Goal: Information Seeking & Learning: Compare options

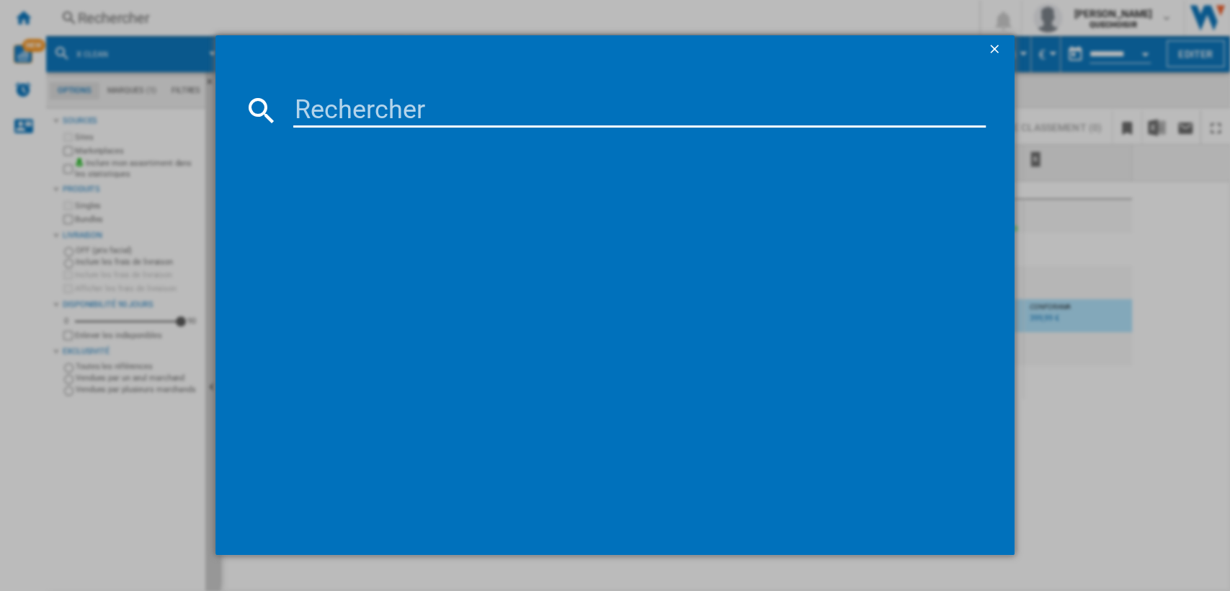
type input "GZ573"
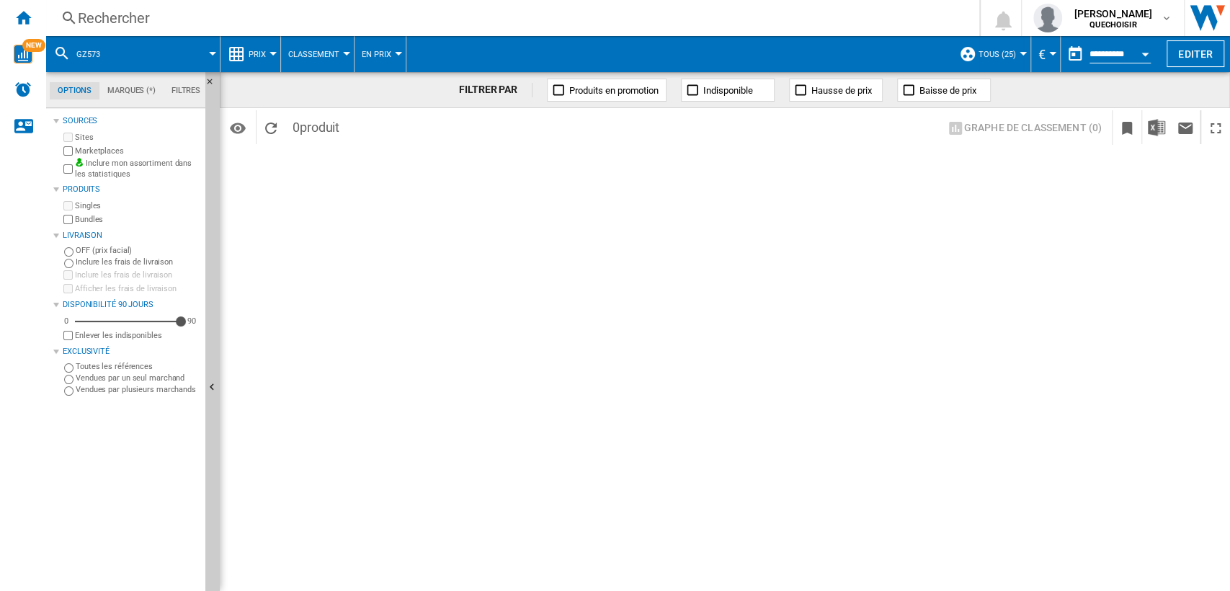
click at [360, 287] on div "FILTRER PAR Produits en promotion Indisponible Hausse de prix Baisse de prix Id…" at bounding box center [725, 331] width 1011 height 519
click at [211, 23] on div "Rechercher" at bounding box center [510, 18] width 864 height 20
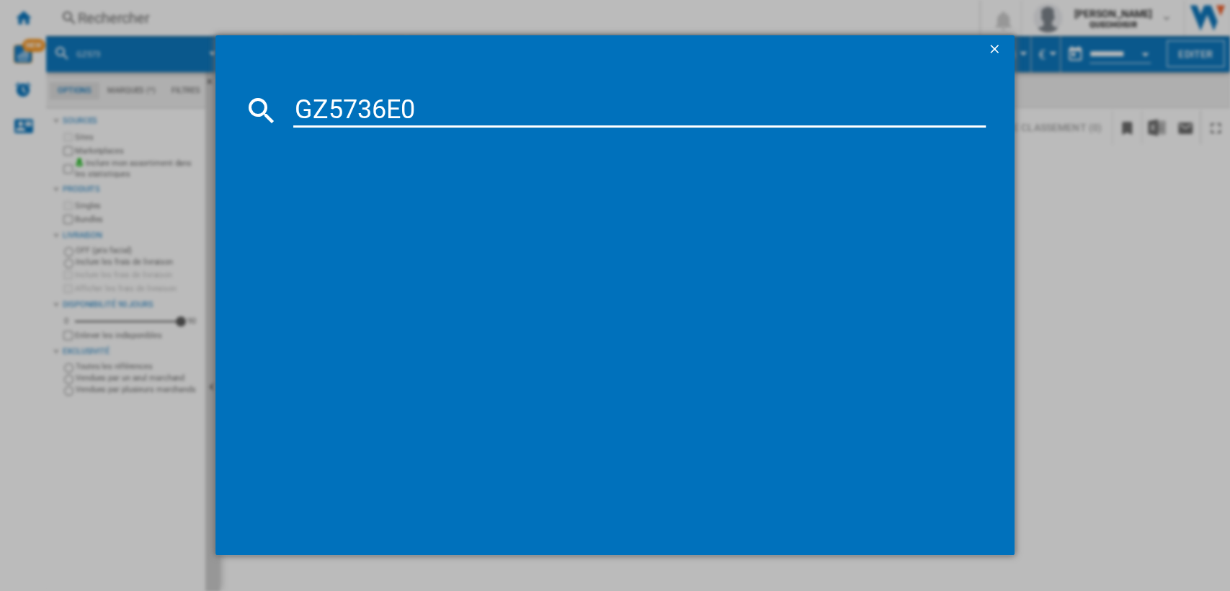
drag, startPoint x: 375, startPoint y: 114, endPoint x: 549, endPoint y: 103, distance: 174.0
click at [532, 106] on input "GZ5736E0" at bounding box center [639, 110] width 693 height 35
type input "GZ573"
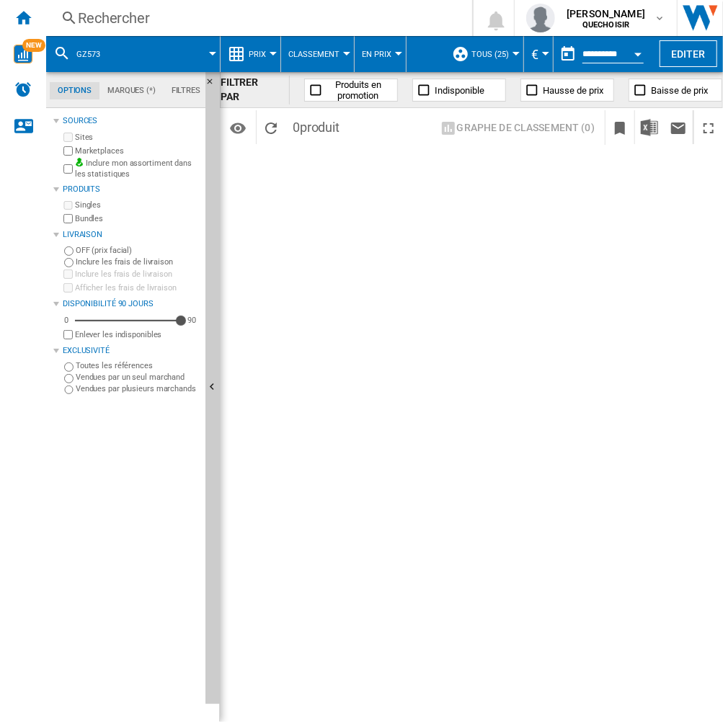
click at [169, 18] on div "Rechercher" at bounding box center [256, 18] width 357 height 20
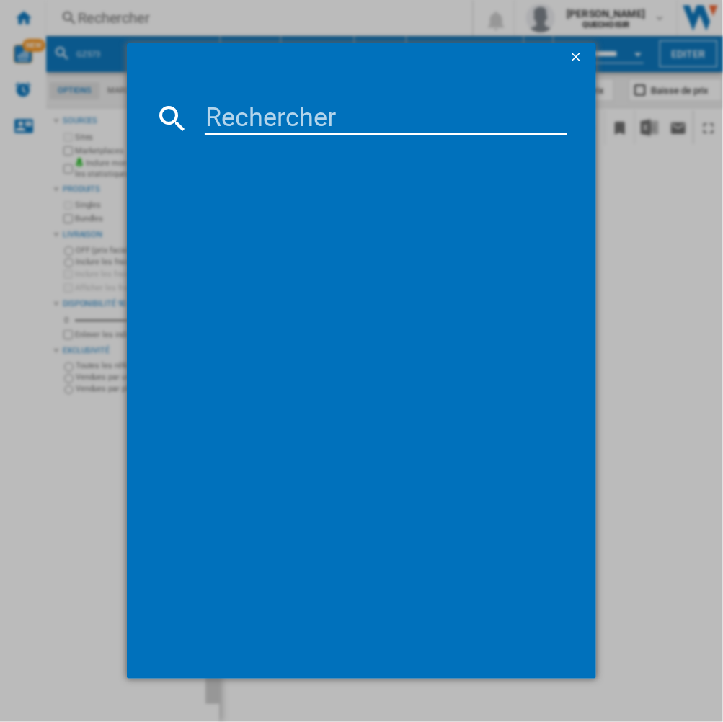
click at [315, 114] on input at bounding box center [386, 118] width 363 height 35
type input "T67TTX4L0"
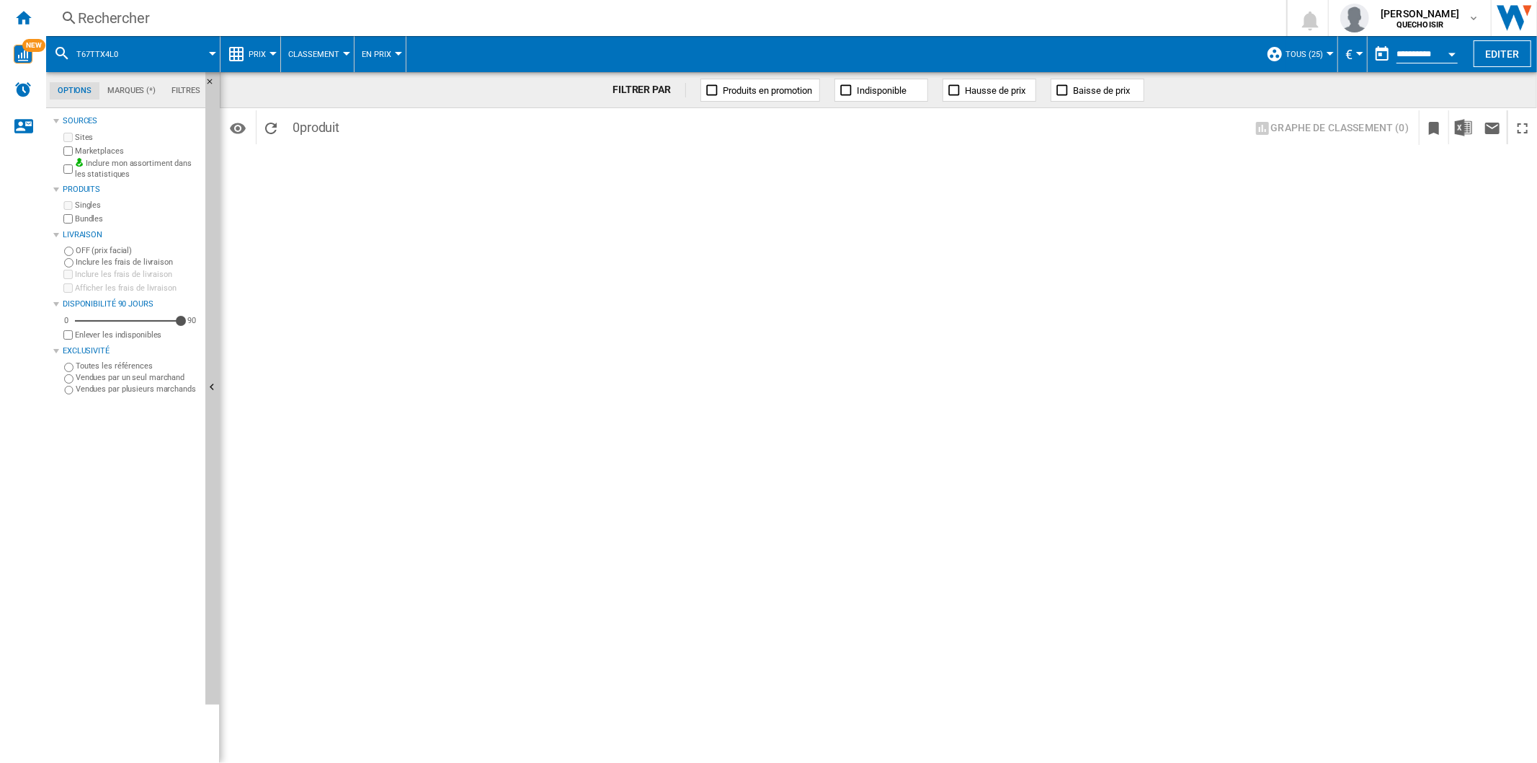
click at [1230, 48] on button "Open calendar" at bounding box center [1452, 52] width 26 height 26
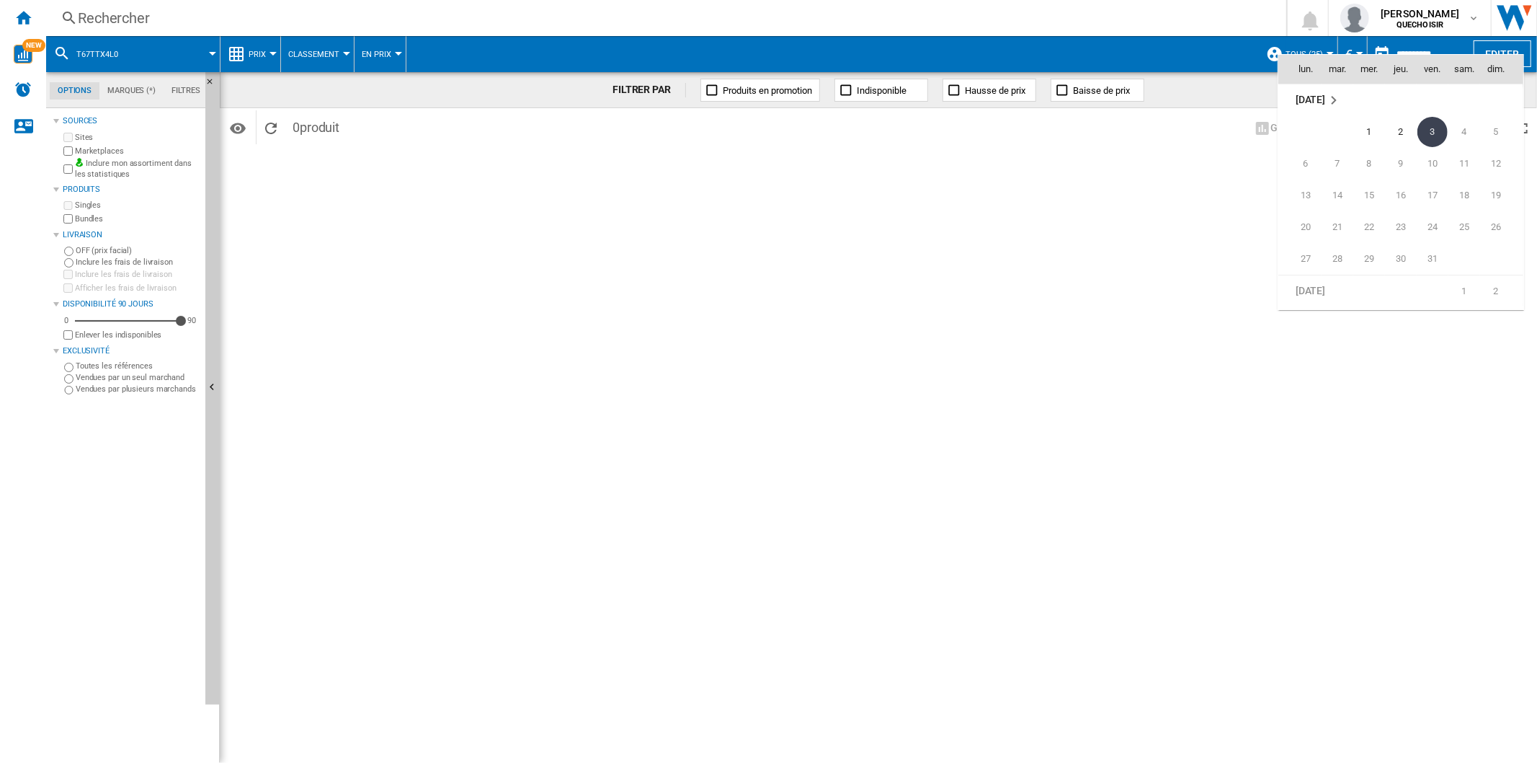
click at [1230, 130] on span "3" at bounding box center [1433, 132] width 30 height 30
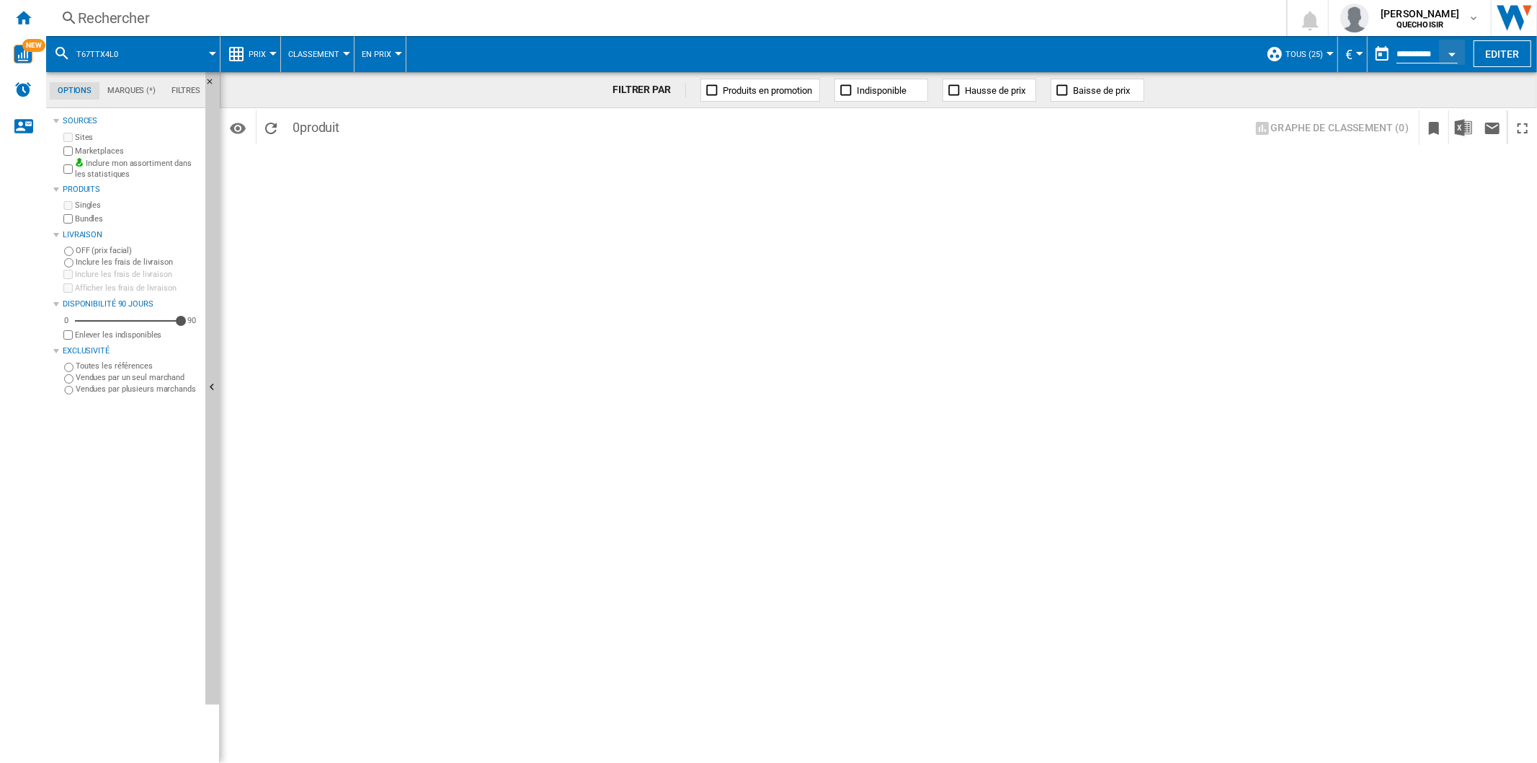
click at [316, 53] on span "Classement" at bounding box center [313, 54] width 51 height 9
click at [308, 115] on button "Classement" at bounding box center [321, 124] width 82 height 35
click at [276, 12] on div "Rechercher" at bounding box center [663, 18] width 1171 height 20
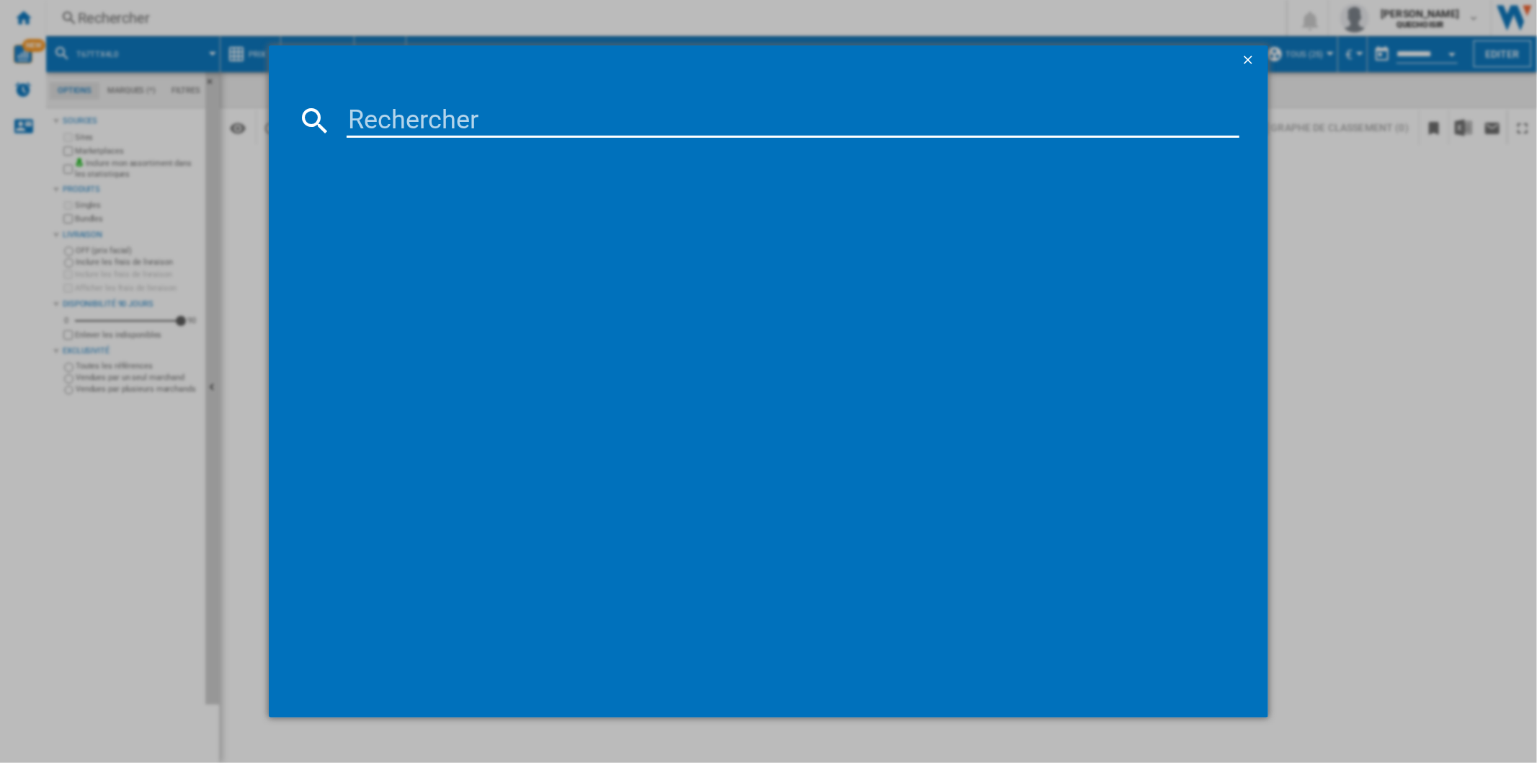
click at [404, 123] on input at bounding box center [793, 120] width 892 height 35
type input "T67TTX4L0"
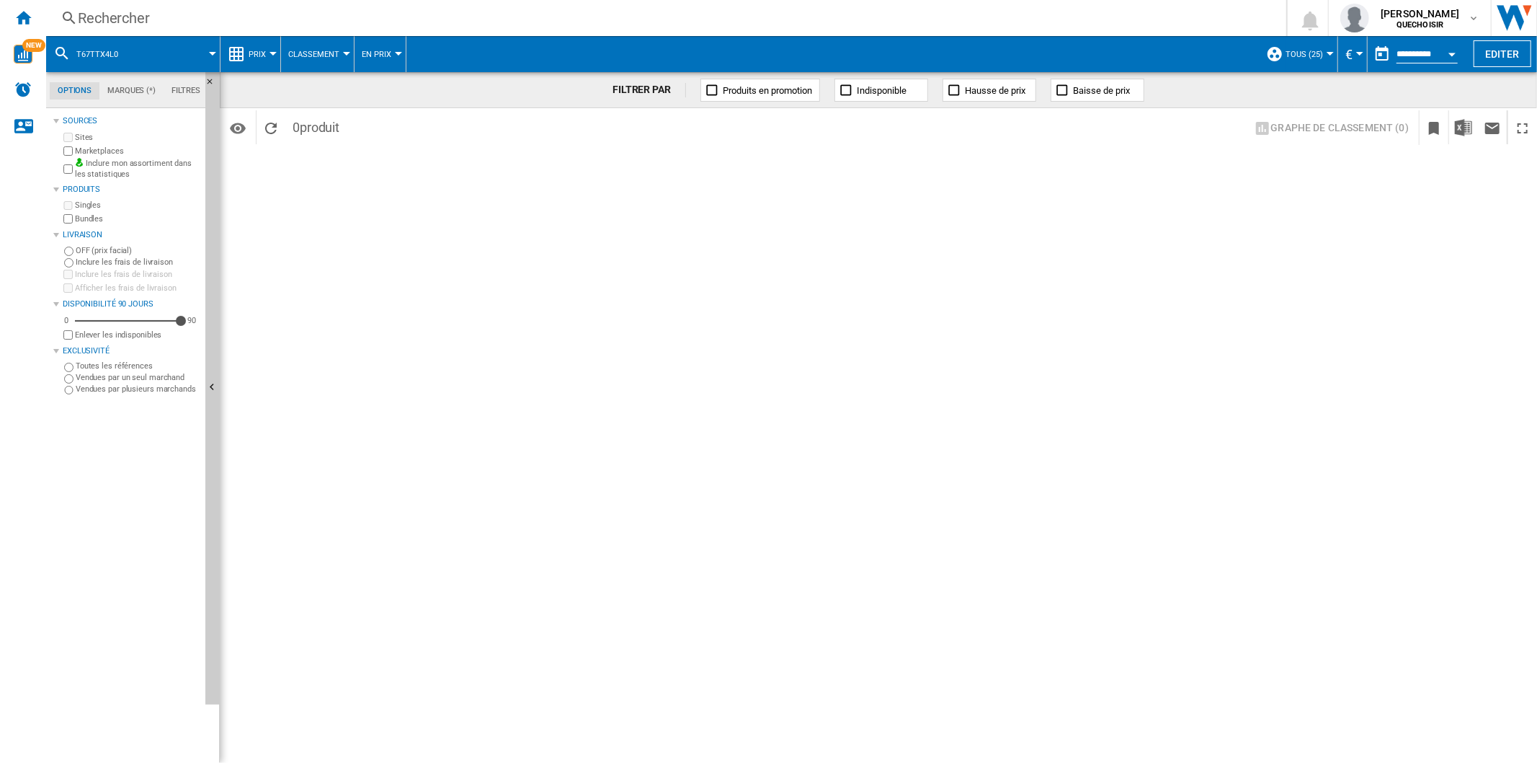
click at [189, 19] on div "Rechercher" at bounding box center [663, 18] width 1171 height 20
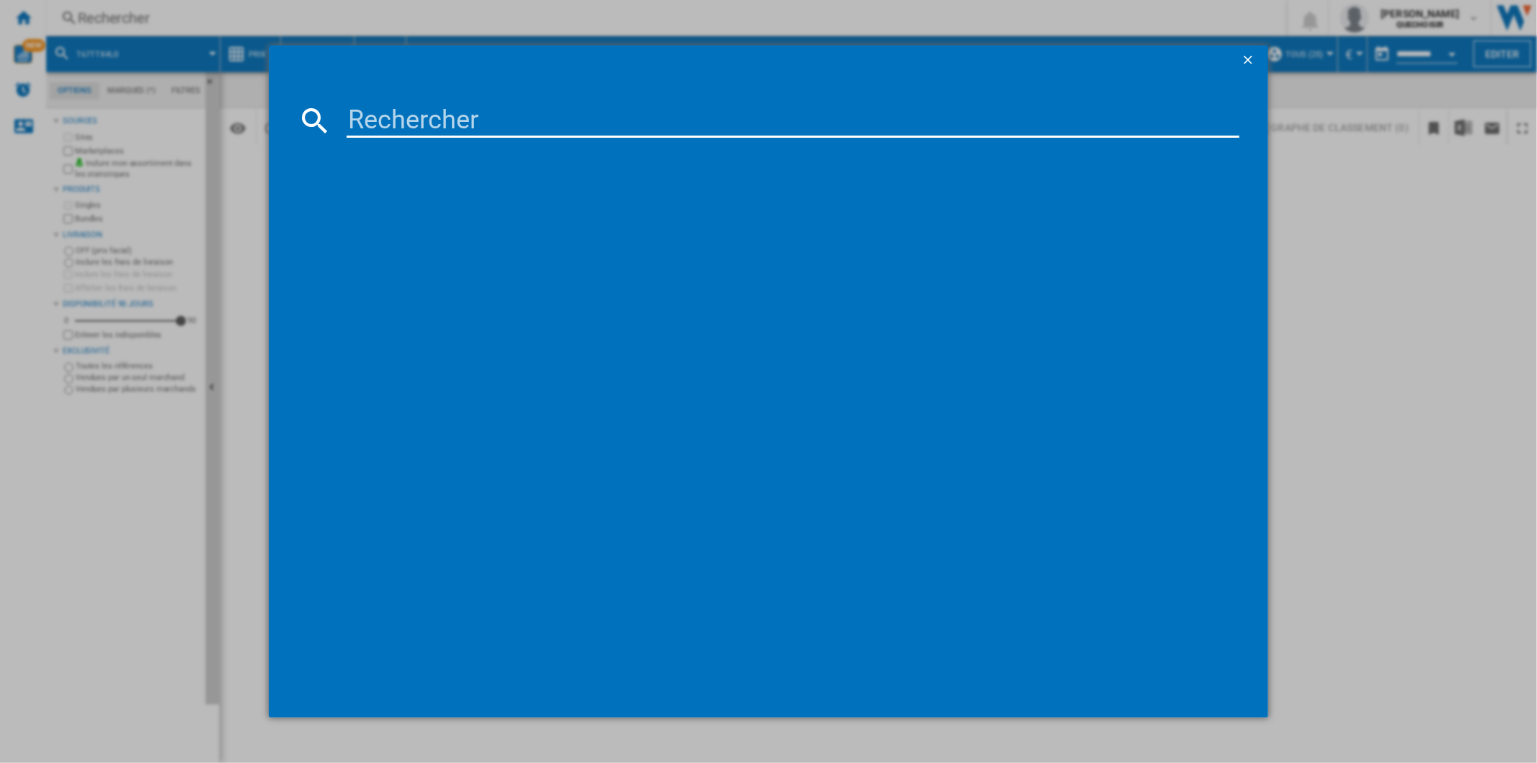
type input "T67TTX4L0"
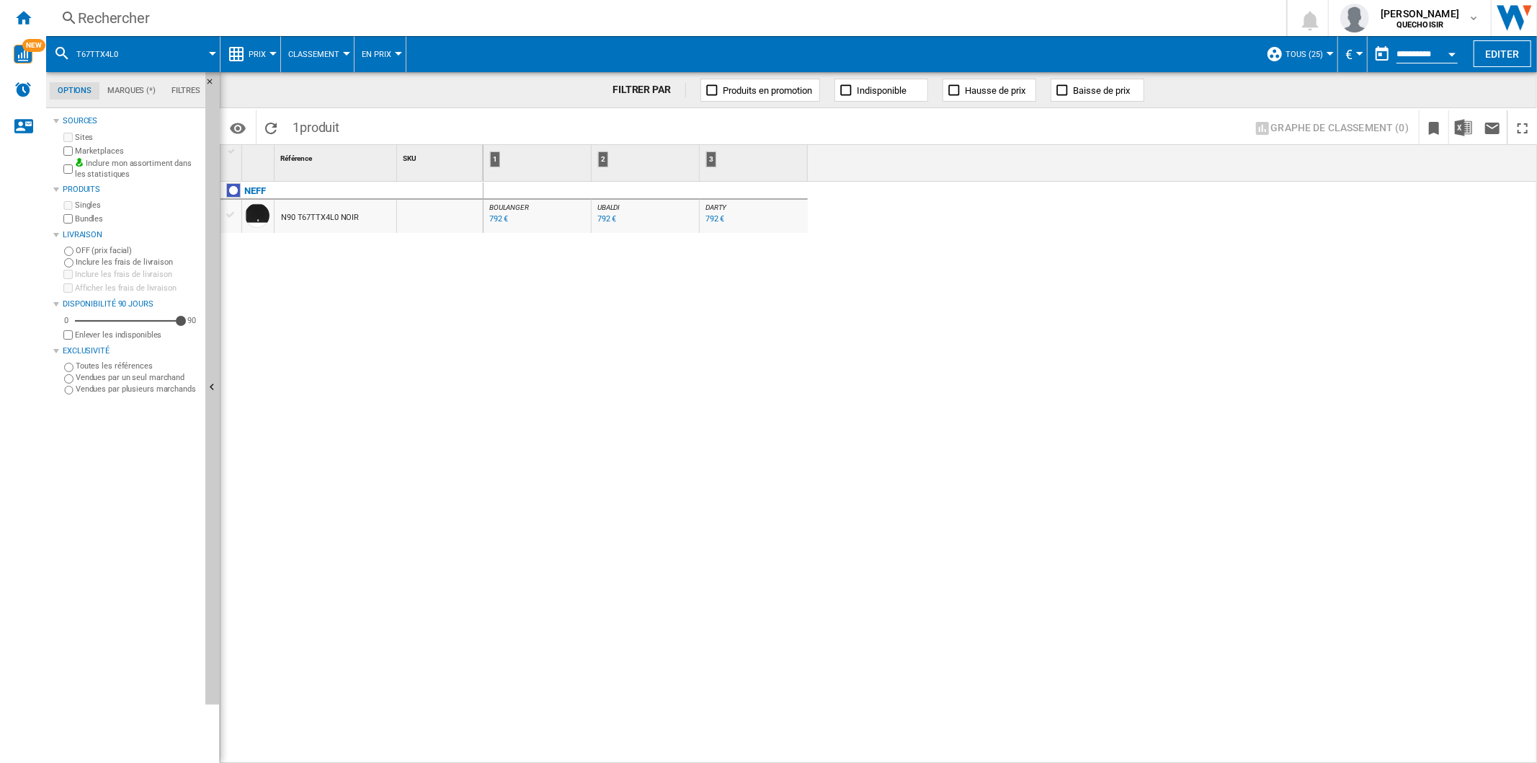
click at [392, 358] on div "[PERSON_NAME] N90 T67TTX4L0 NOIR" at bounding box center [352, 469] width 263 height 575
click at [515, 260] on div "[PERSON_NAME] : FR [PERSON_NAME] -1.0 % 792 € % N/A [PERSON_NAME] : FR [PERSON_…" at bounding box center [1011, 473] width 1054 height 582
click at [716, 217] on div "792 €" at bounding box center [715, 218] width 19 height 9
click at [498, 221] on div "792 €" at bounding box center [498, 218] width 19 height 9
click at [142, 13] on div "Rechercher" at bounding box center [663, 18] width 1171 height 20
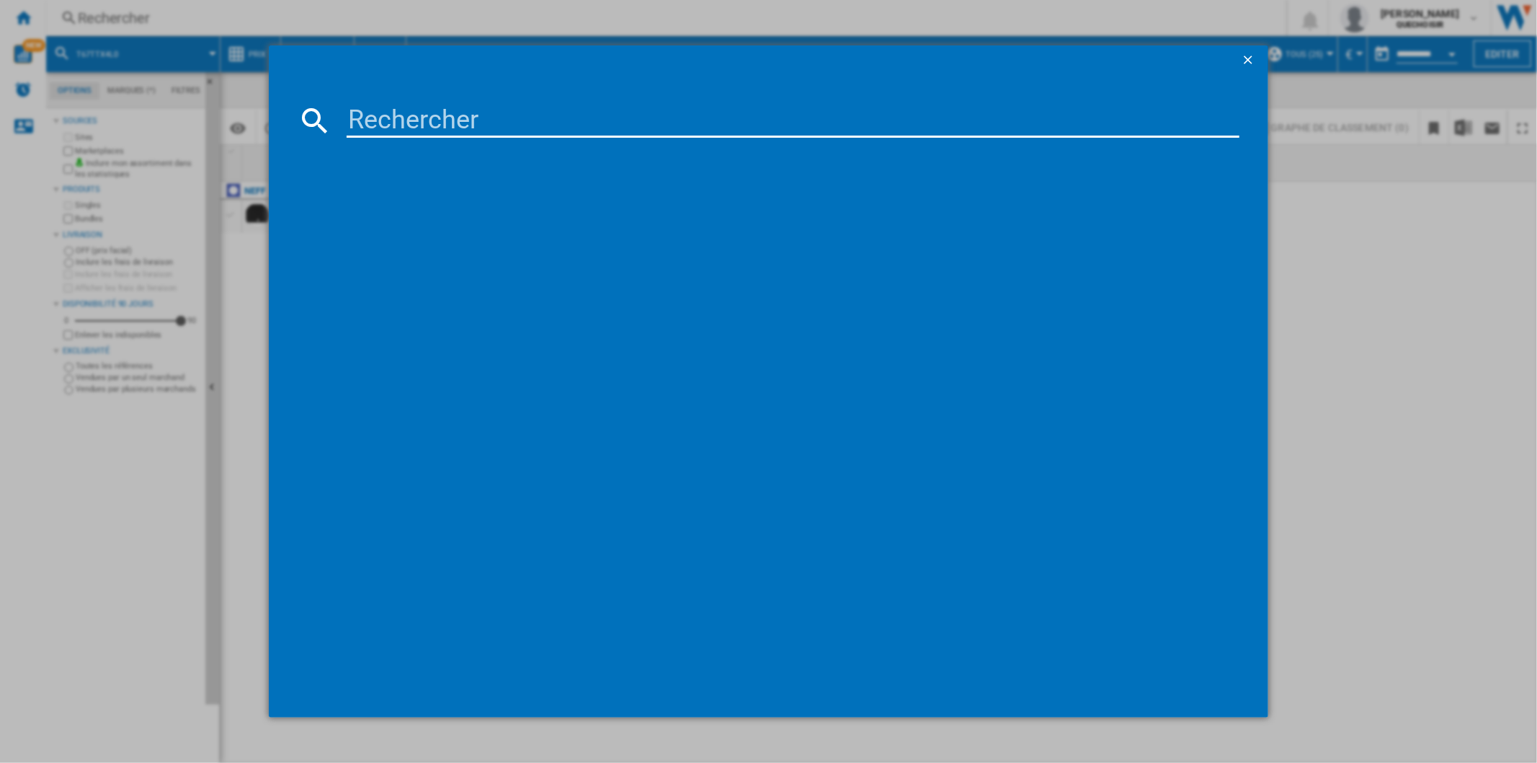
click at [373, 108] on input at bounding box center [793, 120] width 892 height 35
paste input "T66FTX4L0"
drag, startPoint x: 382, startPoint y: 112, endPoint x: 405, endPoint y: 112, distance: 23.1
click at [405, 112] on input "T66FTX4L0" at bounding box center [793, 120] width 892 height 35
type input "T6 TX4L0"
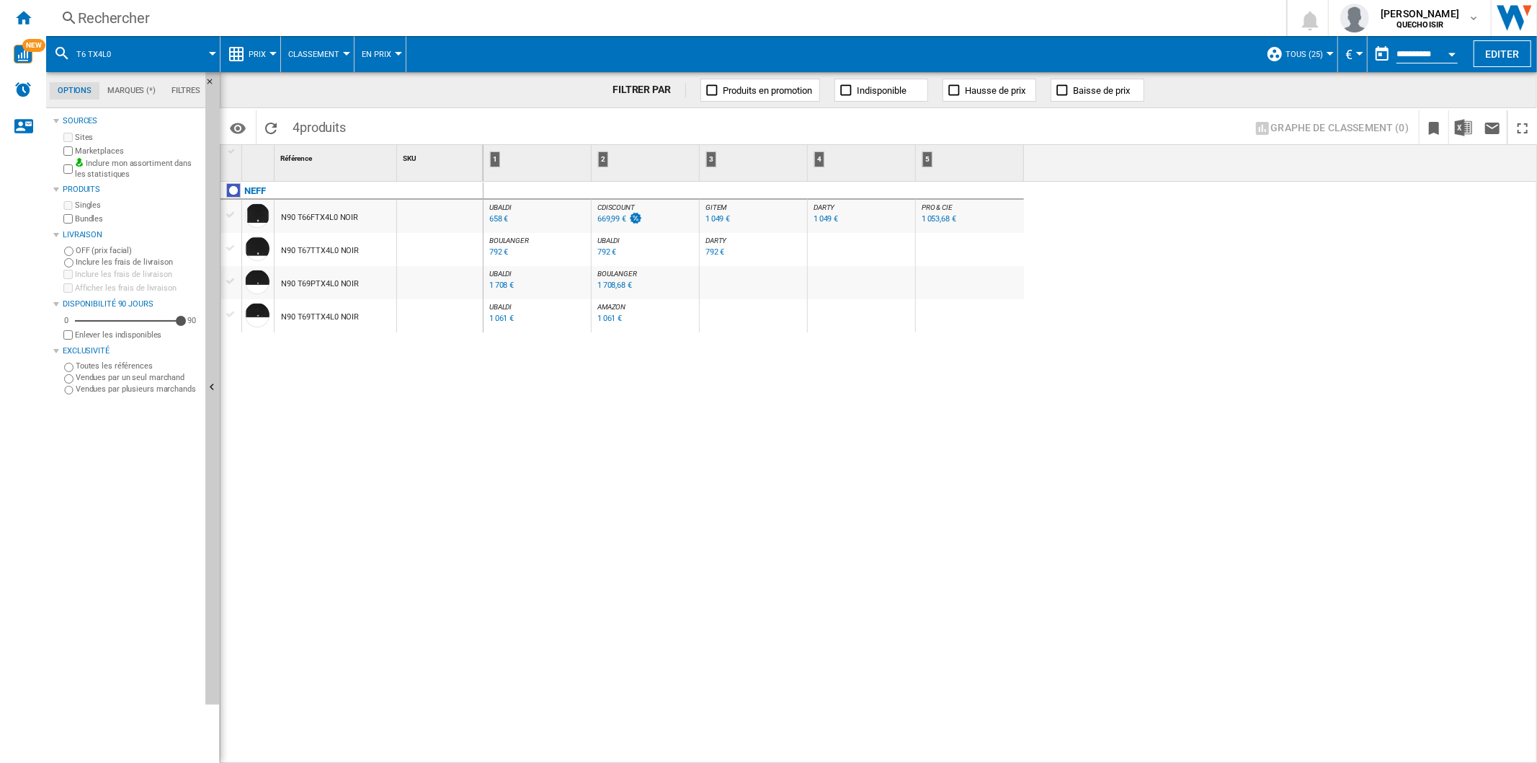
click at [492, 219] on div "658 €" at bounding box center [498, 218] width 19 height 9
click at [820, 223] on div "1 049 €" at bounding box center [826, 218] width 25 height 9
click at [611, 216] on div "669,99 €" at bounding box center [612, 218] width 29 height 9
click at [326, 17] on div "Rechercher" at bounding box center [663, 18] width 1171 height 20
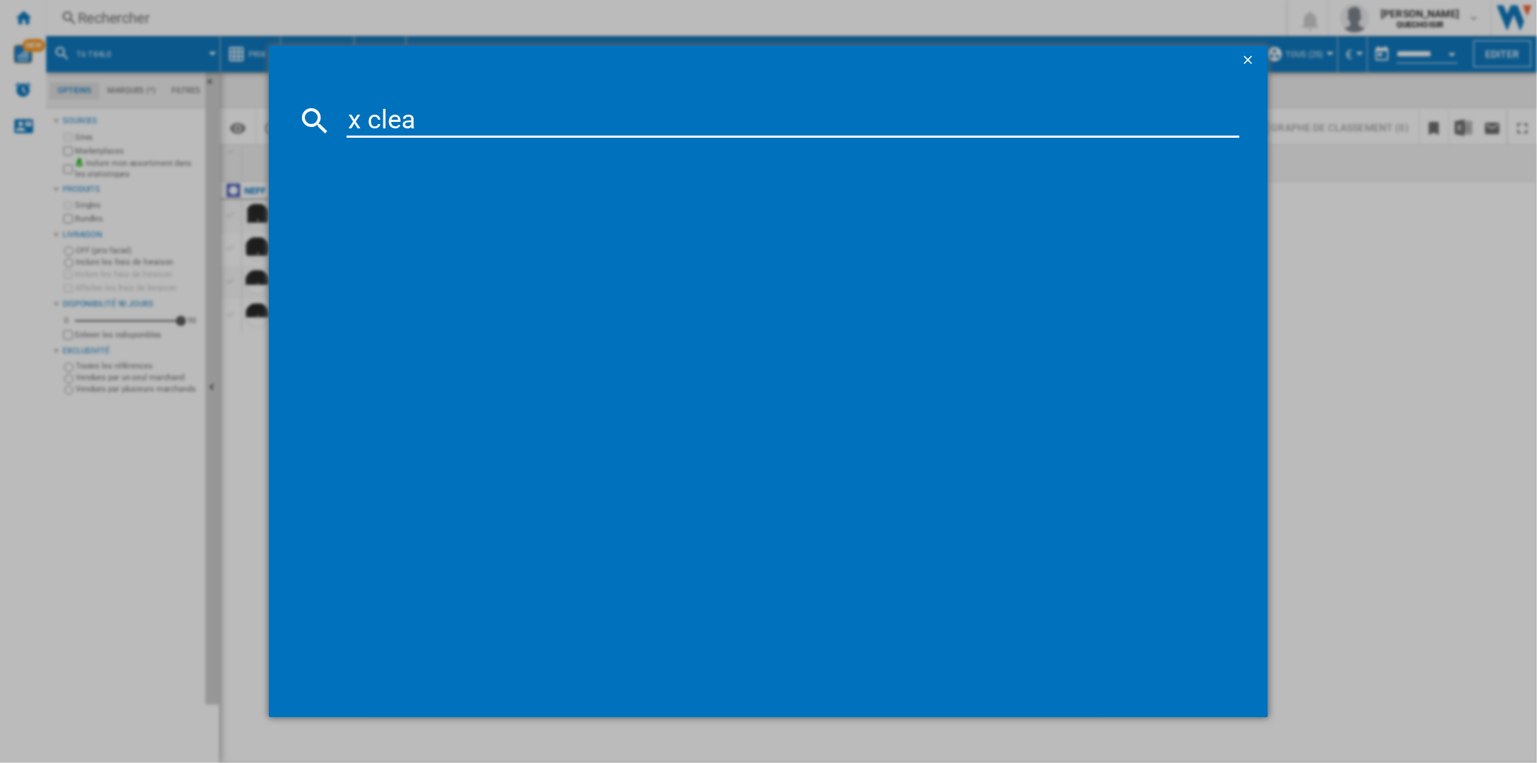
type input "x clean"
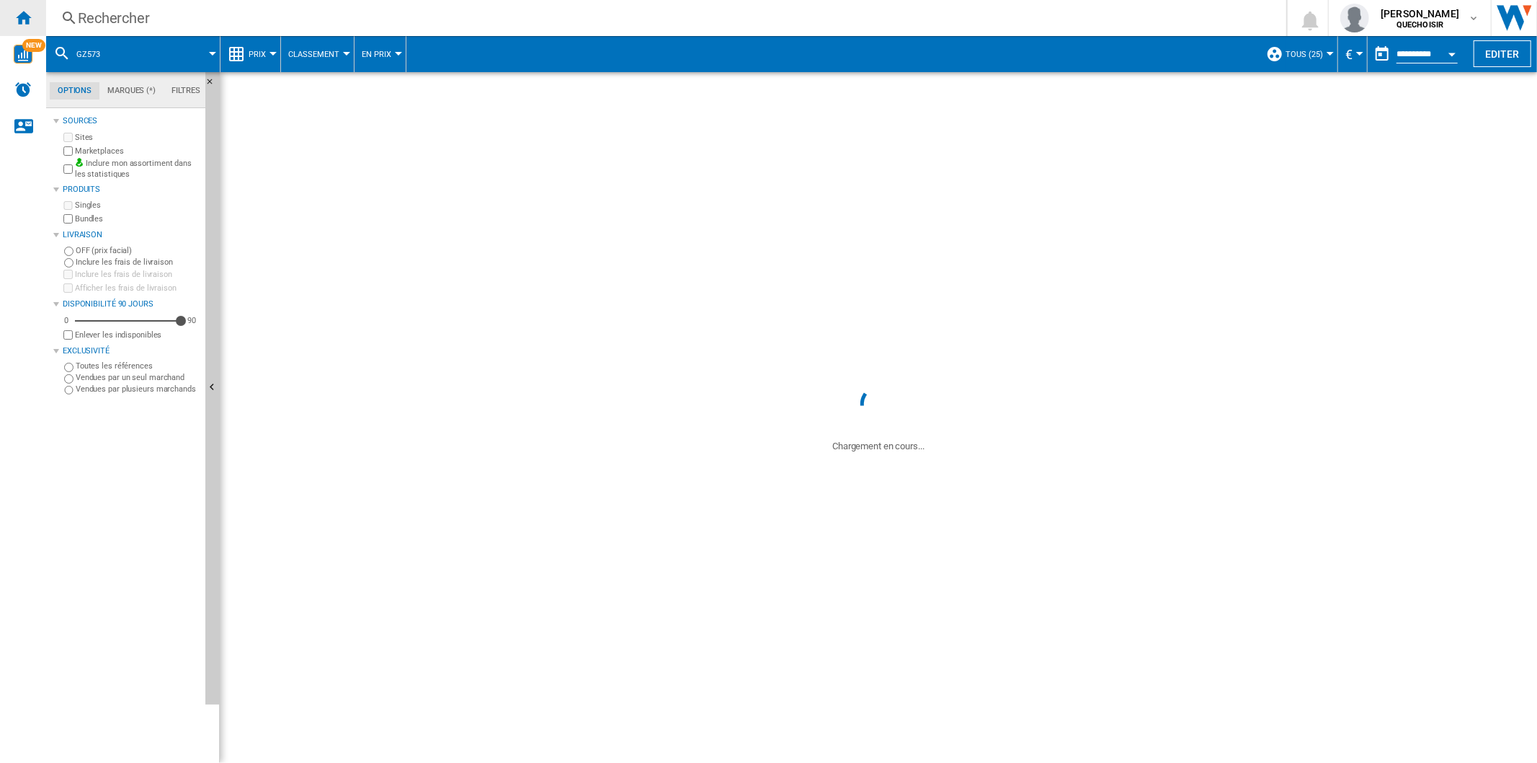
click at [17, 17] on ng-md-icon "Accueil" at bounding box center [22, 17] width 17 height 17
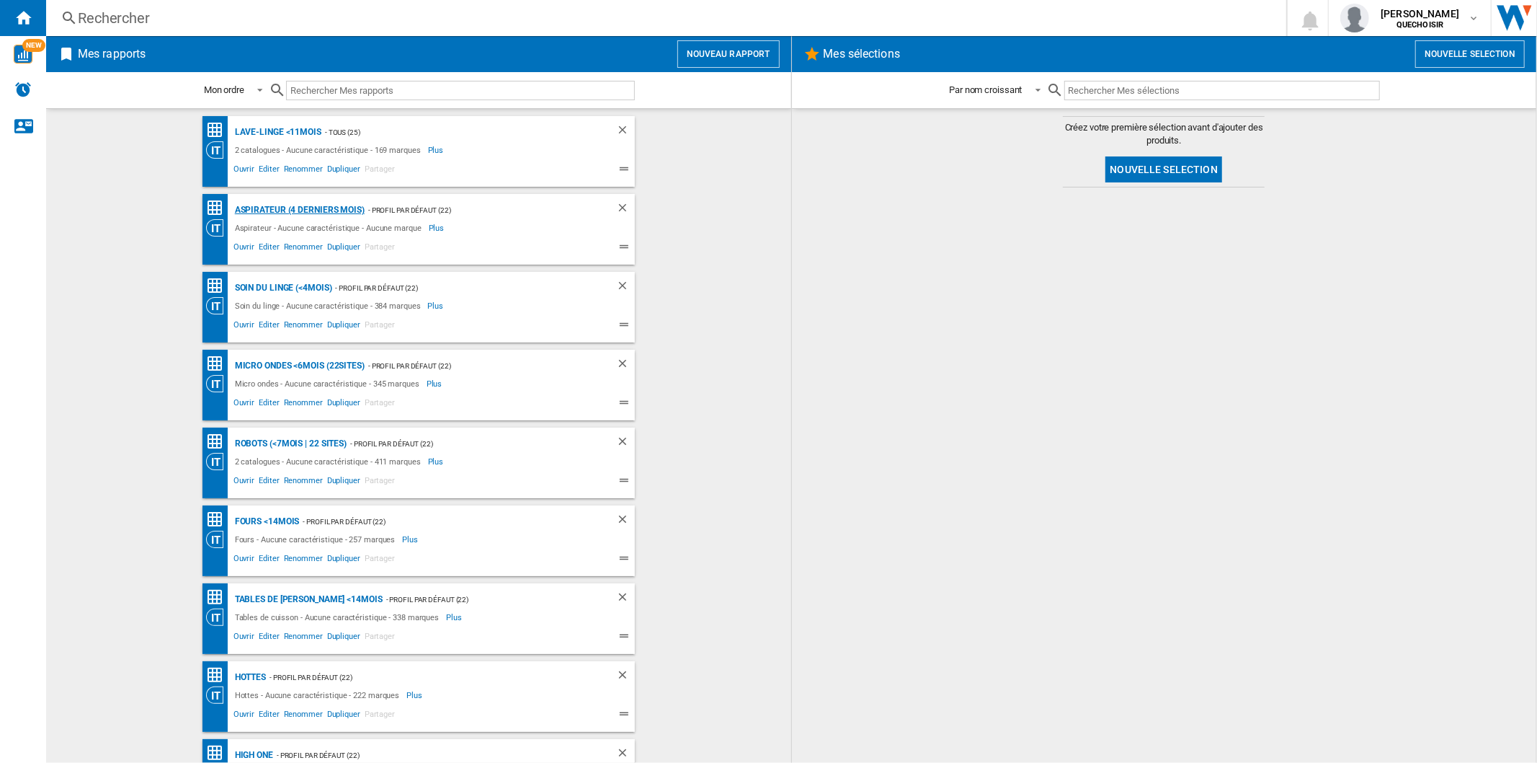
click at [289, 208] on div "Aspirateur (4 derniers mois)" at bounding box center [297, 210] width 133 height 18
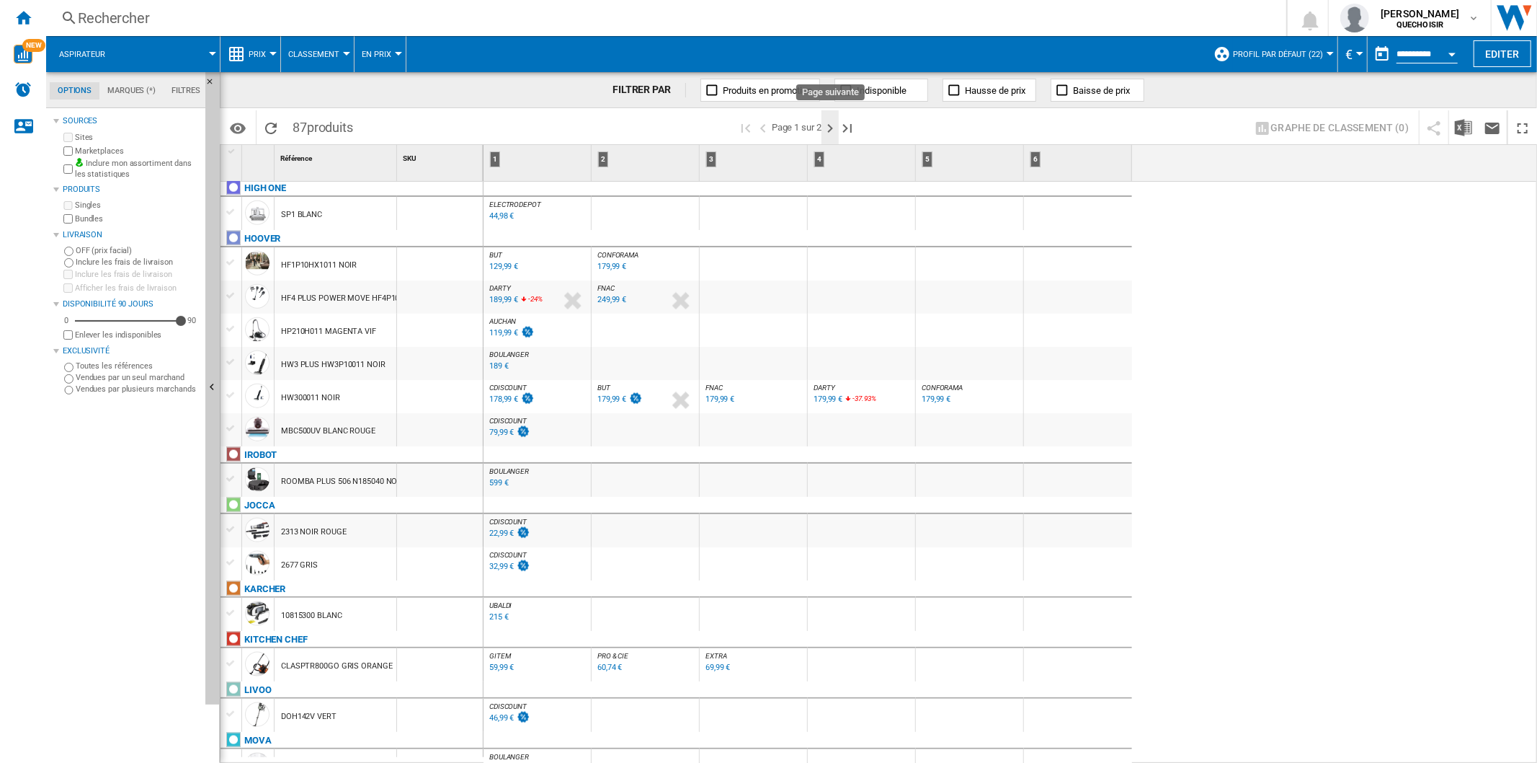
click at [827, 134] on ng-md-icon "Page suivante" at bounding box center [830, 128] width 17 height 17
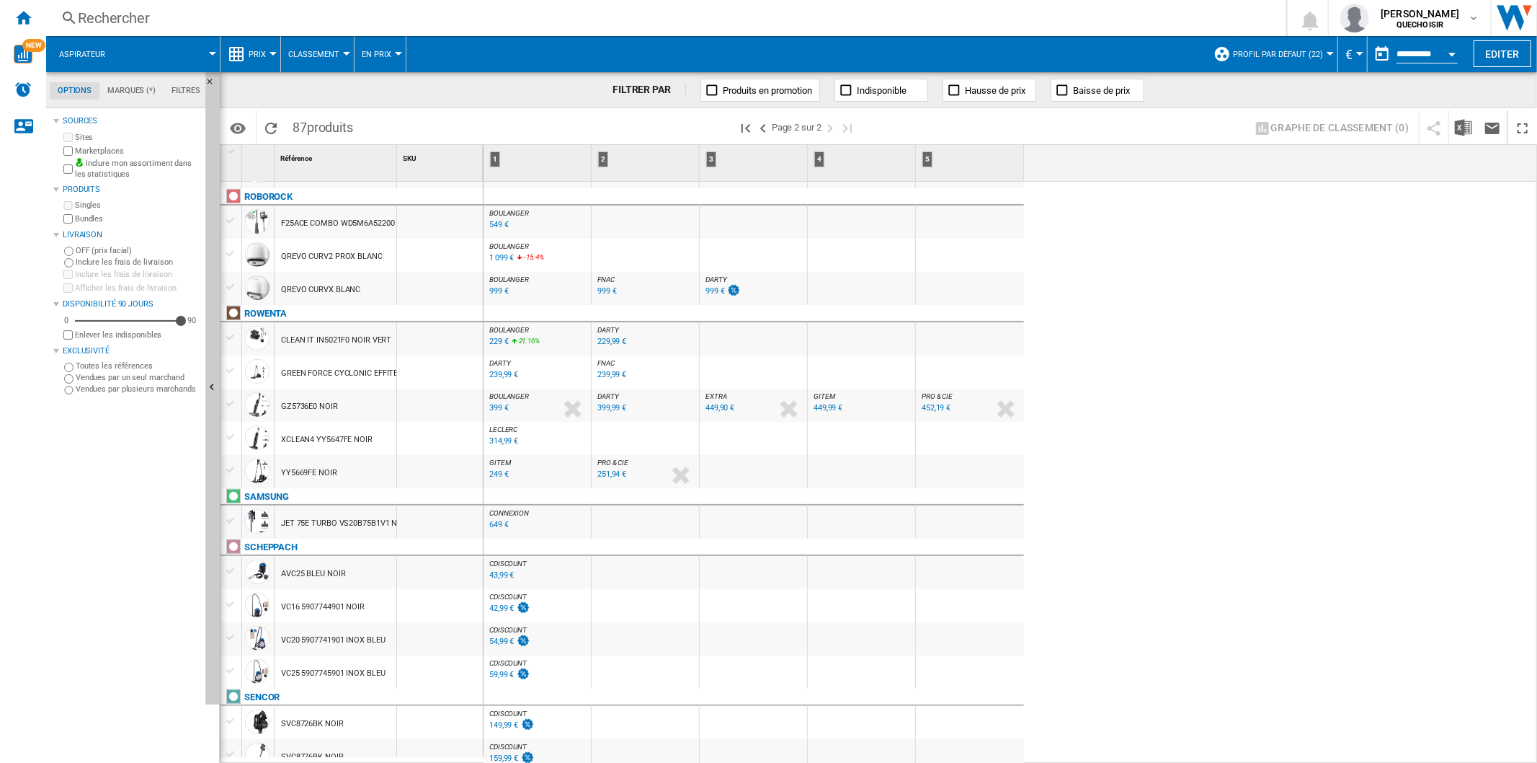
click at [233, 405] on div at bounding box center [230, 403] width 15 height 13
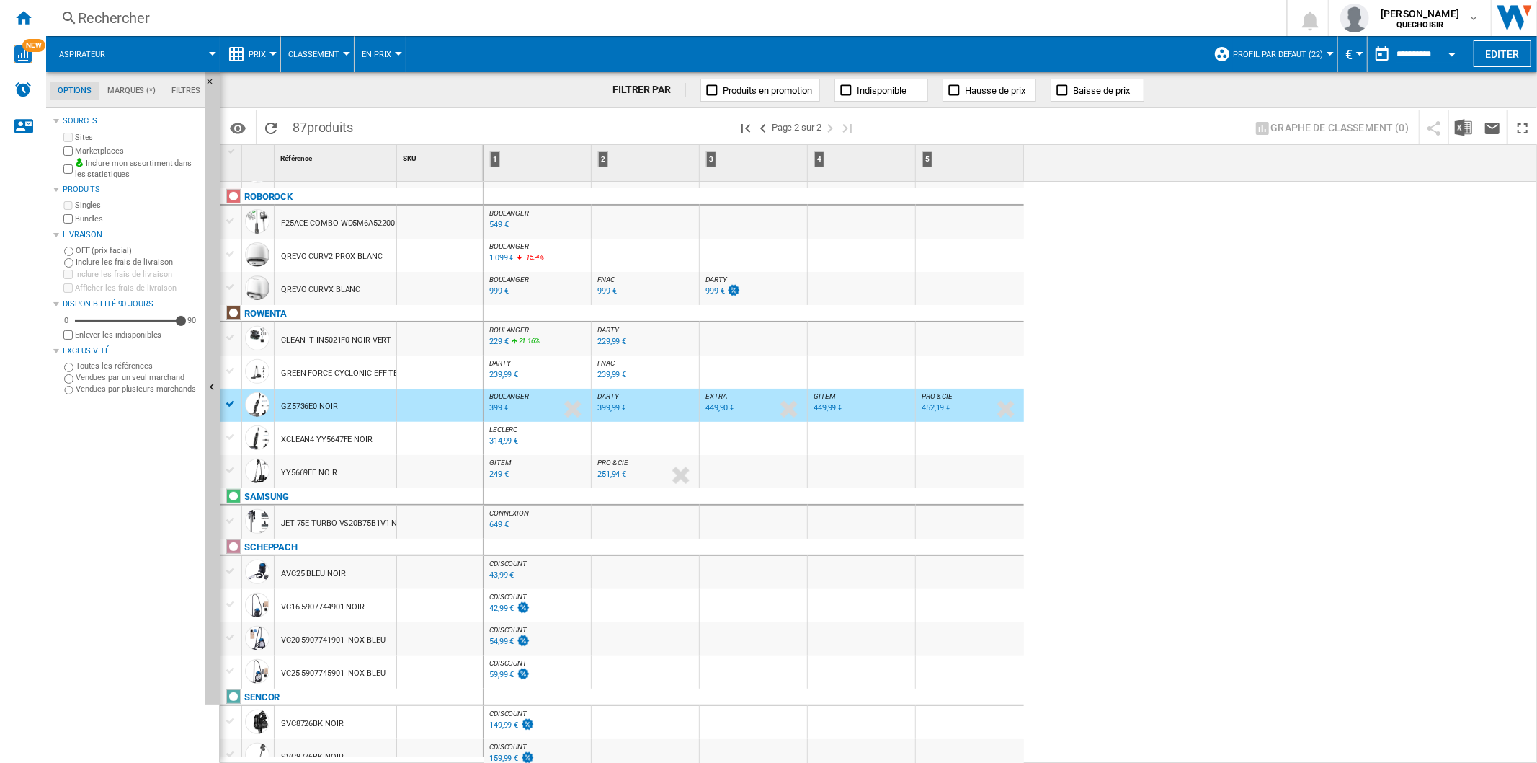
click at [505, 438] on div "314,99 €" at bounding box center [503, 440] width 29 height 9
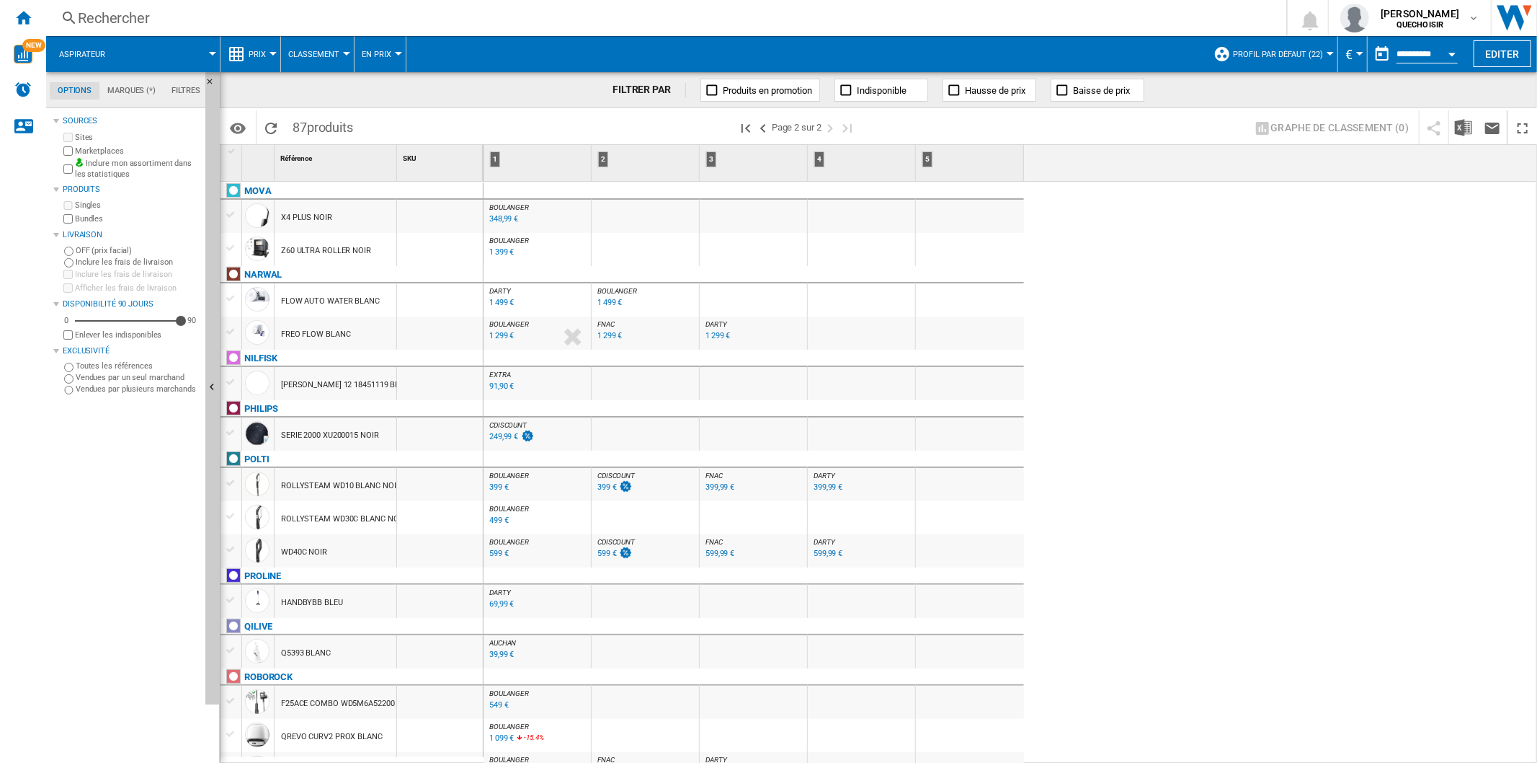
scroll to position [320, 0]
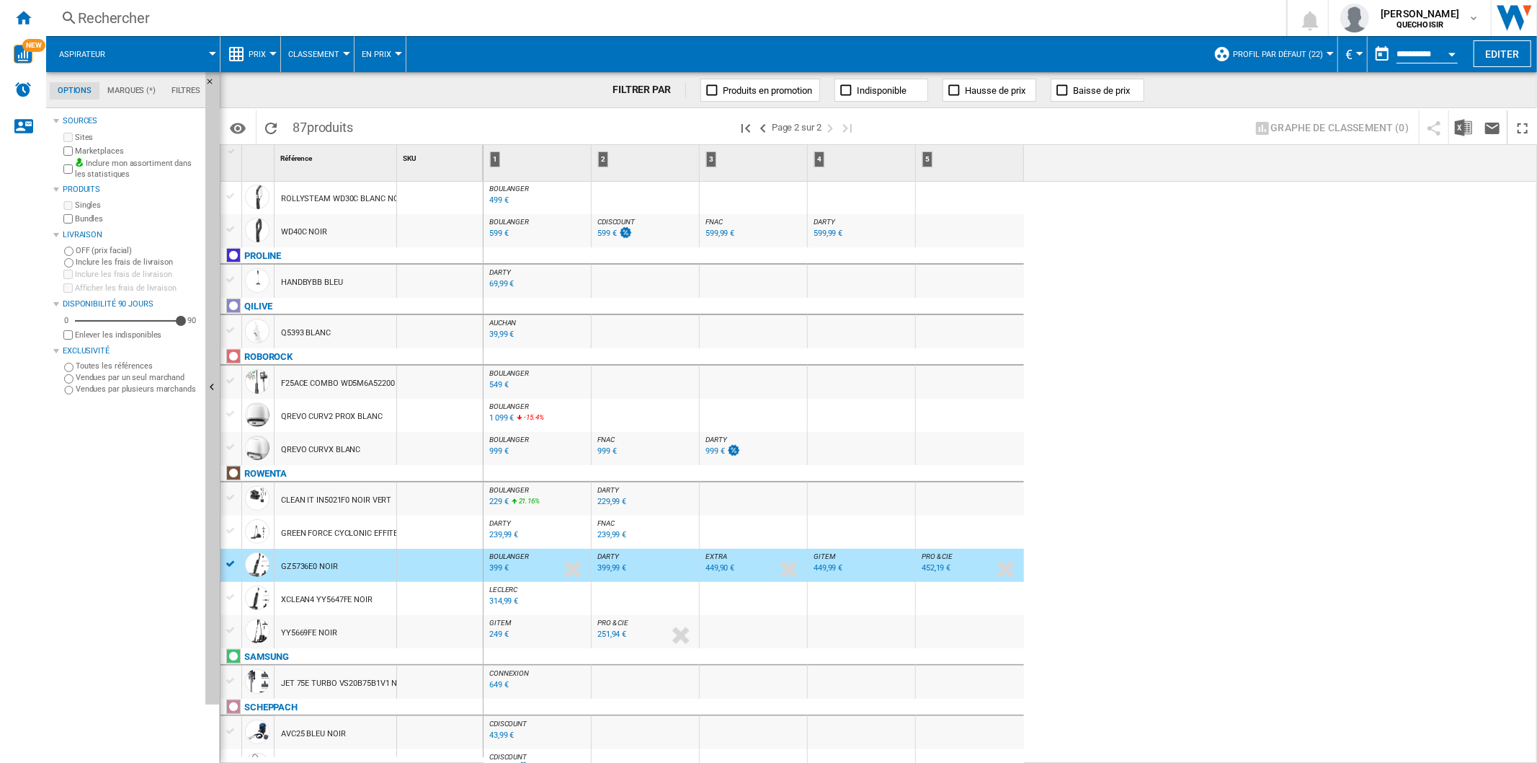
click at [262, 17] on div "Rechercher" at bounding box center [663, 18] width 1171 height 20
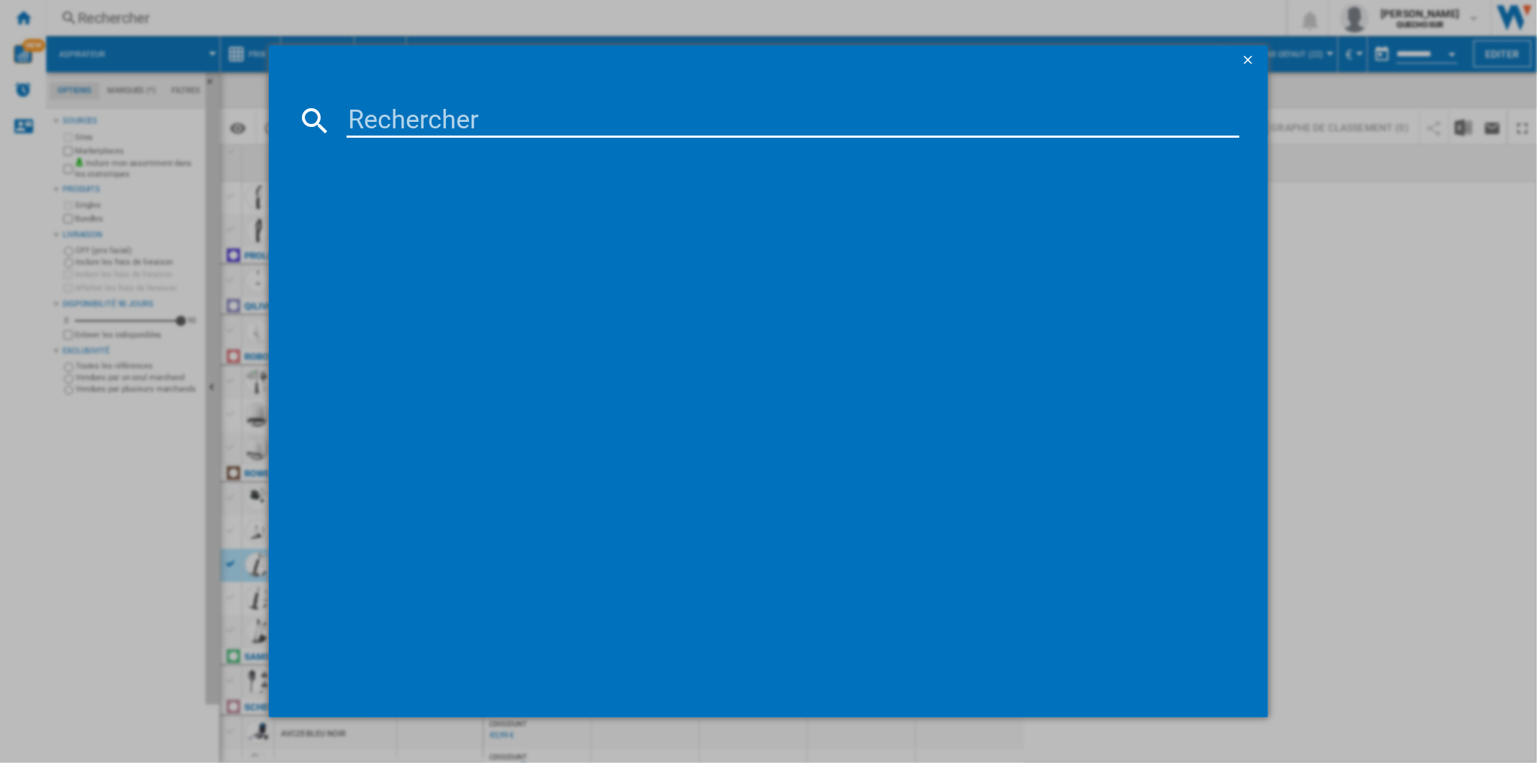
click at [409, 116] on input at bounding box center [793, 120] width 892 height 35
type input "gz57"
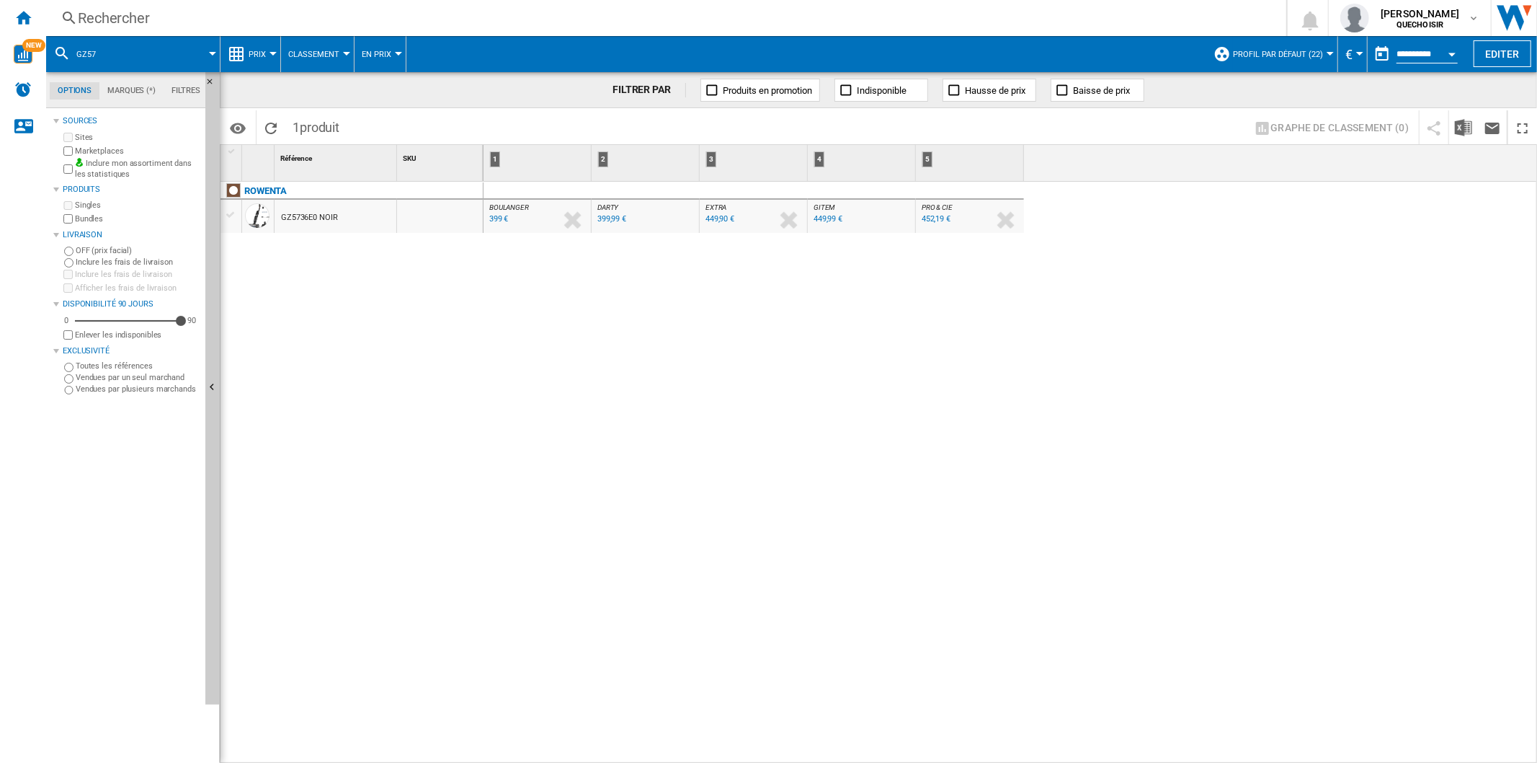
click at [293, 25] on div "Rechercher" at bounding box center [663, 18] width 1171 height 20
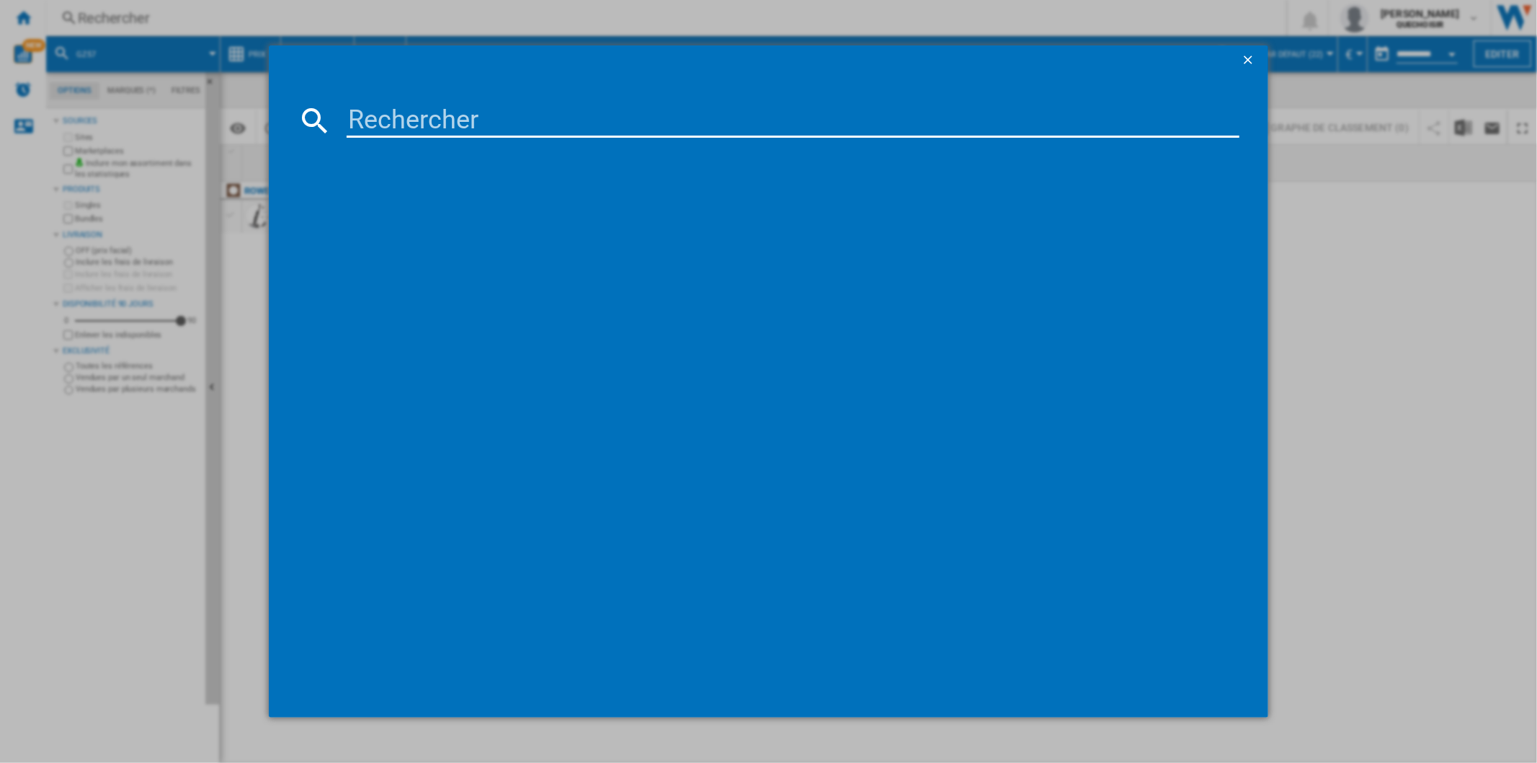
click at [387, 131] on input at bounding box center [793, 120] width 892 height 35
type input "x clean"
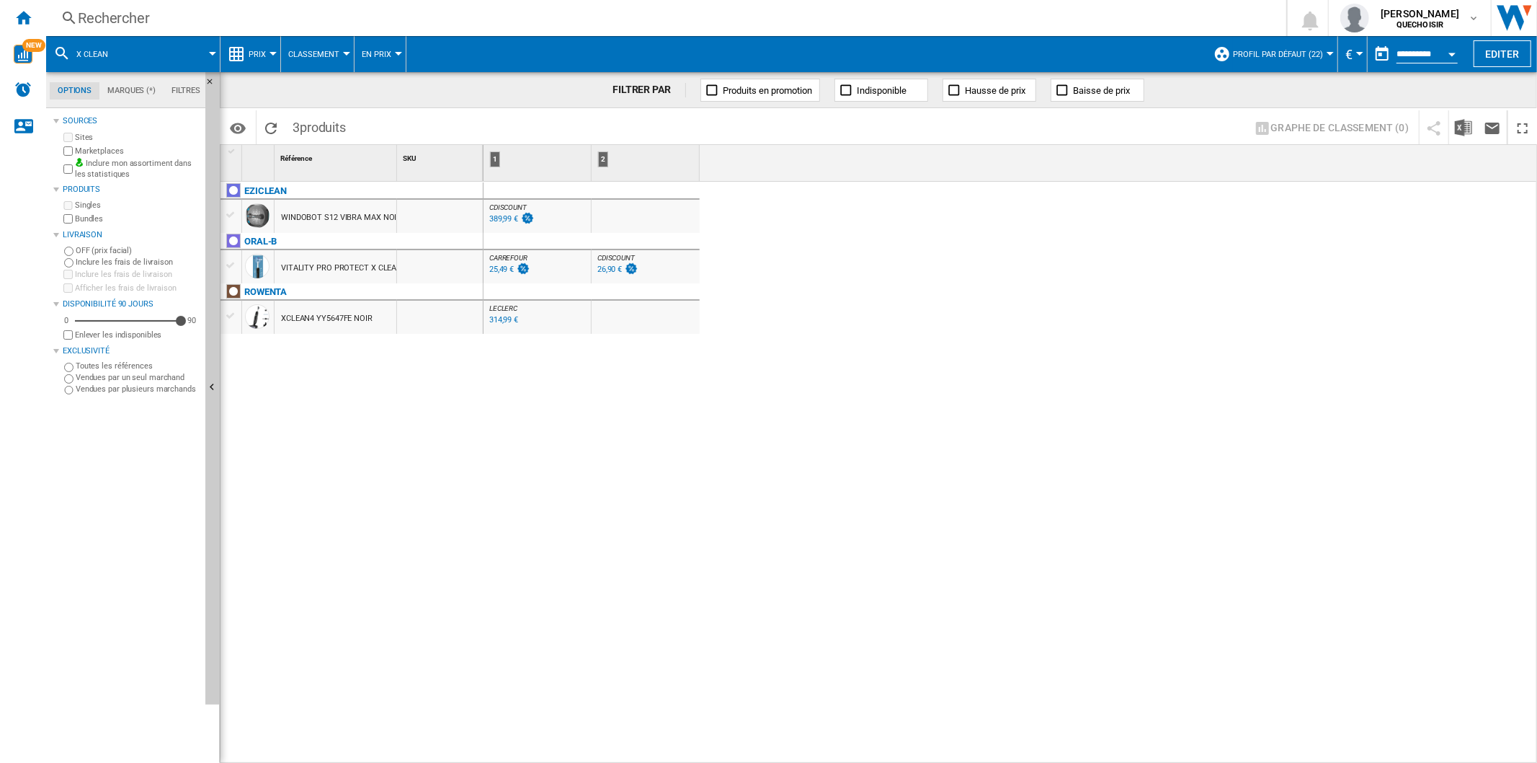
click at [1233, 52] on span "Profil par défaut (22)" at bounding box center [1278, 54] width 90 height 9
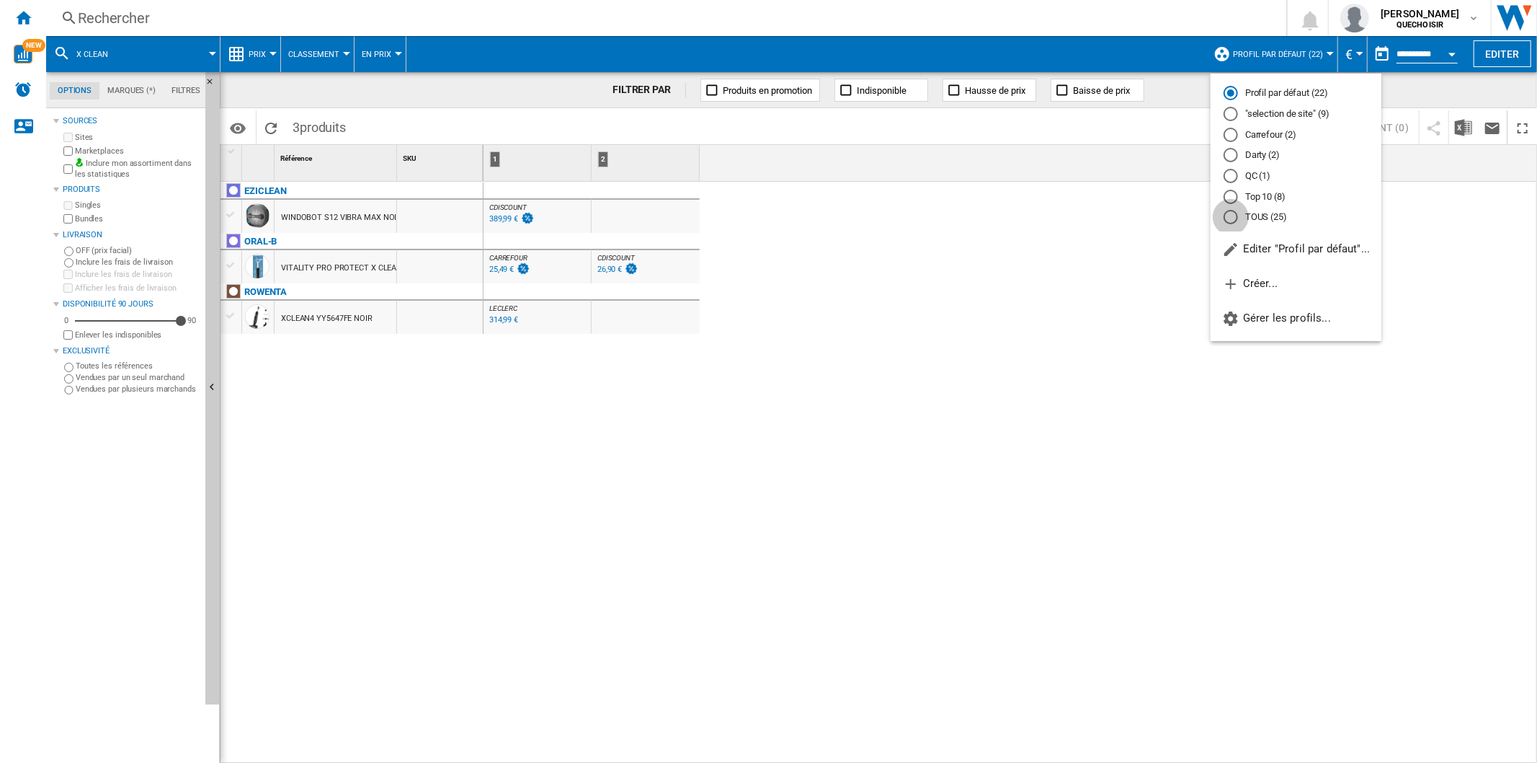
click at [1233, 218] on div "TOUS (25)" at bounding box center [1231, 217] width 14 height 14
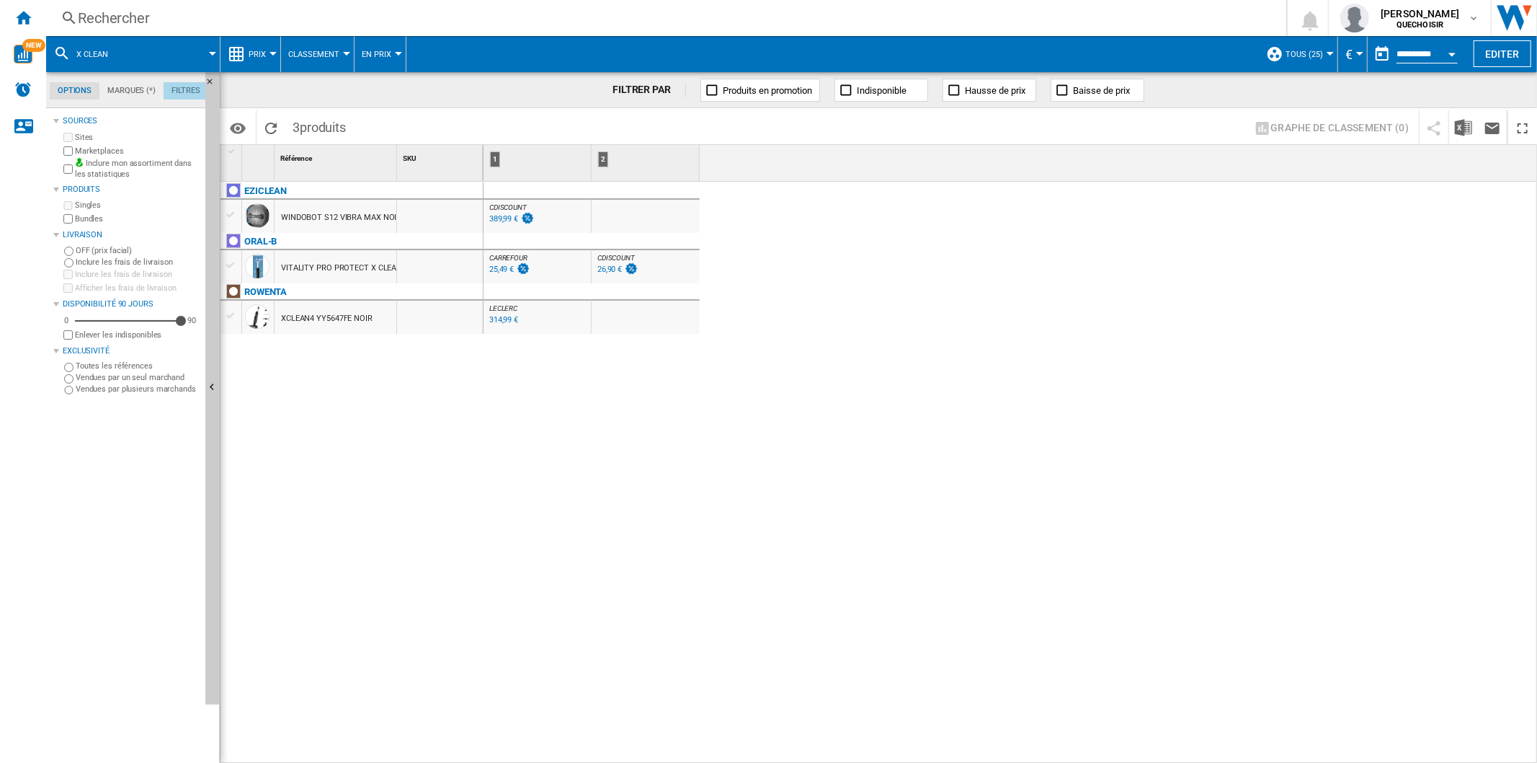
click at [188, 94] on md-tab-item "Filtres" at bounding box center [186, 90] width 45 height 17
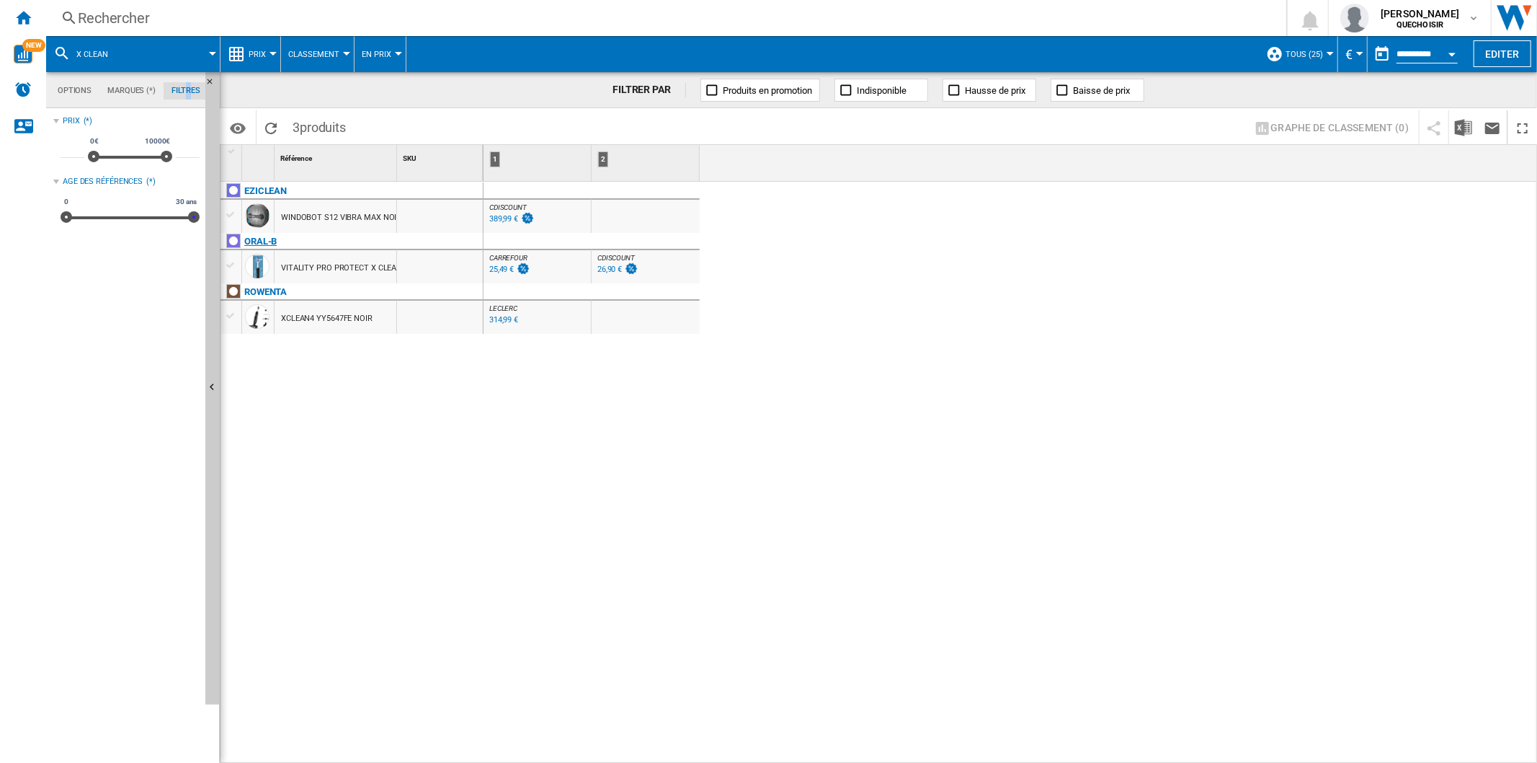
drag, startPoint x: 73, startPoint y: 219, endPoint x: 314, endPoint y: 234, distance: 241.9
click at [314, 234] on div "Options Marques (*) Filtres Options Marques (*) Filtres Sources Sites Marketpla…" at bounding box center [791, 417] width 1491 height 690
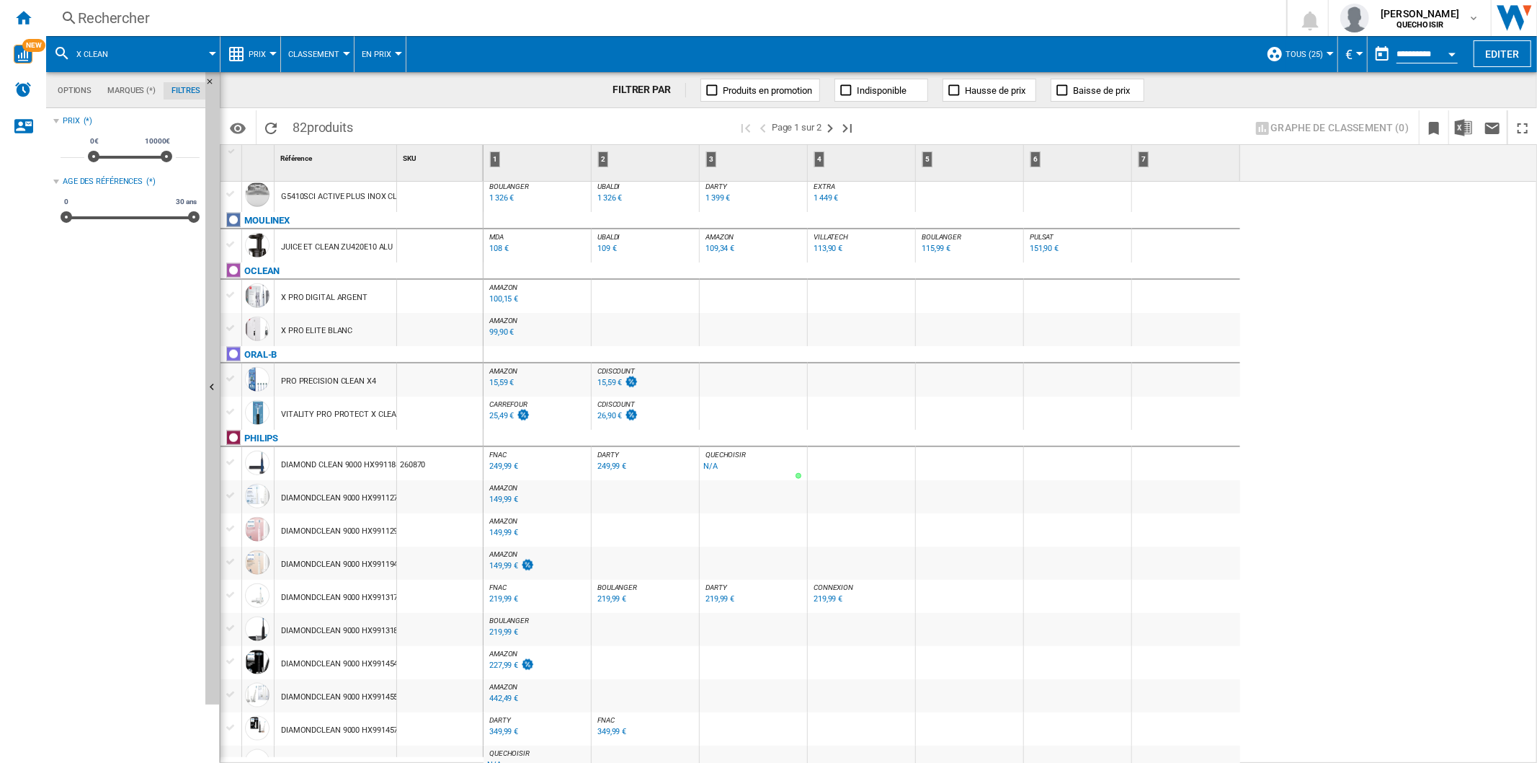
scroll to position [1318, 0]
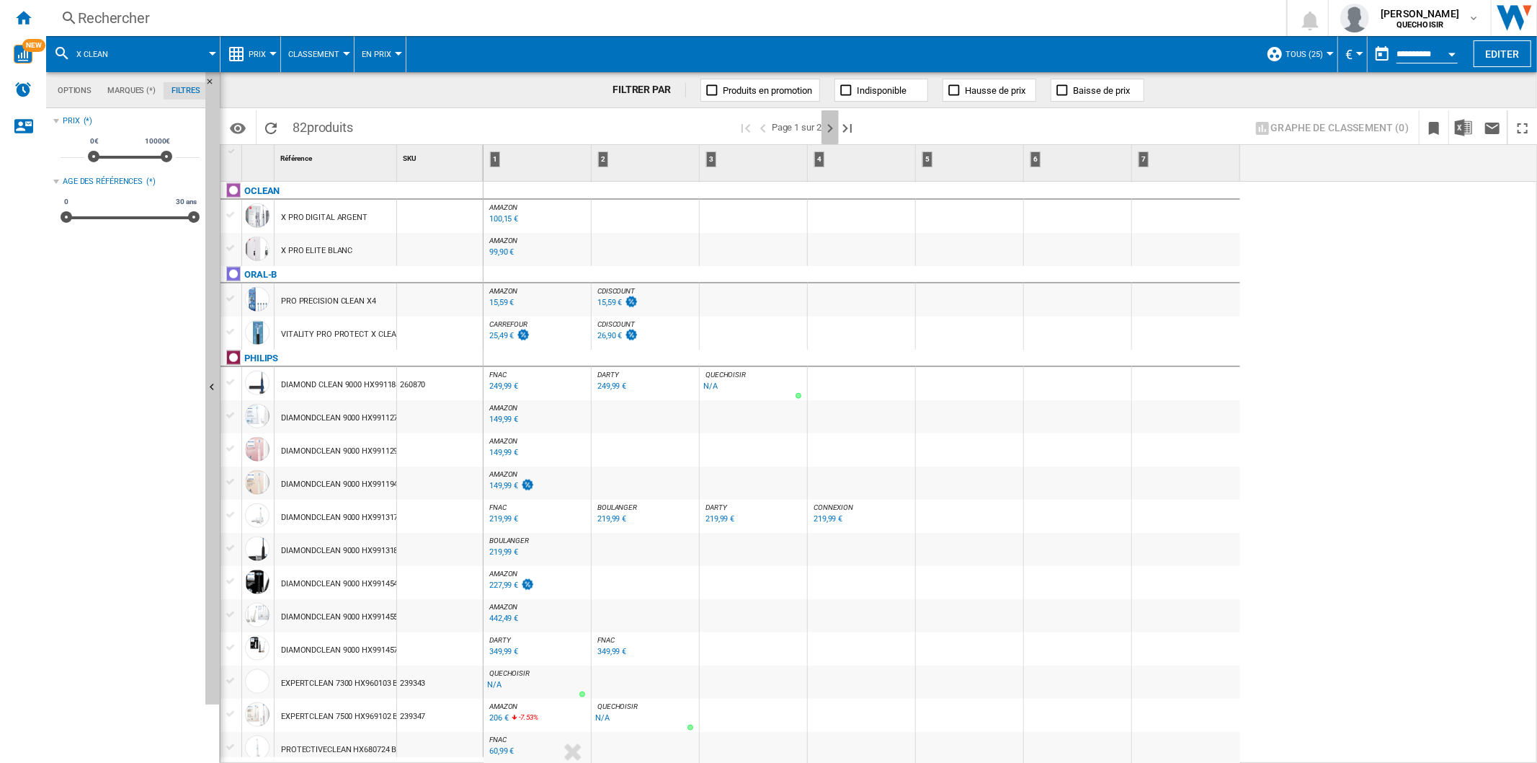
click at [827, 128] on ng-md-icon "Page suivante" at bounding box center [830, 128] width 17 height 17
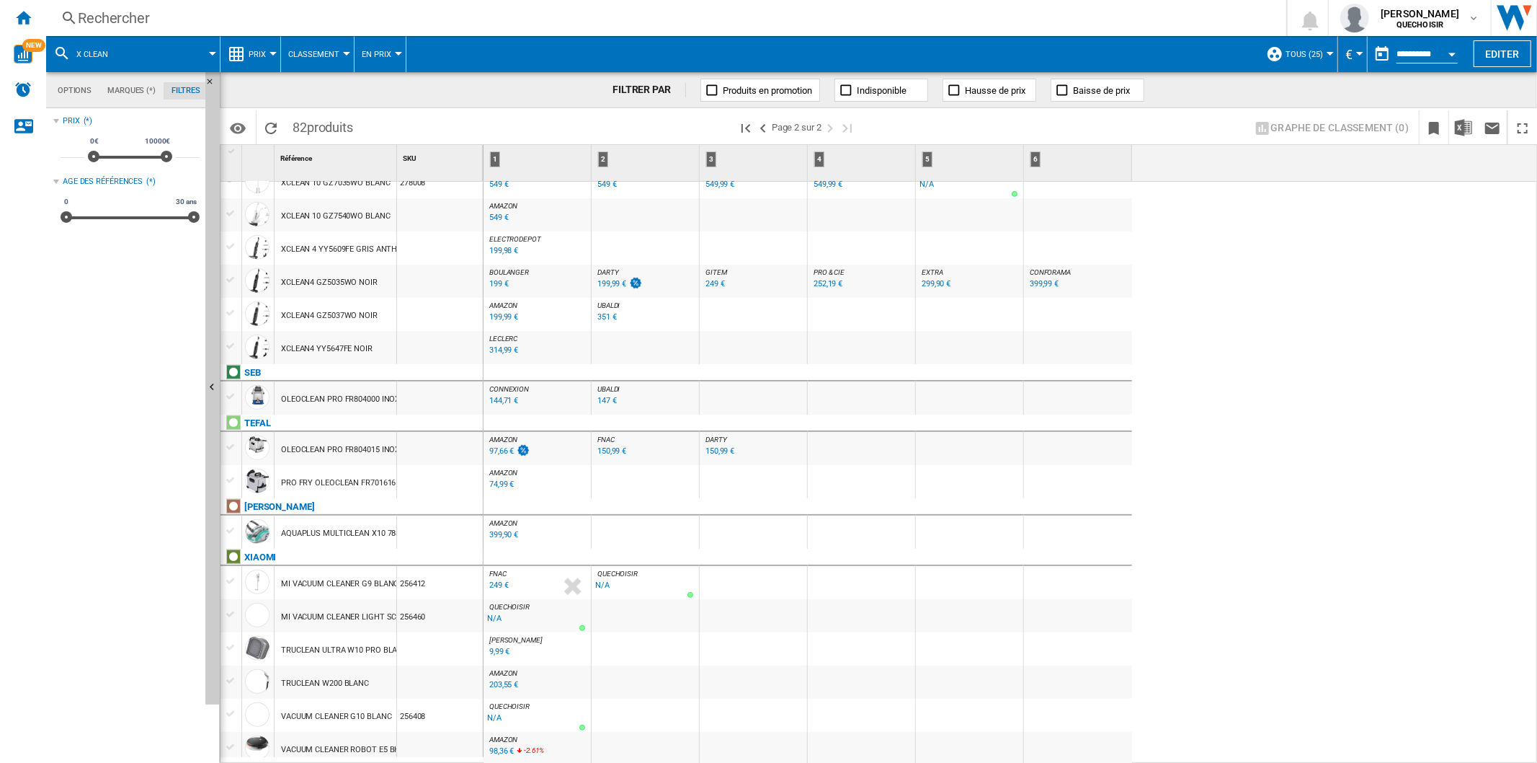
scroll to position [502, 0]
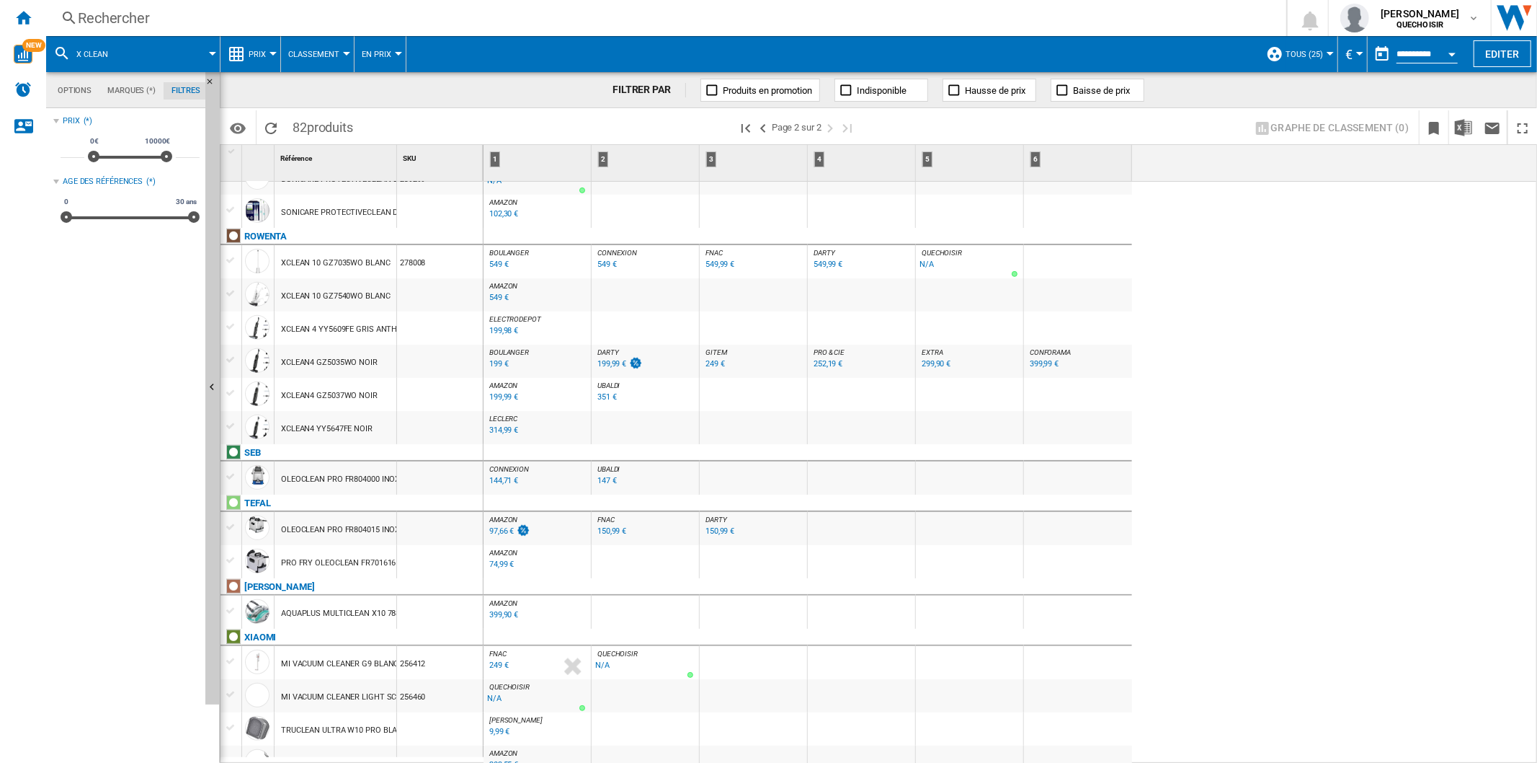
click at [611, 348] on span "DARTY" at bounding box center [609, 352] width 22 height 8
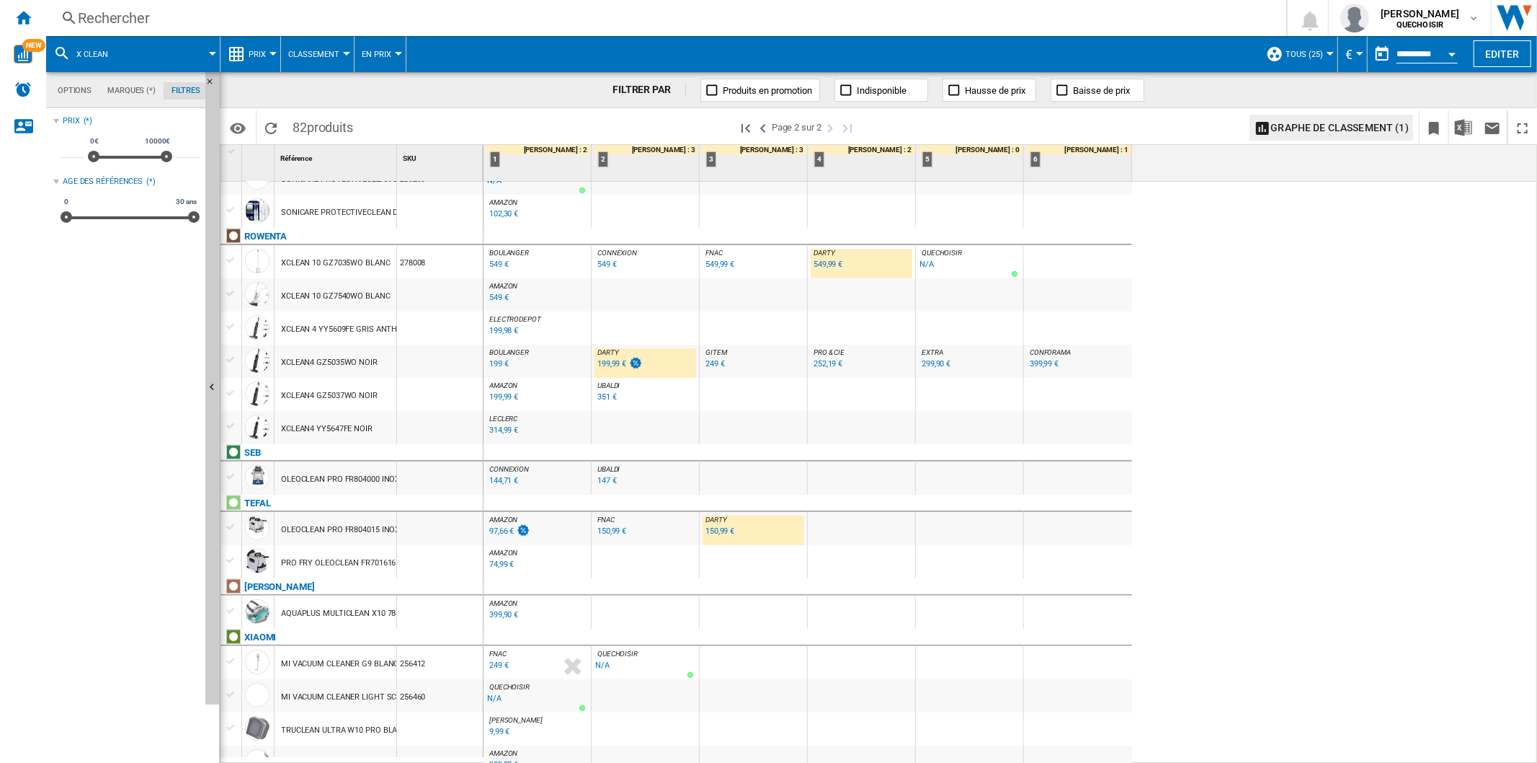
click at [528, 345] on div "BOULANGER : FR BOULANGER -1.0 % 199 € % N/A BOULANGER : FR BOULANGER" at bounding box center [537, 361] width 107 height 33
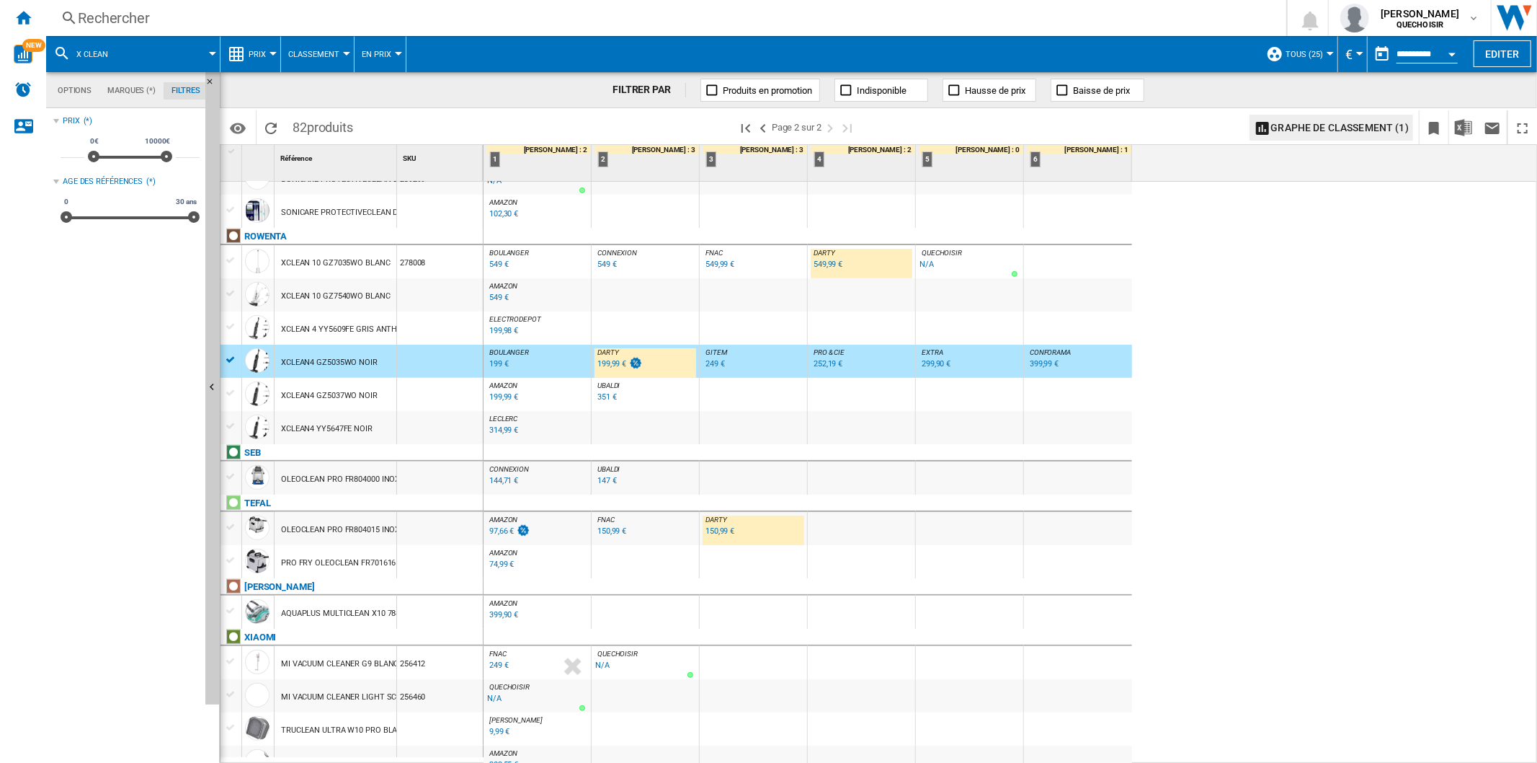
click at [507, 354] on span "BOULANGER" at bounding box center [509, 352] width 40 height 8
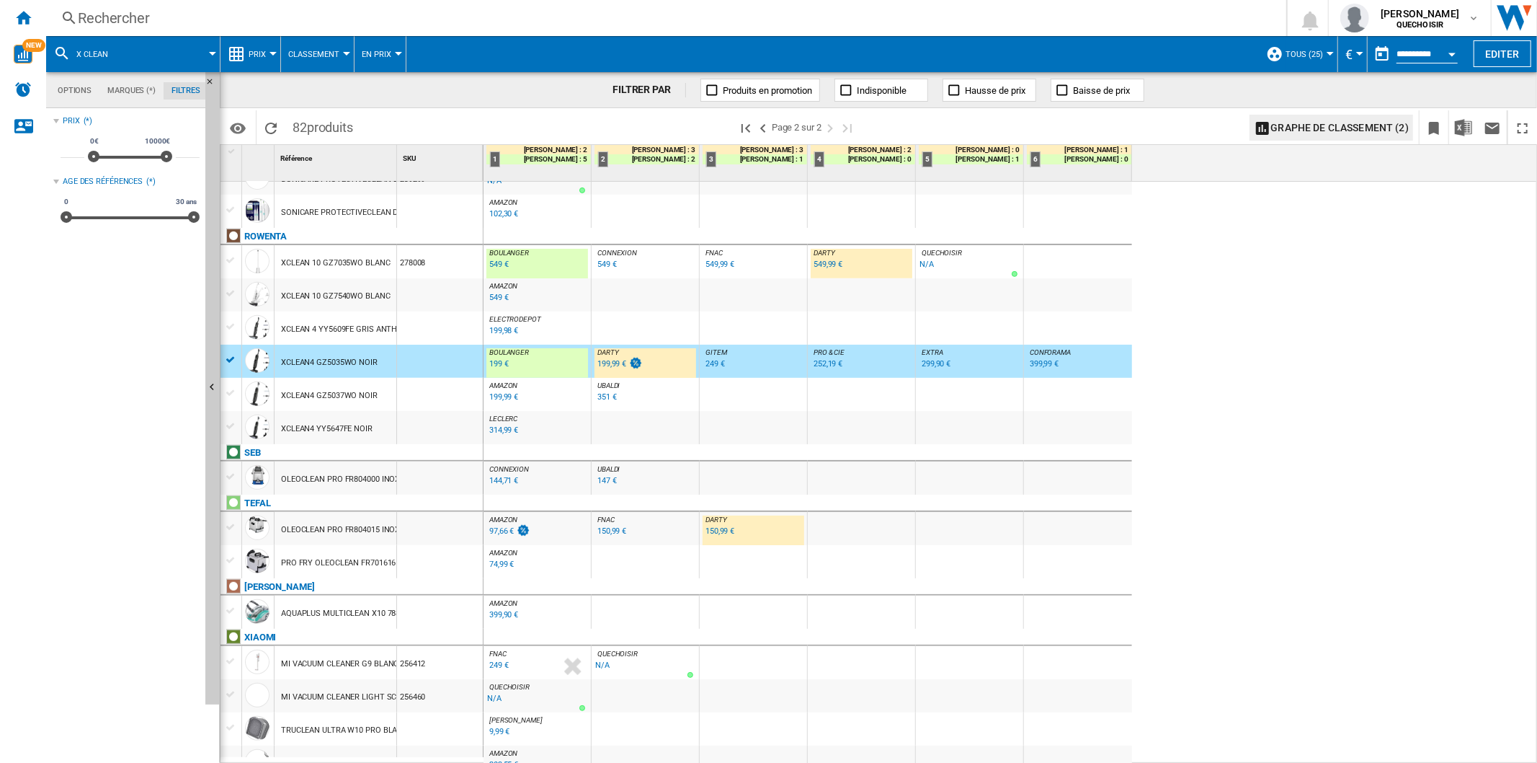
click at [610, 368] on div "199,99 €" at bounding box center [612, 363] width 29 height 9
click at [492, 360] on div "199 €" at bounding box center [498, 363] width 19 height 9
click at [275, 20] on div "Rechercher" at bounding box center [663, 18] width 1171 height 20
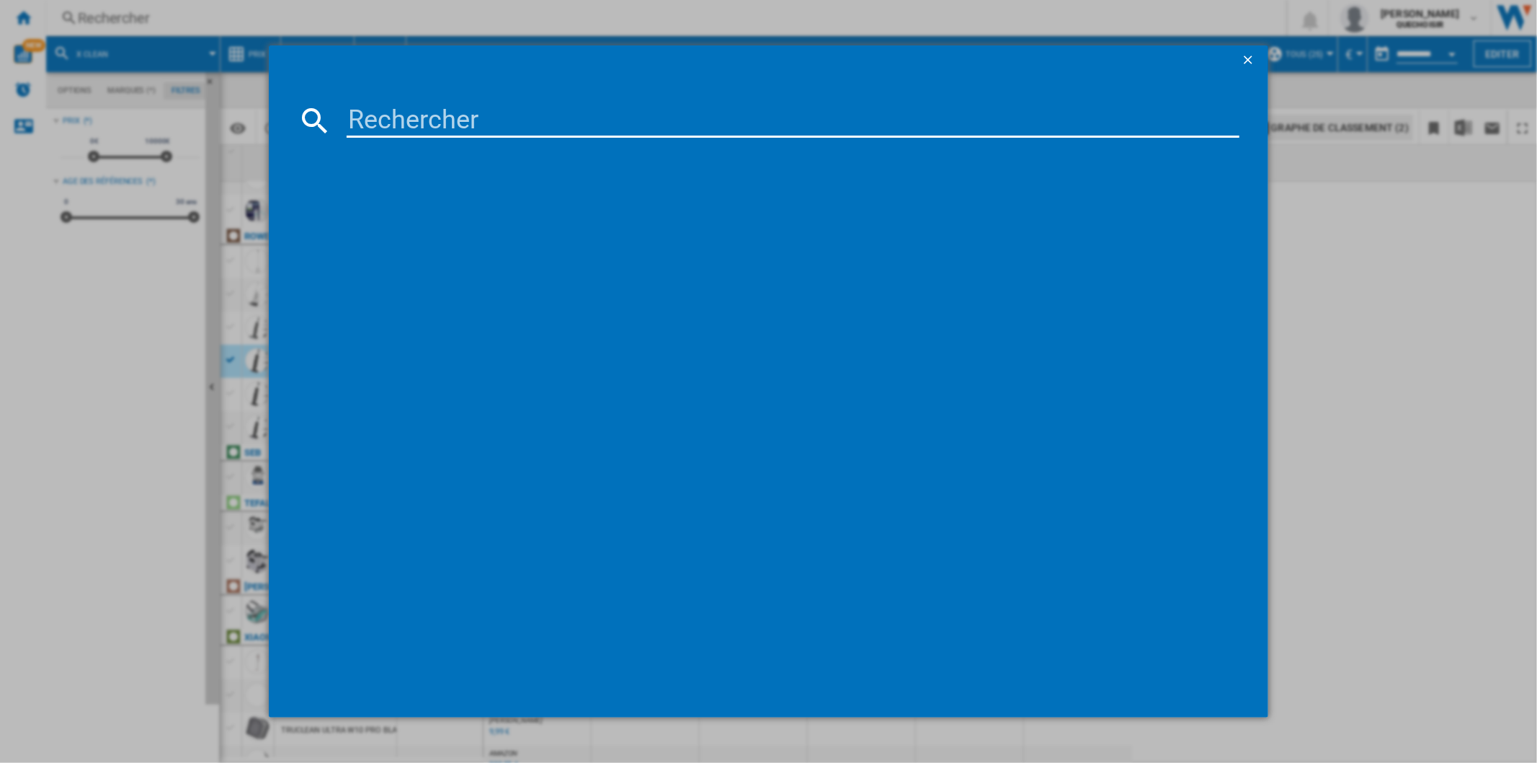
click at [373, 111] on input at bounding box center [793, 120] width 892 height 35
type input "rowenta gz"
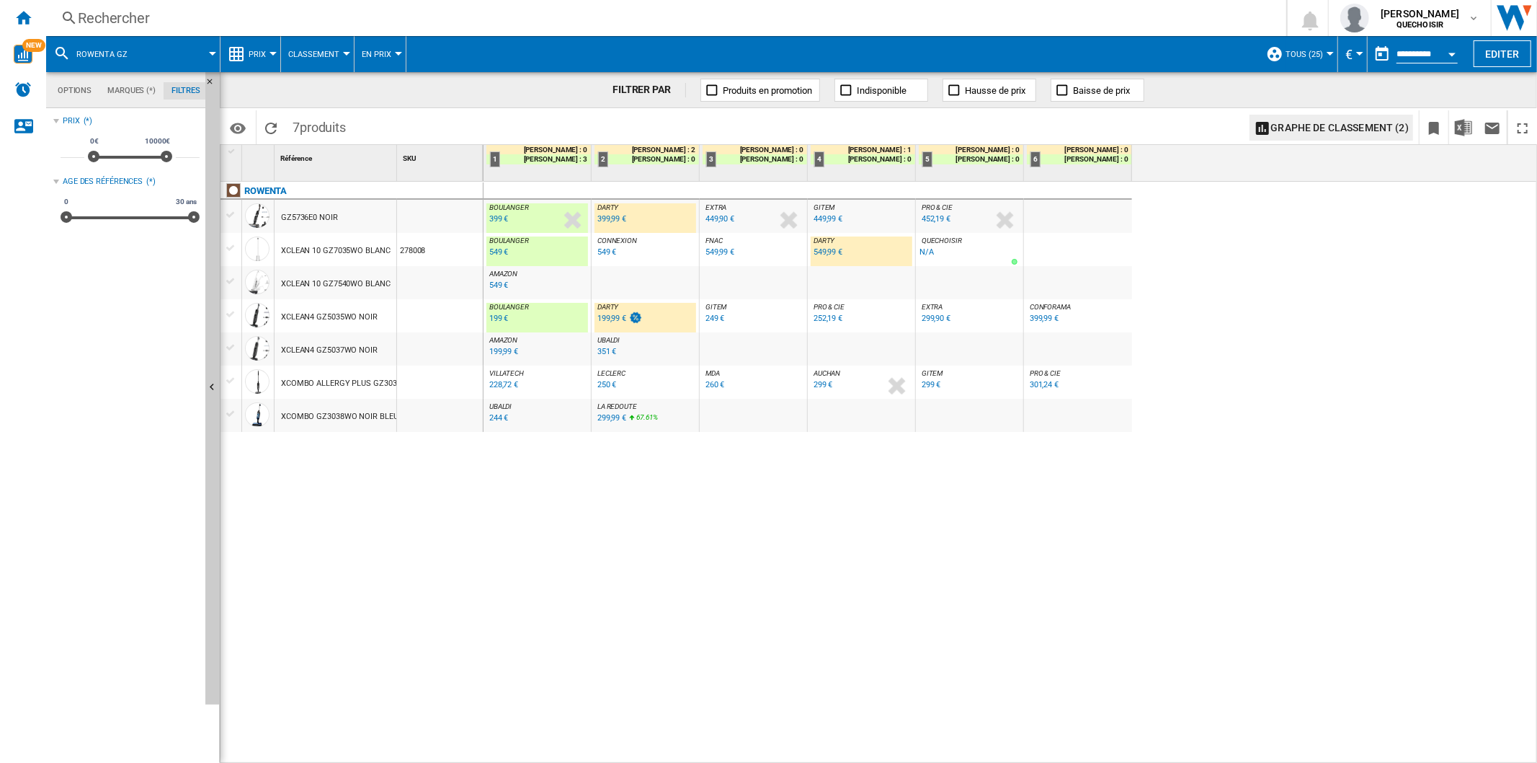
click at [825, 316] on div "252,19 €" at bounding box center [828, 318] width 29 height 9
click at [299, 50] on span "Classement" at bounding box center [313, 54] width 51 height 9
click at [254, 54] on md-backdrop at bounding box center [768, 381] width 1537 height 763
click at [254, 54] on span "Prix" at bounding box center [257, 54] width 17 height 9
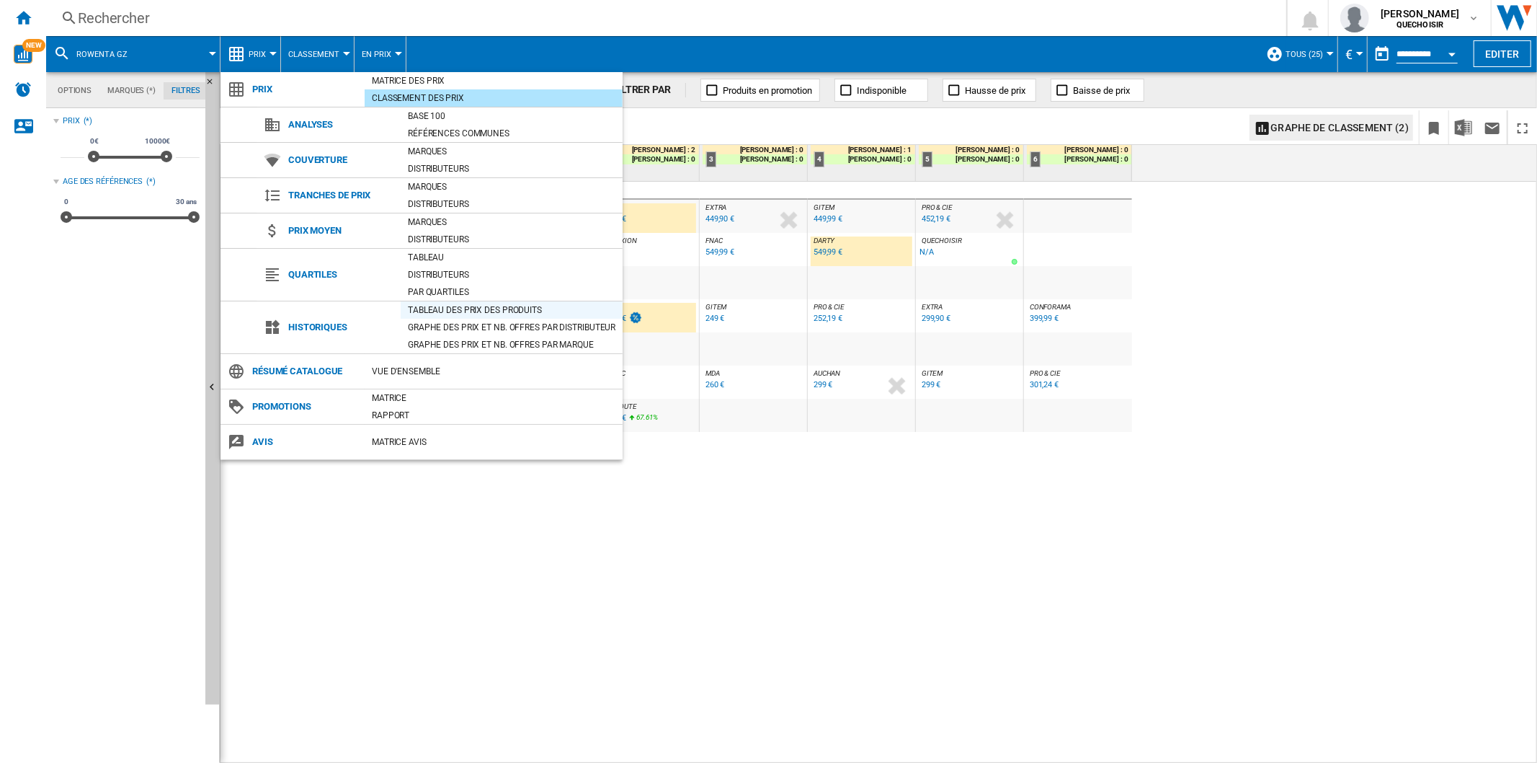
click at [430, 306] on div "Tableau des prix des produits" at bounding box center [512, 310] width 222 height 14
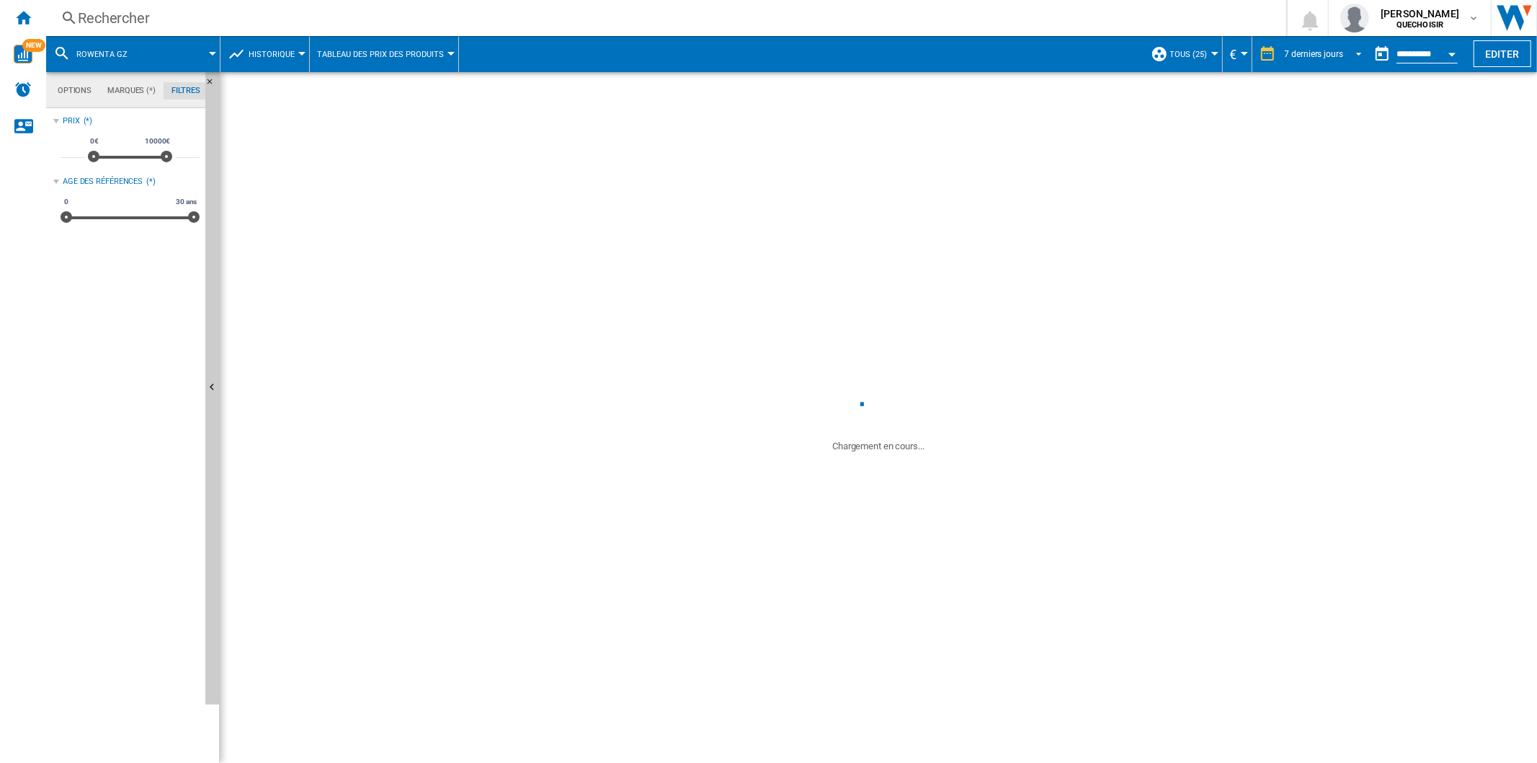
click at [1300, 52] on div "7 derniers jours" at bounding box center [1314, 54] width 58 height 10
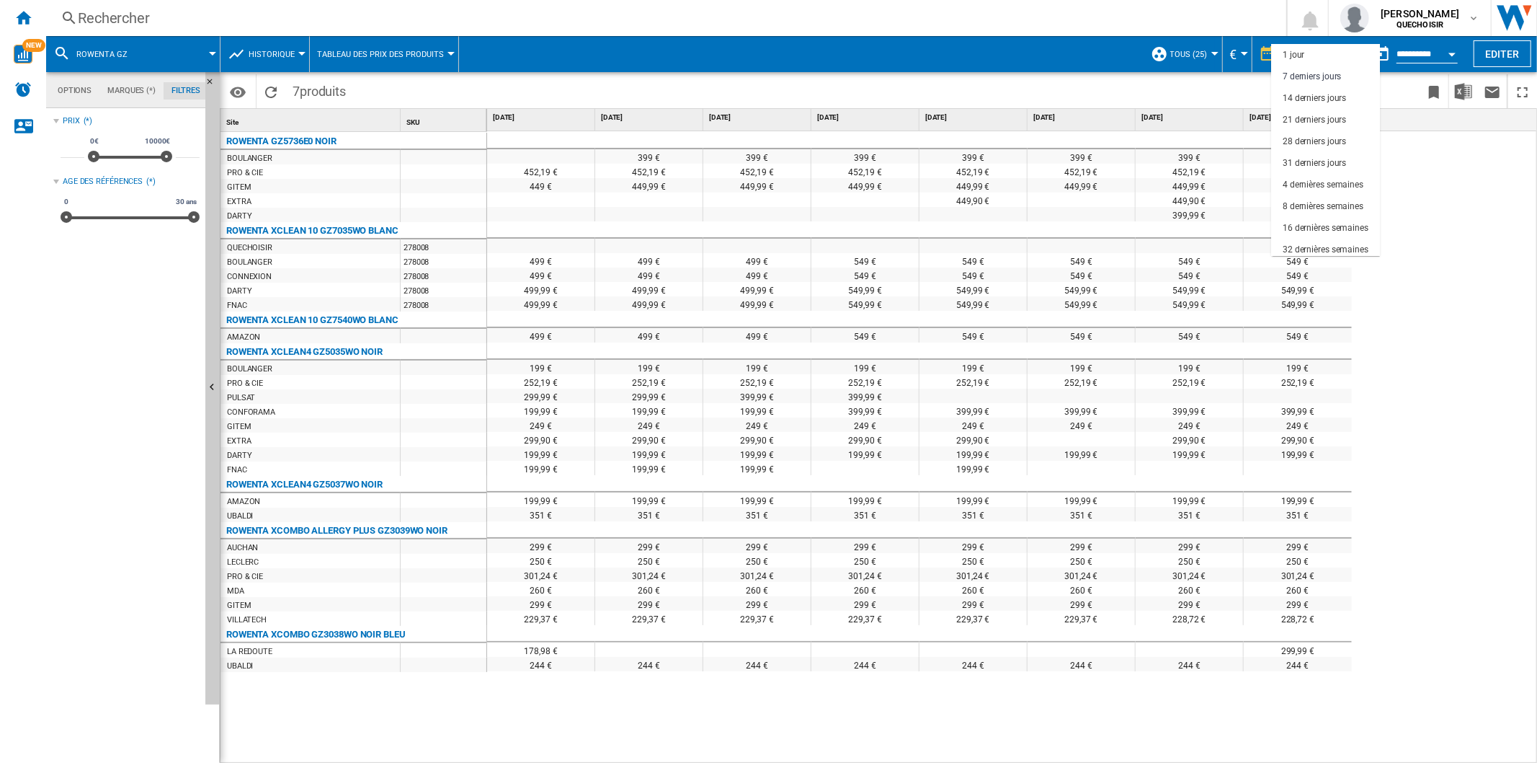
scroll to position [90, 0]
click at [1302, 240] on div "18 derniers mois" at bounding box center [1314, 246] width 63 height 12
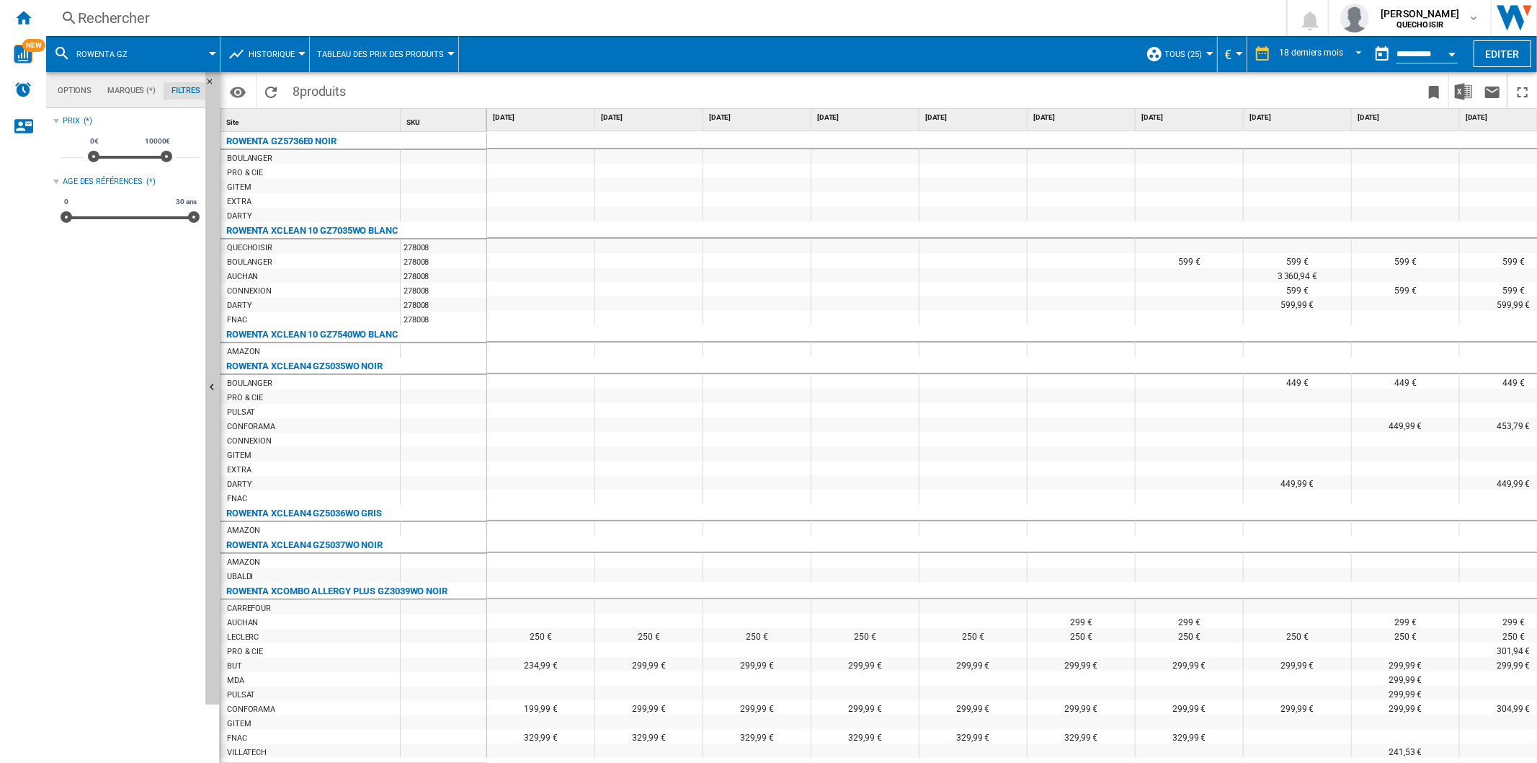
scroll to position [37, 0]
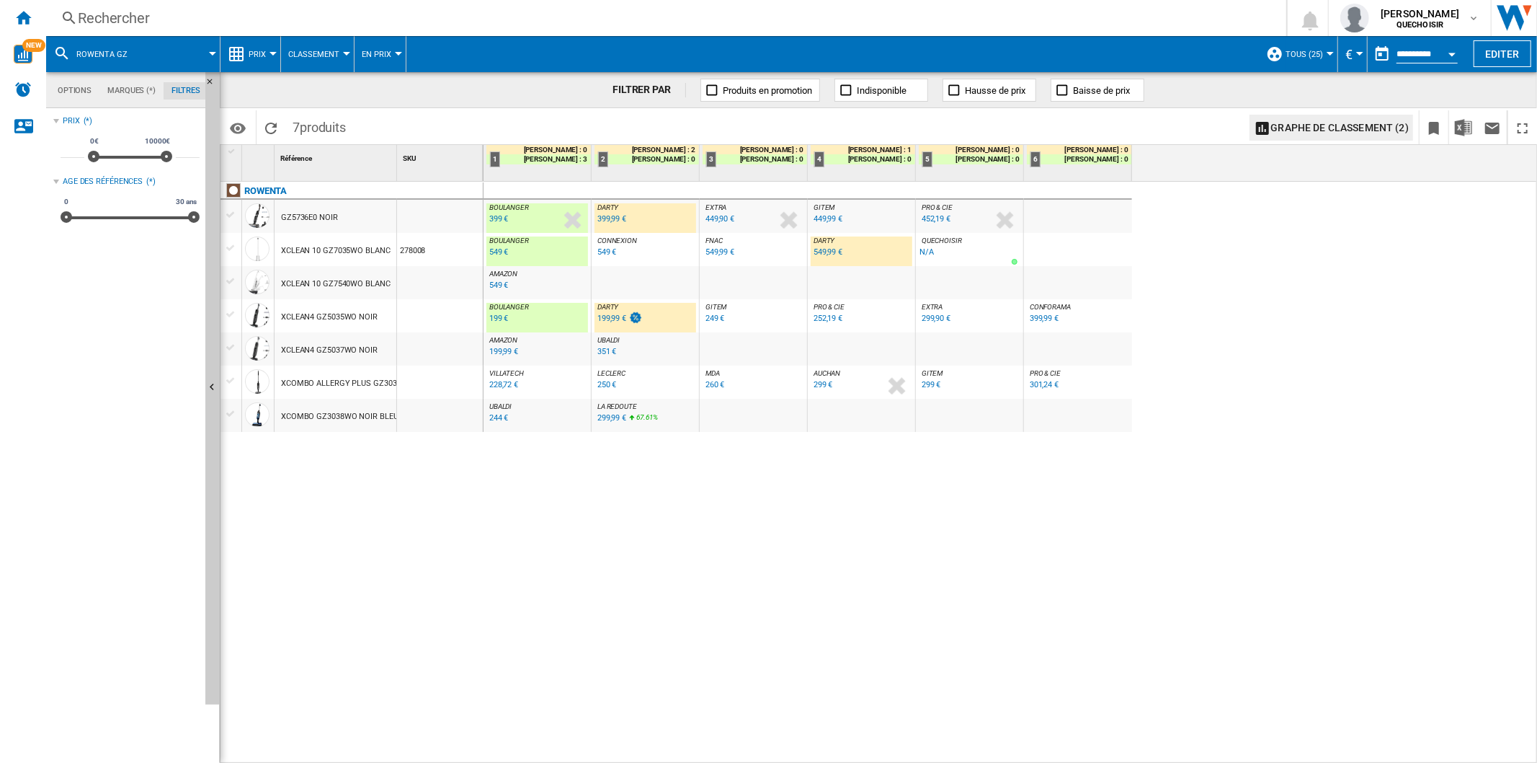
click at [346, 311] on div "XCLEAN4 GZ5035WO NOIR" at bounding box center [329, 317] width 97 height 33
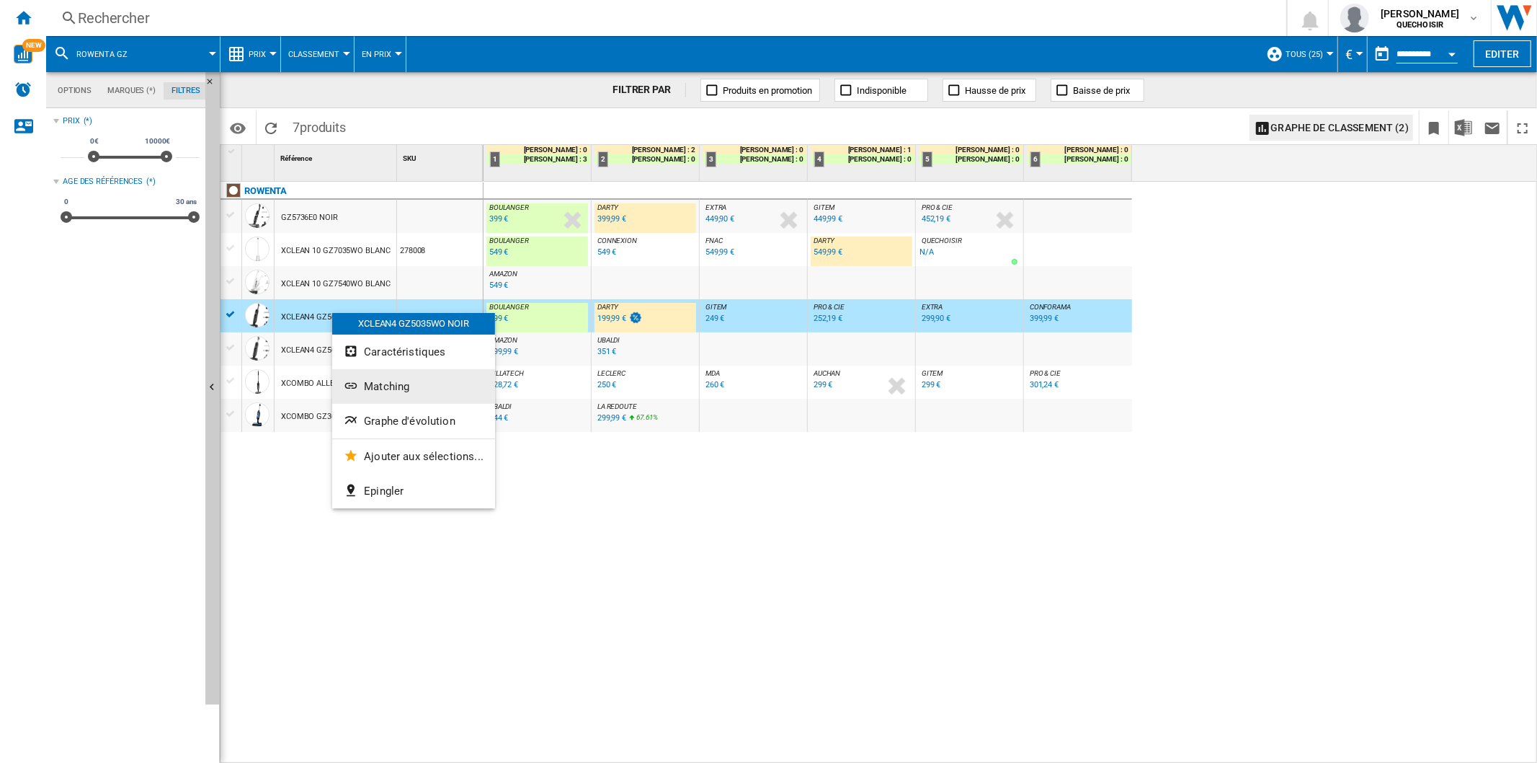
click at [389, 394] on button "Matching" at bounding box center [413, 386] width 163 height 35
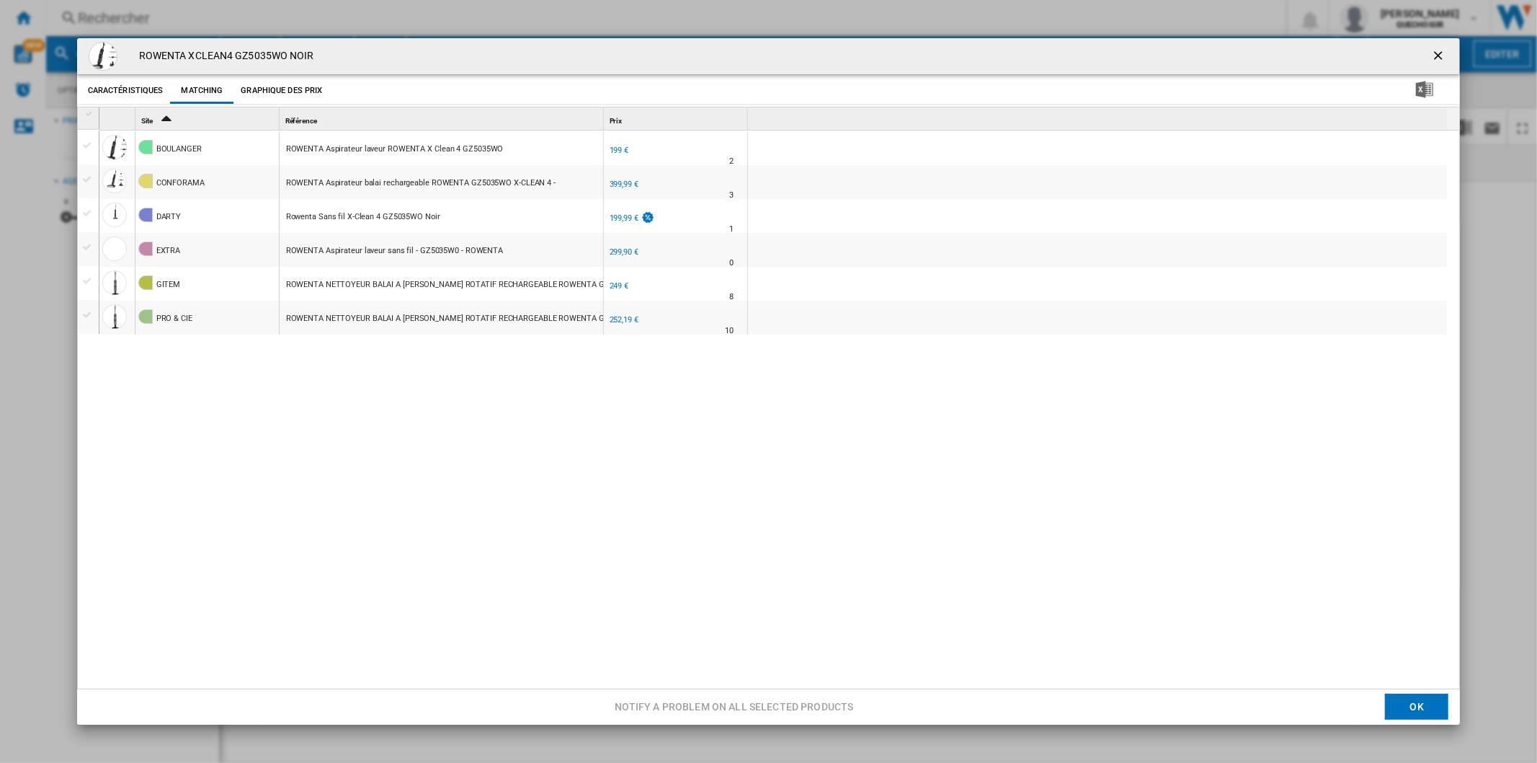
click at [422, 433] on div "BOULANGER ROWENTA Aspirateur laveur ROWENTA X Clean 4 GZ5035WO FR BOULANGER -1.…" at bounding box center [776, 410] width 1355 height 560
click at [1426, 54] on button "Product popup" at bounding box center [1440, 56] width 29 height 29
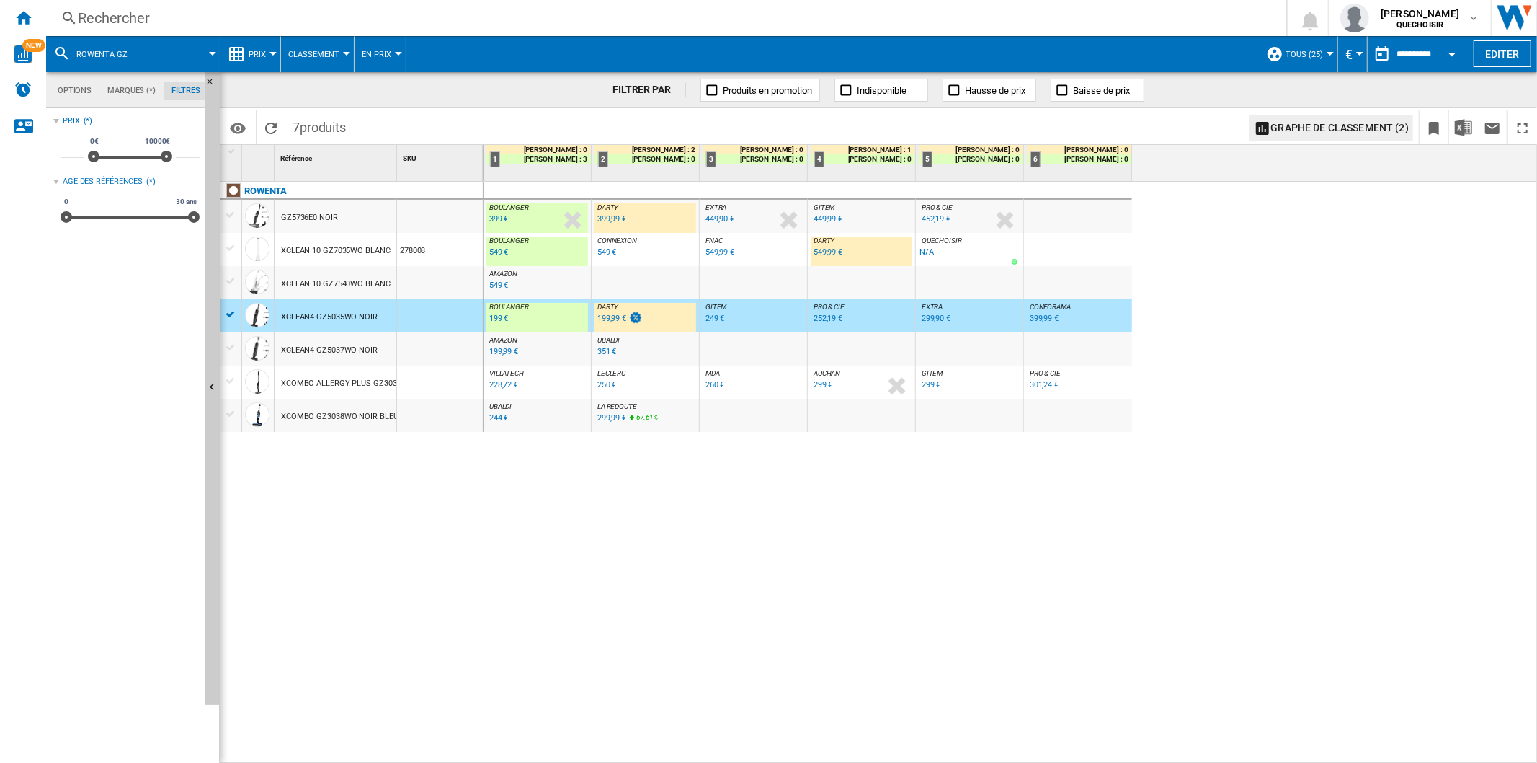
click at [621, 314] on div "199,99 €" at bounding box center [612, 318] width 29 height 9
click at [132, 18] on div "Rechercher" at bounding box center [663, 18] width 1171 height 20
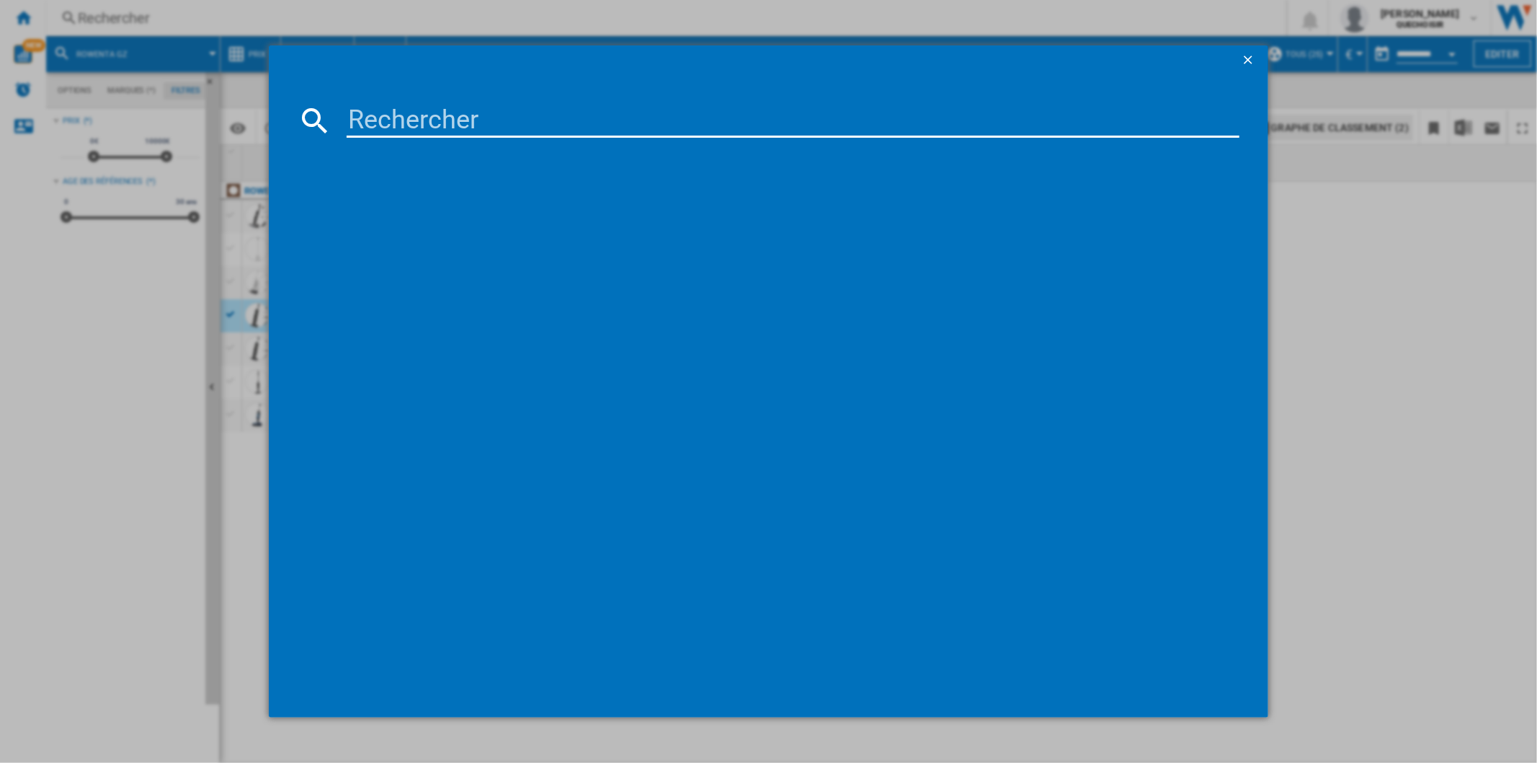
click at [438, 114] on input at bounding box center [793, 120] width 892 height 35
paste input "electrolux_ew8"
drag, startPoint x: 464, startPoint y: 121, endPoint x: 476, endPoint y: 121, distance: 11.5
click at [476, 121] on input "electrolux_ew8" at bounding box center [793, 120] width 892 height 35
drag, startPoint x: 499, startPoint y: 124, endPoint x: 523, endPoint y: 125, distance: 23.1
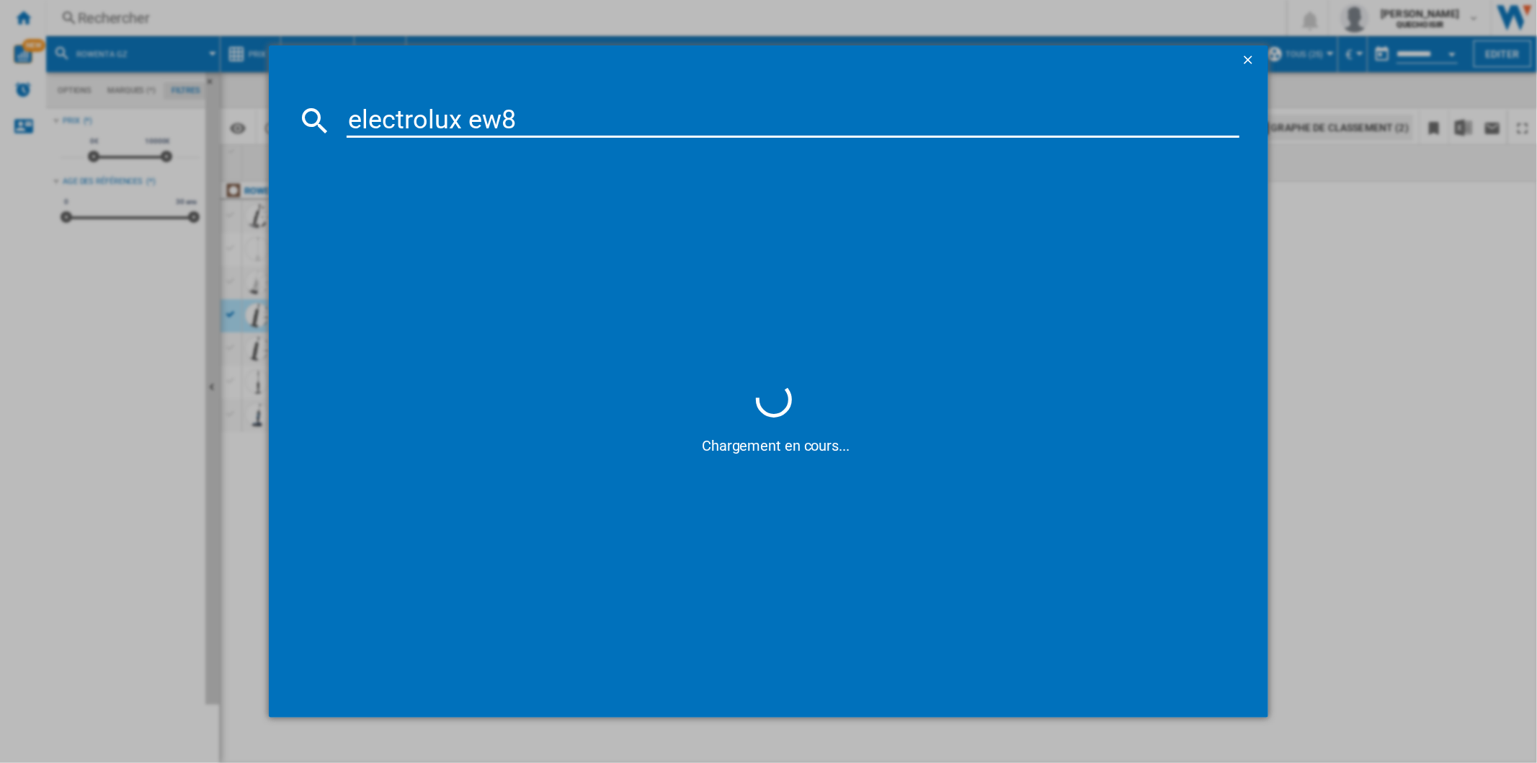
click at [523, 124] on input "electrolux ew8" at bounding box center [793, 120] width 892 height 35
type input "electrolux ew"
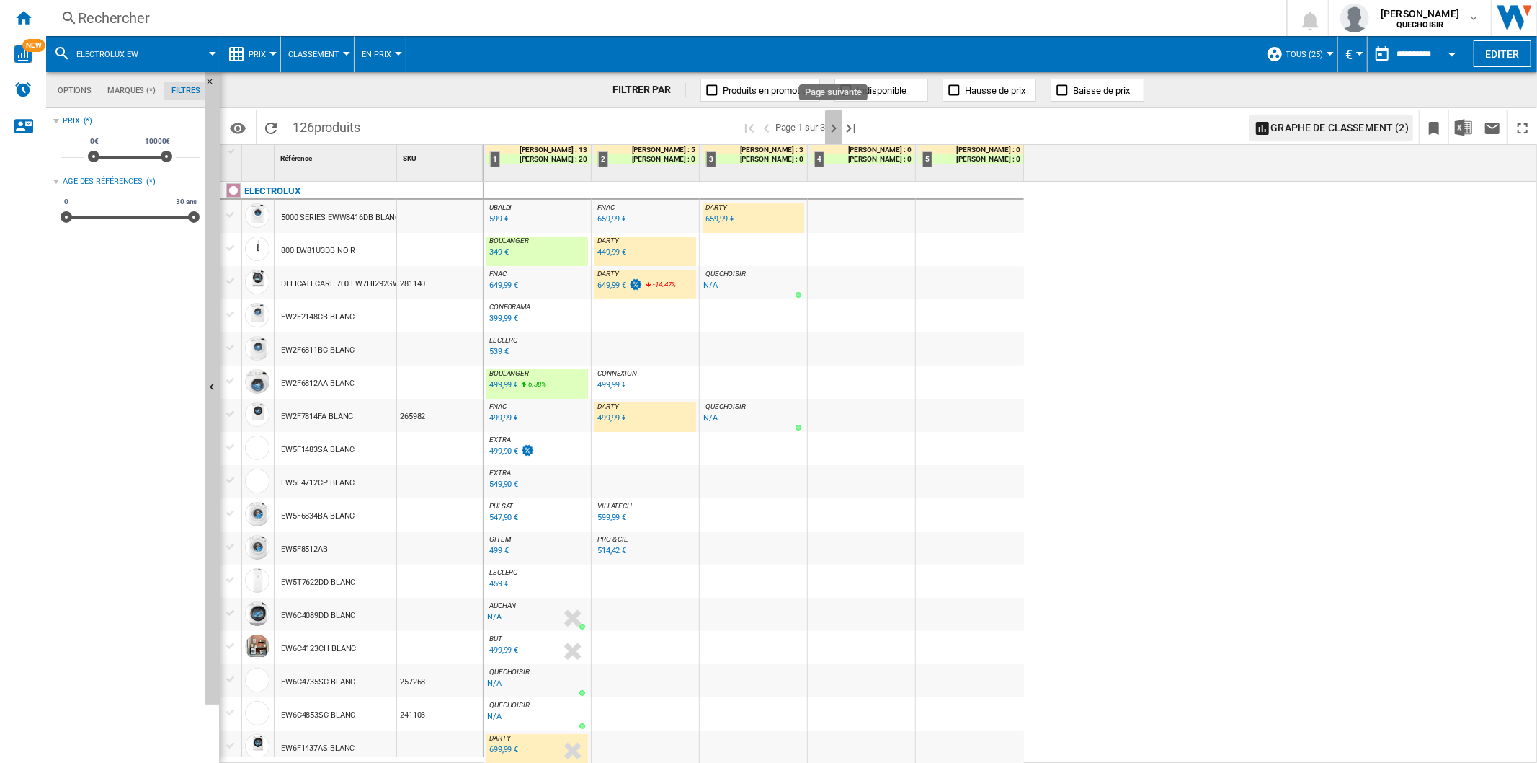
click at [829, 128] on ng-md-icon "Page suivante" at bounding box center [833, 128] width 17 height 17
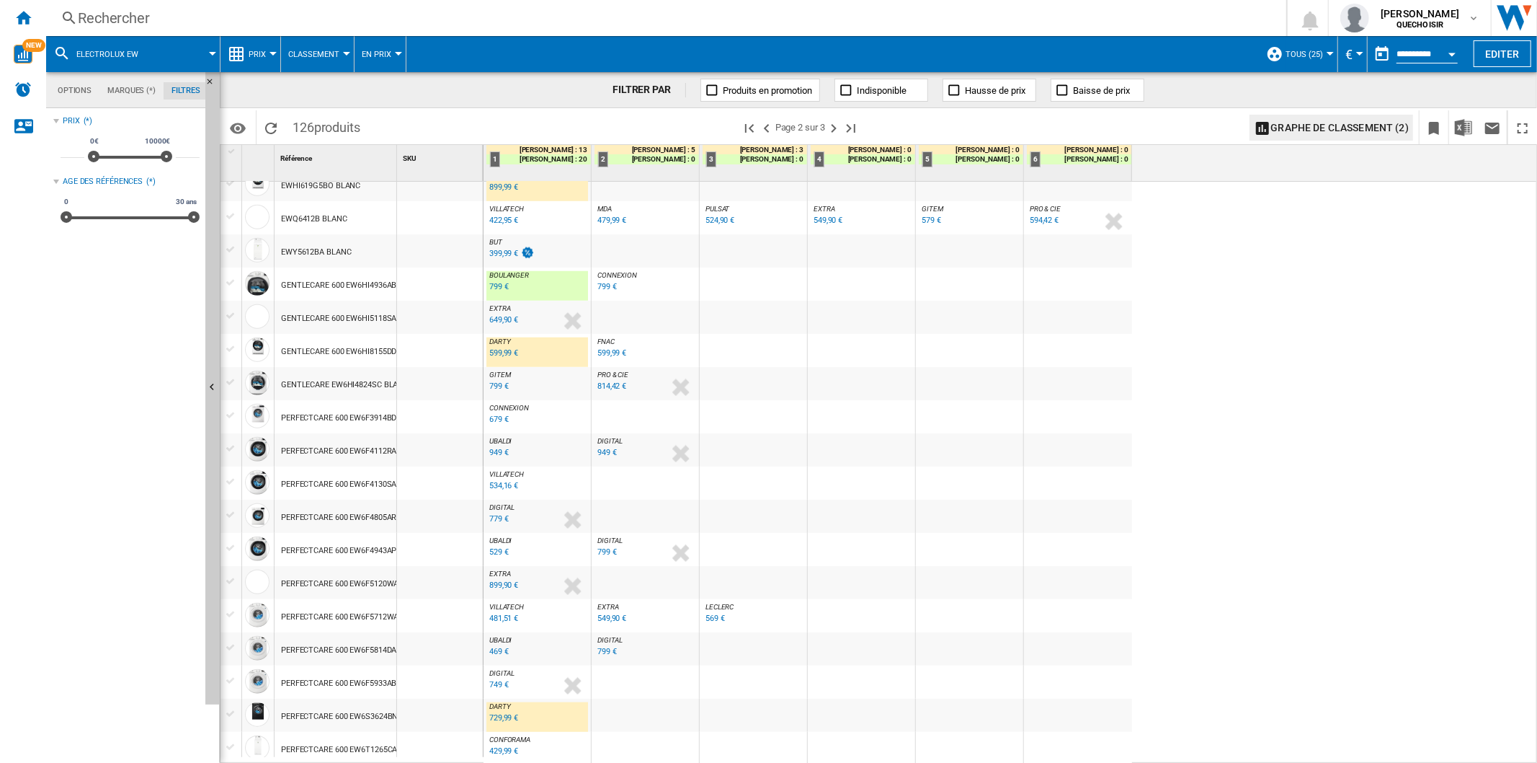
scroll to position [1097, 0]
click at [830, 121] on ng-md-icon "Page suivante" at bounding box center [833, 128] width 17 height 17
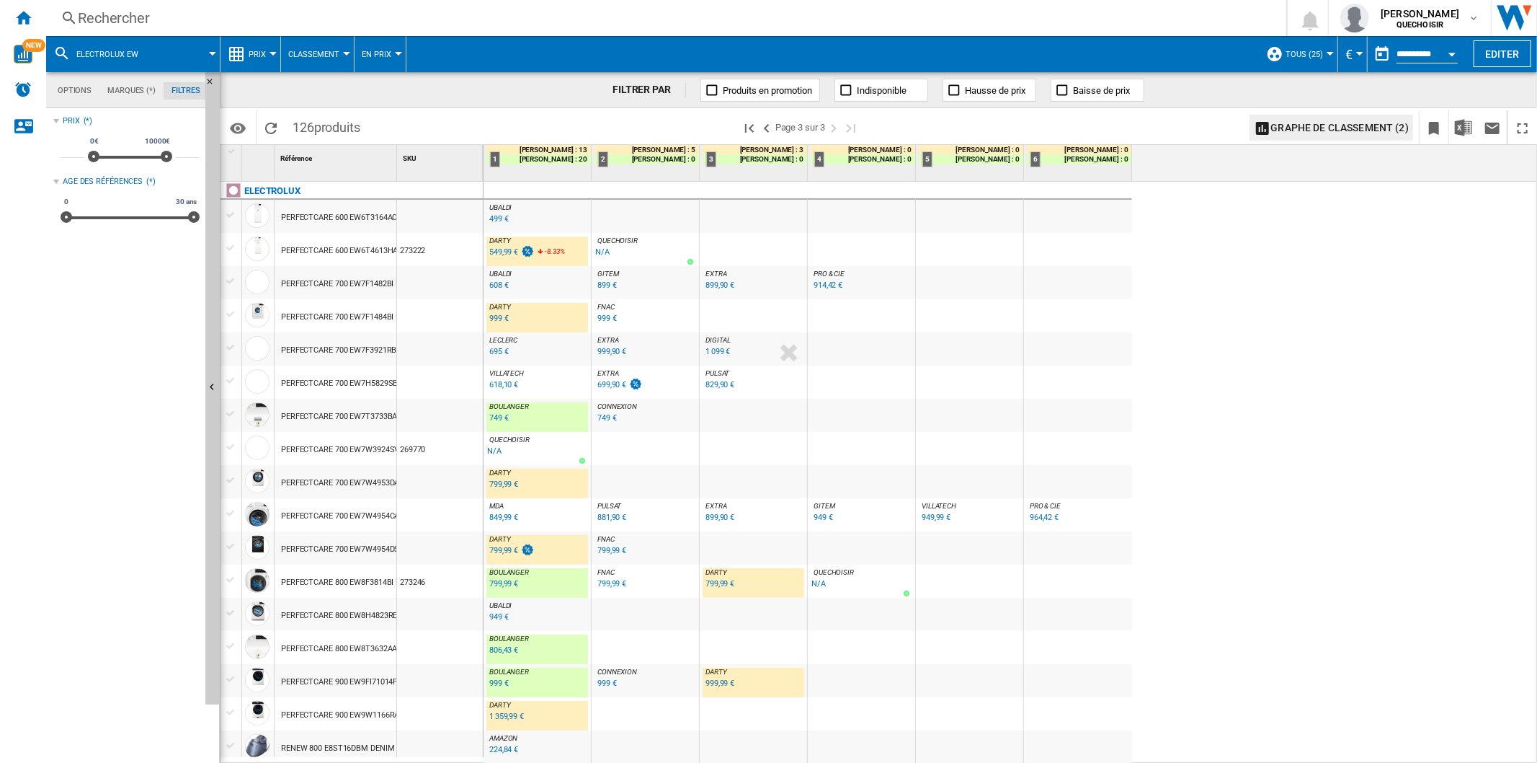
scroll to position [301, 0]
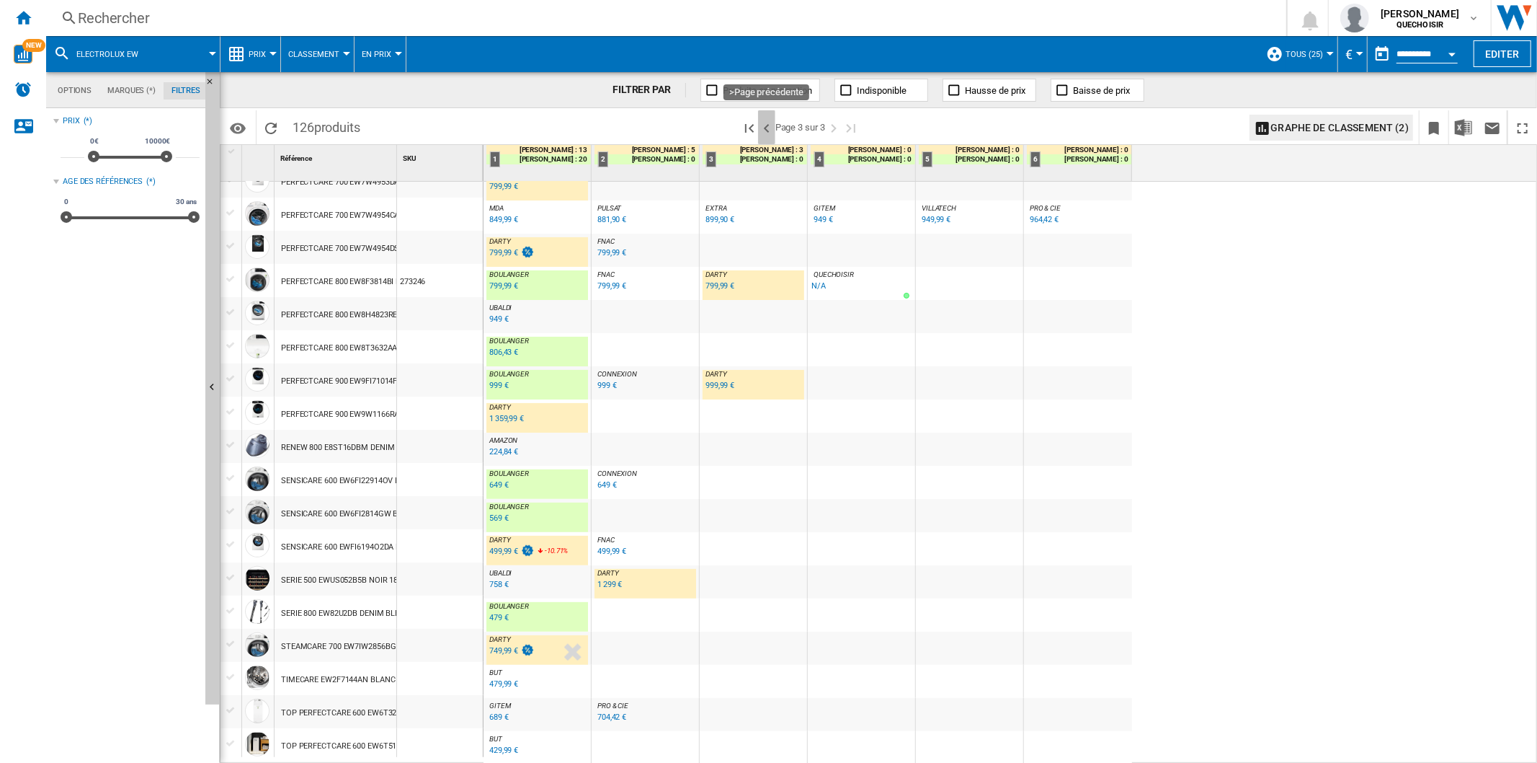
click at [769, 126] on ng-md-icon ">Page précédente" at bounding box center [766, 128] width 17 height 17
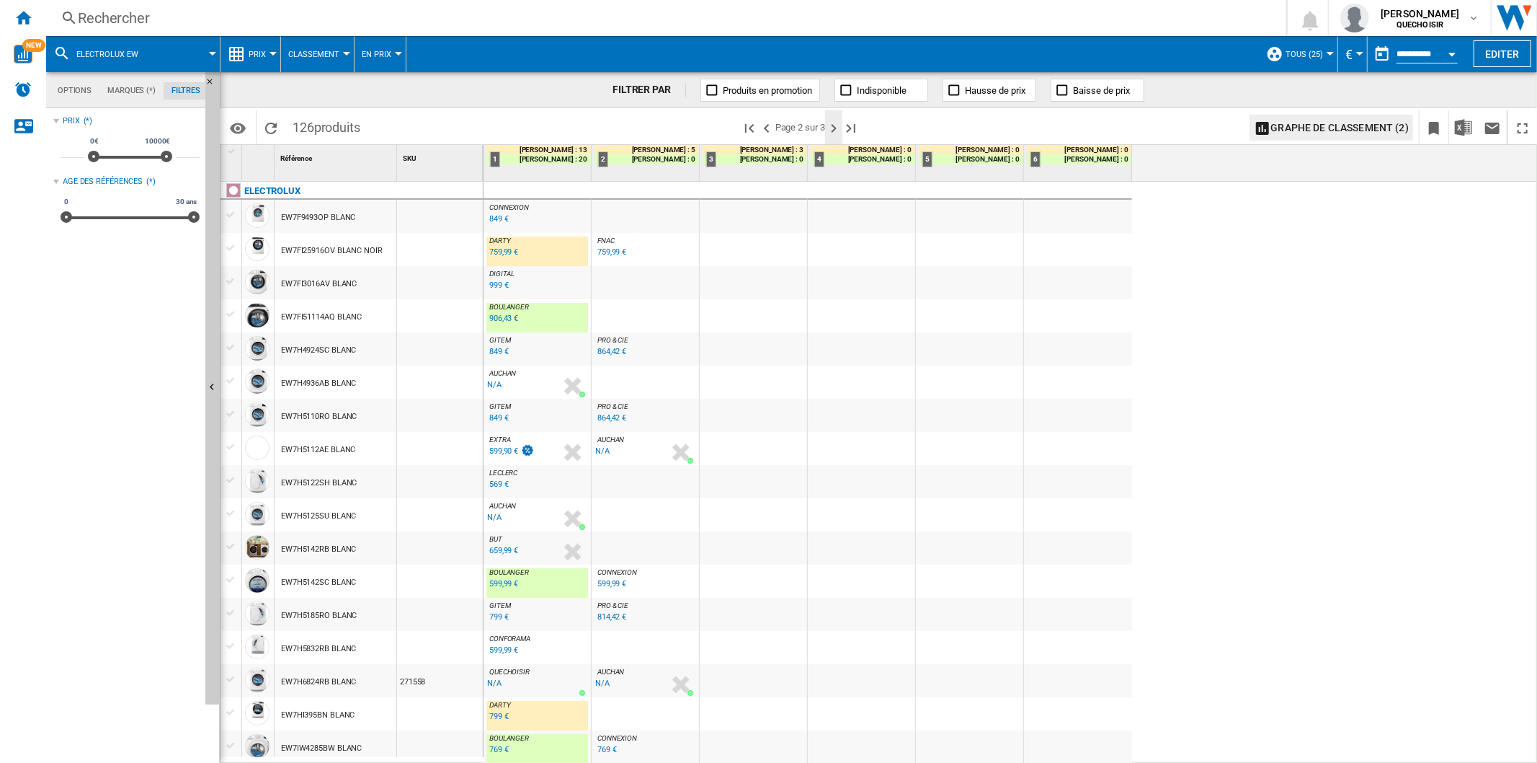
click at [839, 125] on ng-md-icon "Page suivante" at bounding box center [833, 128] width 17 height 17
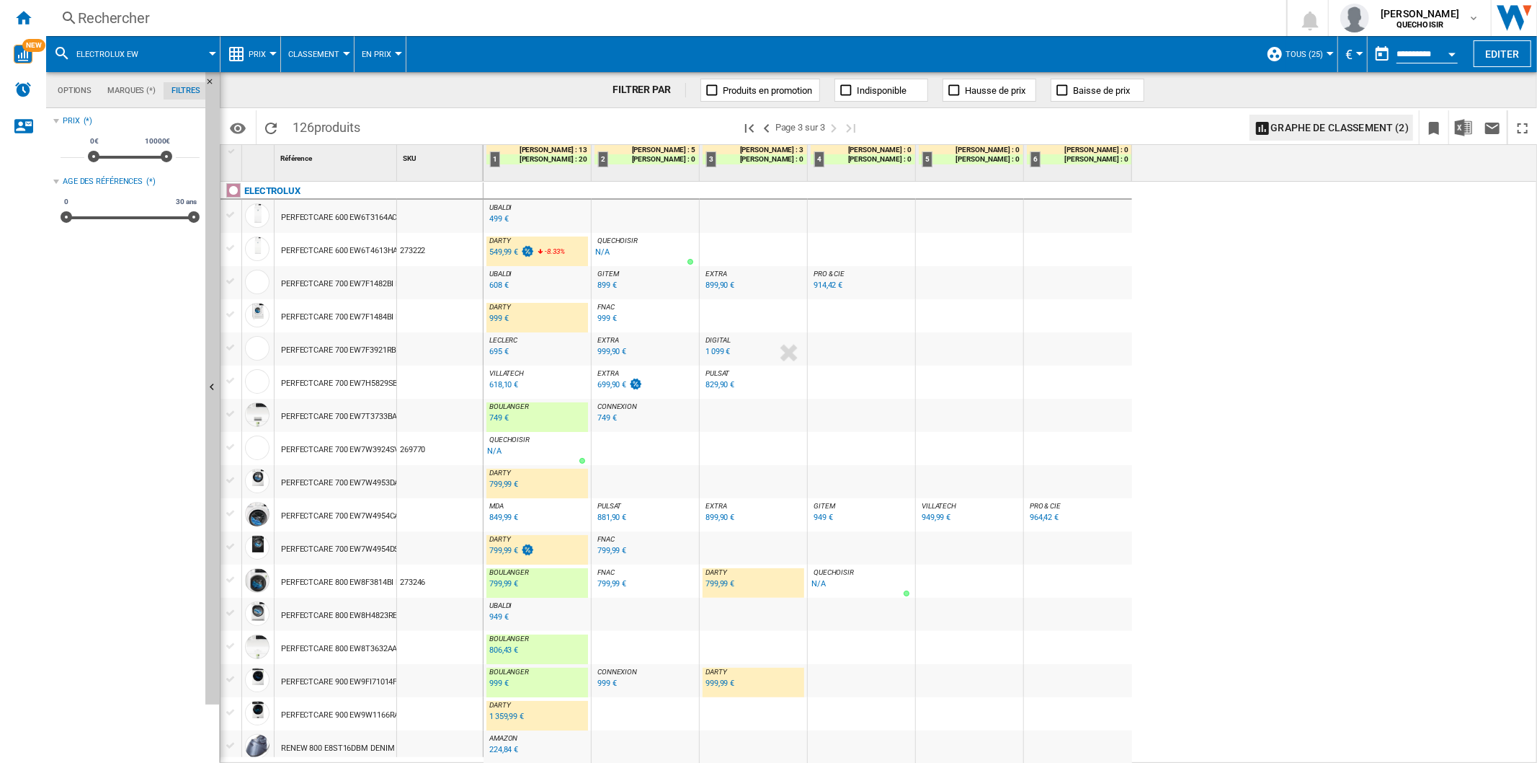
scroll to position [301, 0]
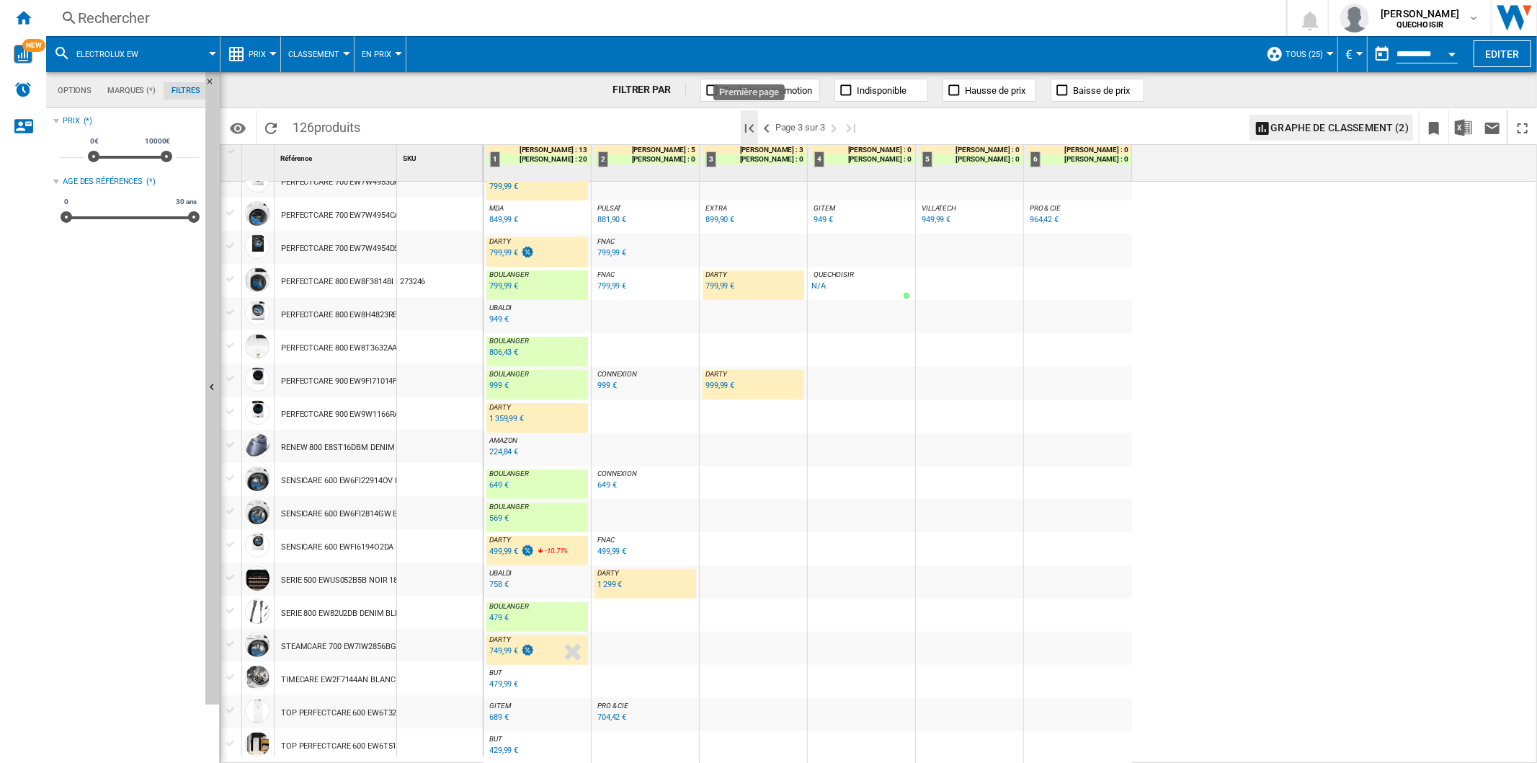
click at [747, 120] on ng-md-icon "Première page" at bounding box center [749, 128] width 17 height 17
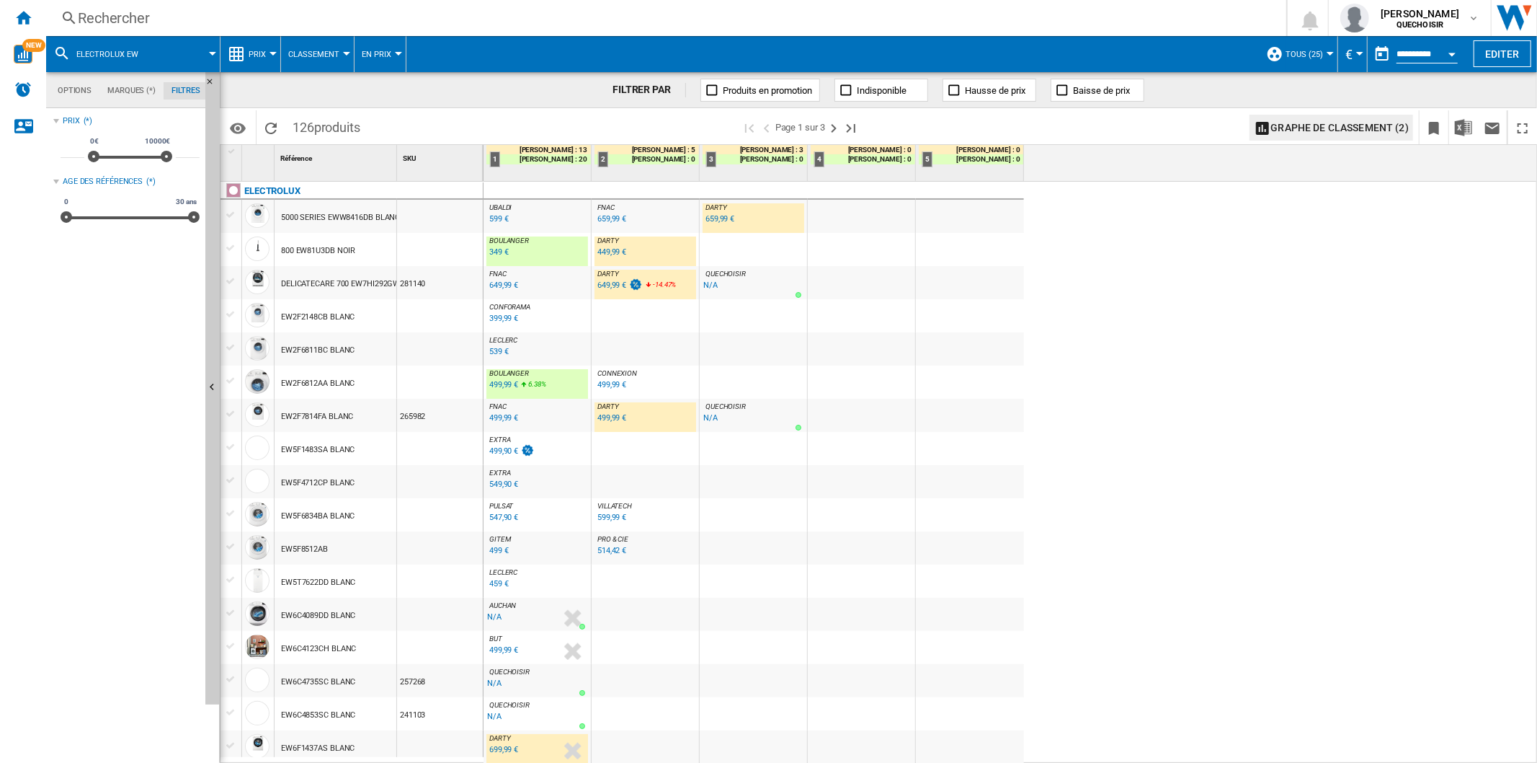
click at [494, 250] on div "349 €" at bounding box center [498, 251] width 19 height 9
click at [174, 19] on div "Rechercher" at bounding box center [663, 18] width 1171 height 20
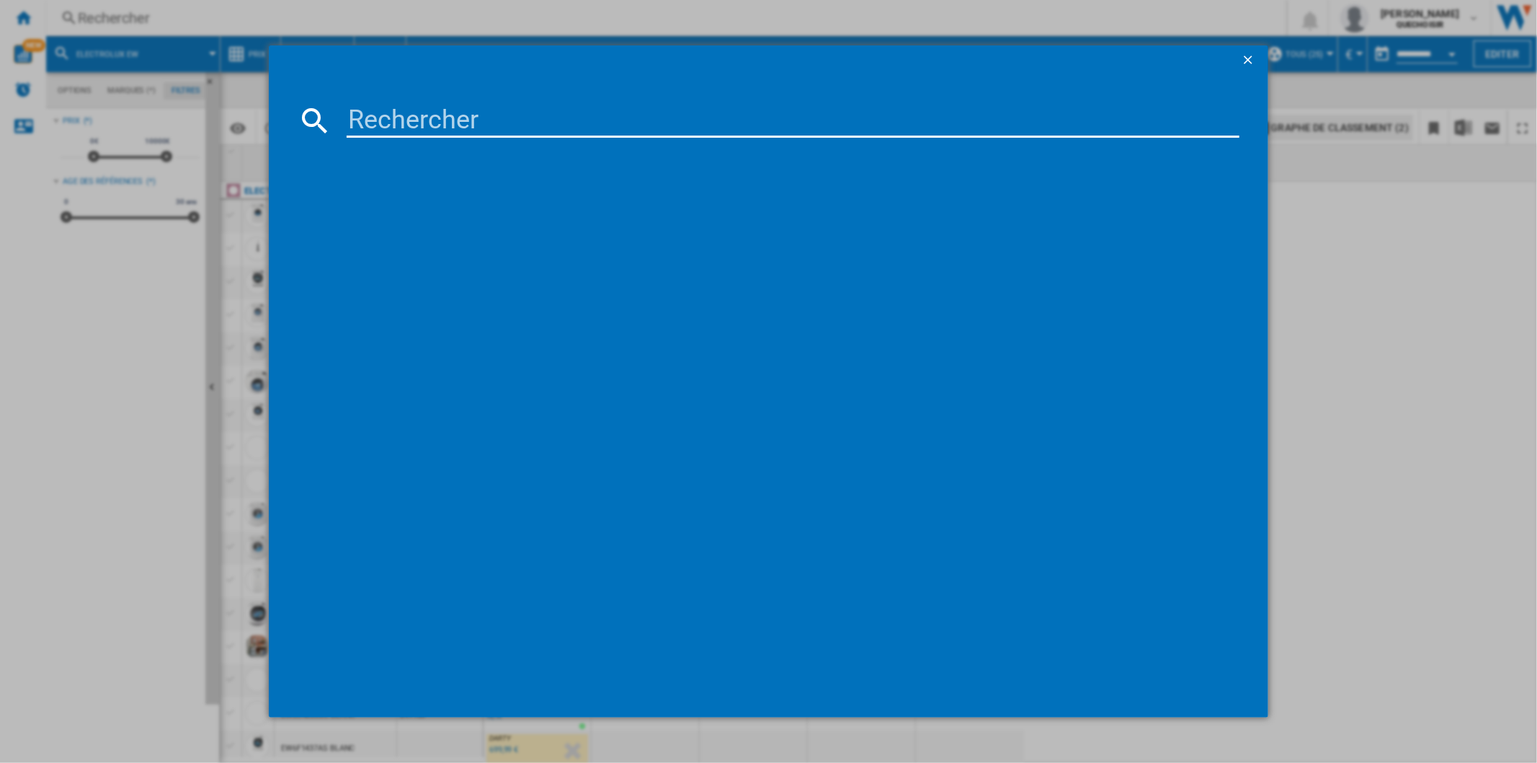
click at [395, 115] on input at bounding box center [793, 120] width 892 height 35
type input "shark WD"
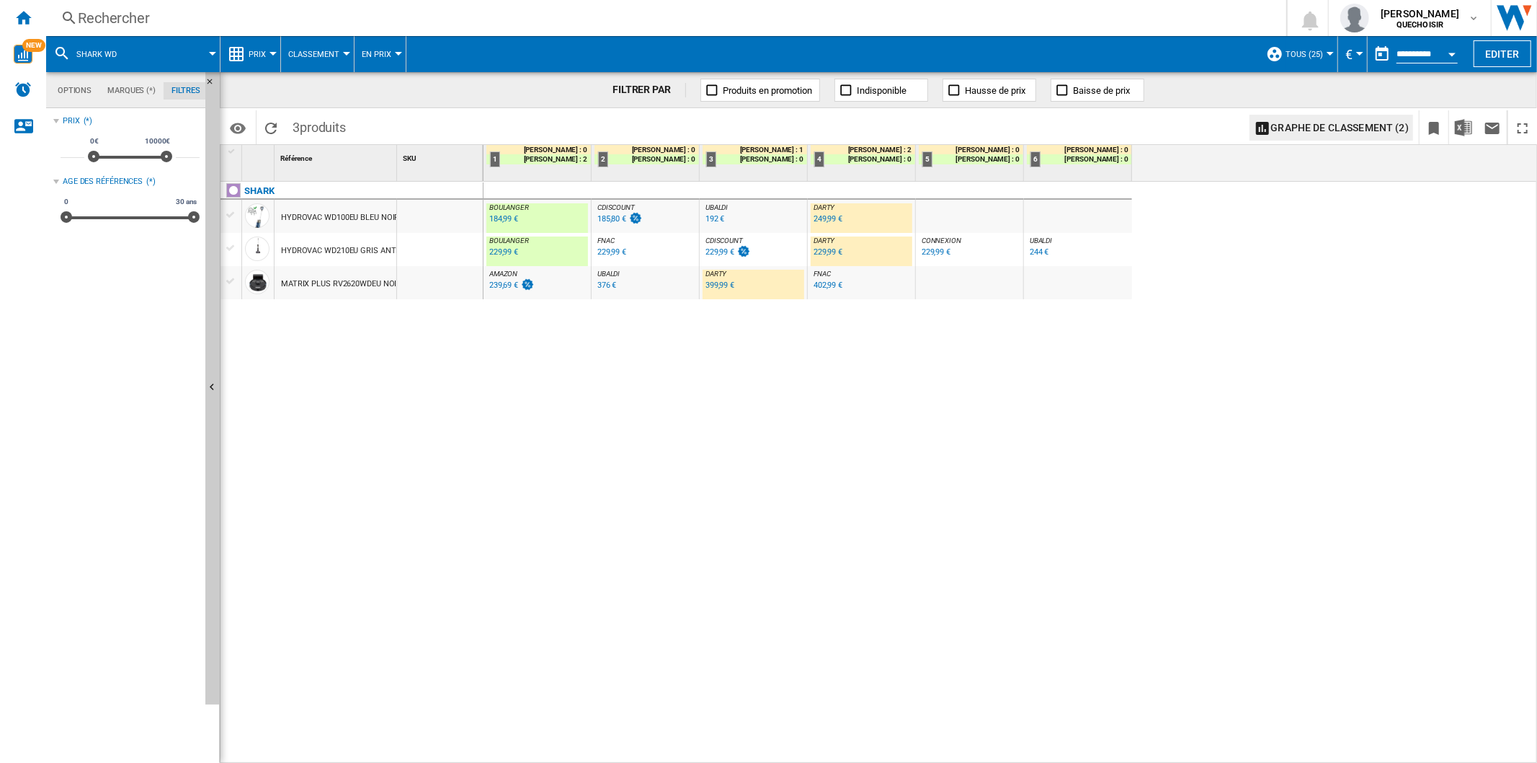
click at [502, 254] on div "229,99 €" at bounding box center [503, 251] width 29 height 9
click at [508, 215] on div "184,99 €" at bounding box center [503, 218] width 29 height 9
click at [270, 20] on div "Rechercher" at bounding box center [663, 18] width 1171 height 20
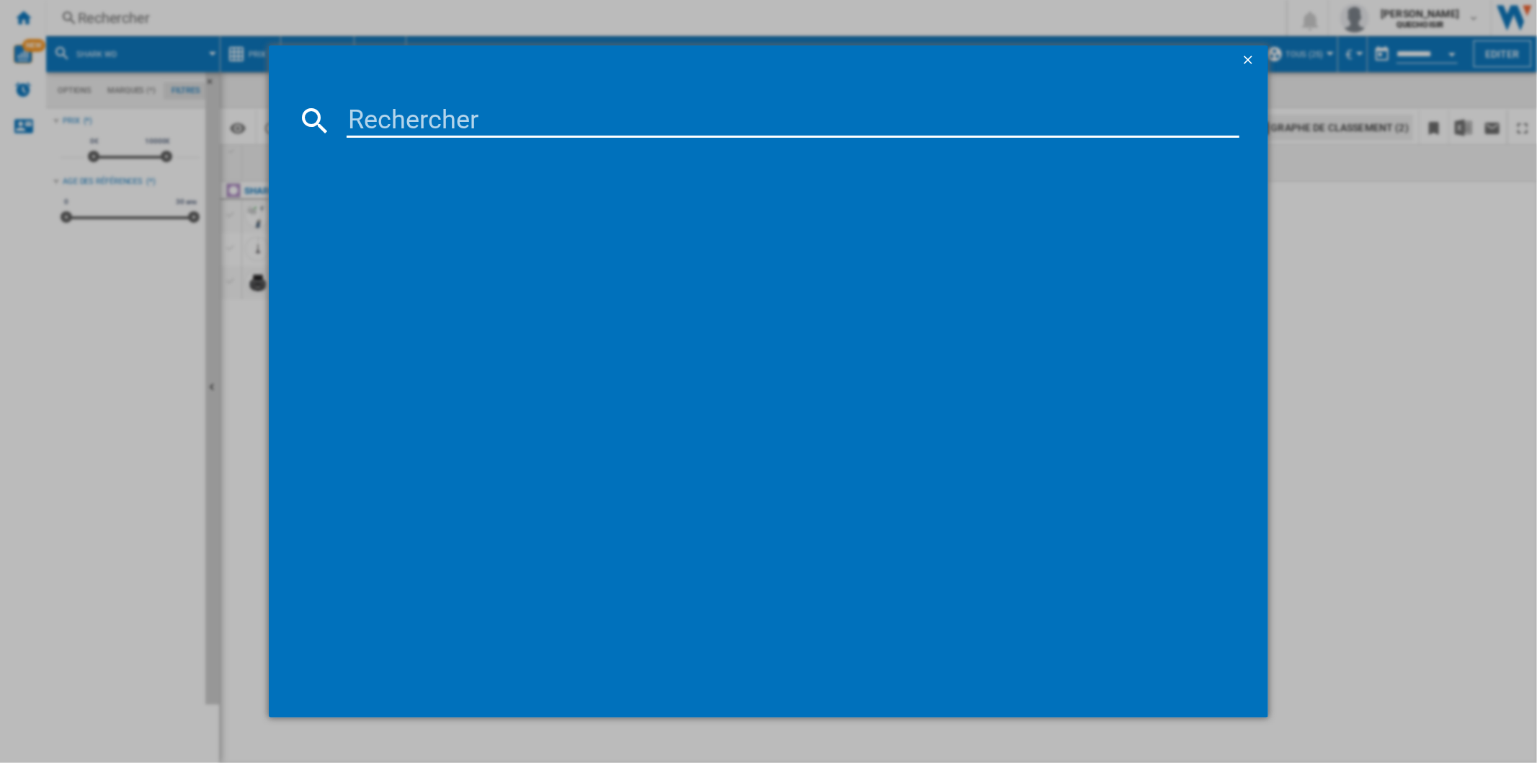
click at [448, 128] on input at bounding box center [793, 120] width 892 height 35
type input "karcher FC"
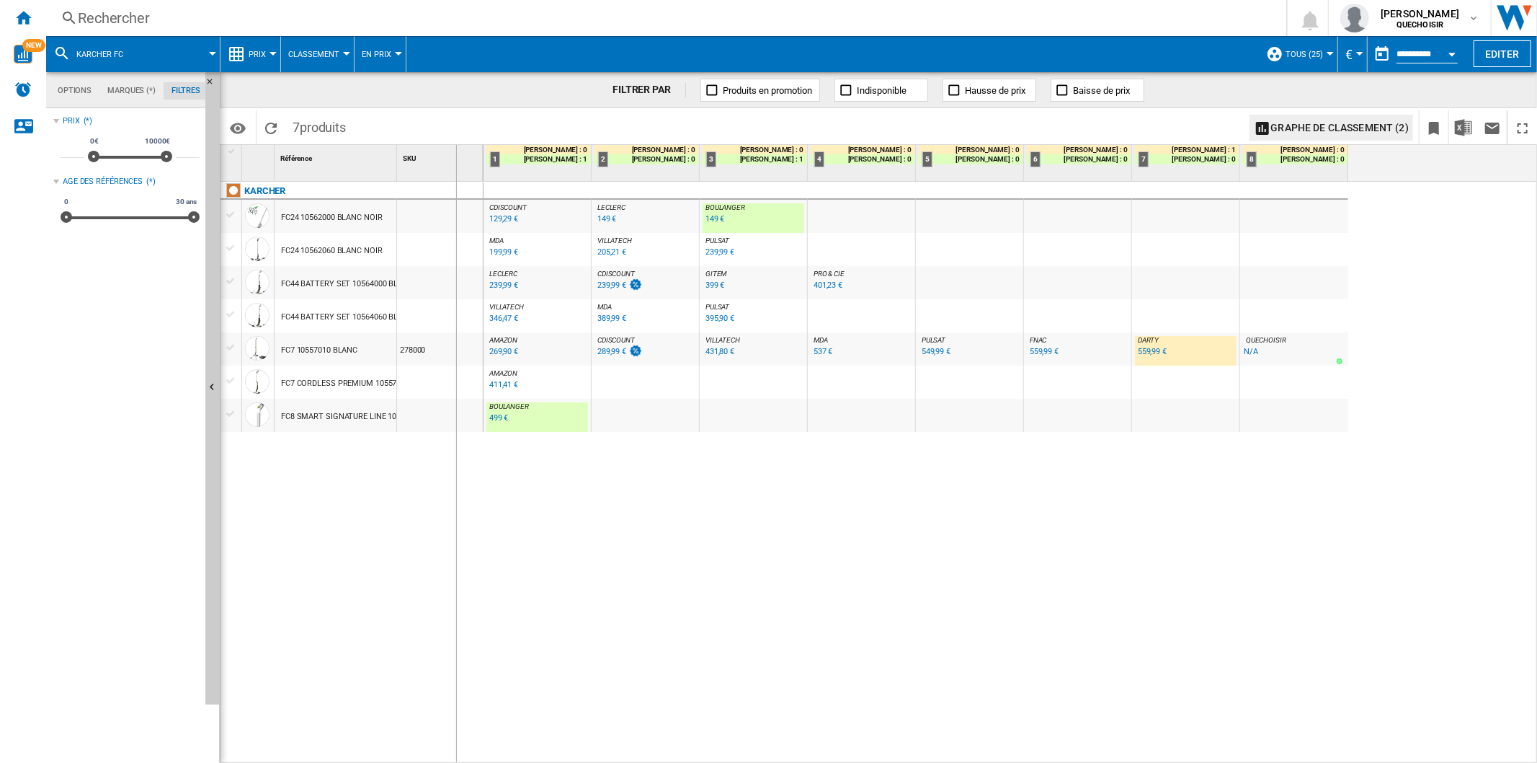
drag, startPoint x: 397, startPoint y: 161, endPoint x: 456, endPoint y: 159, distance: 59.1
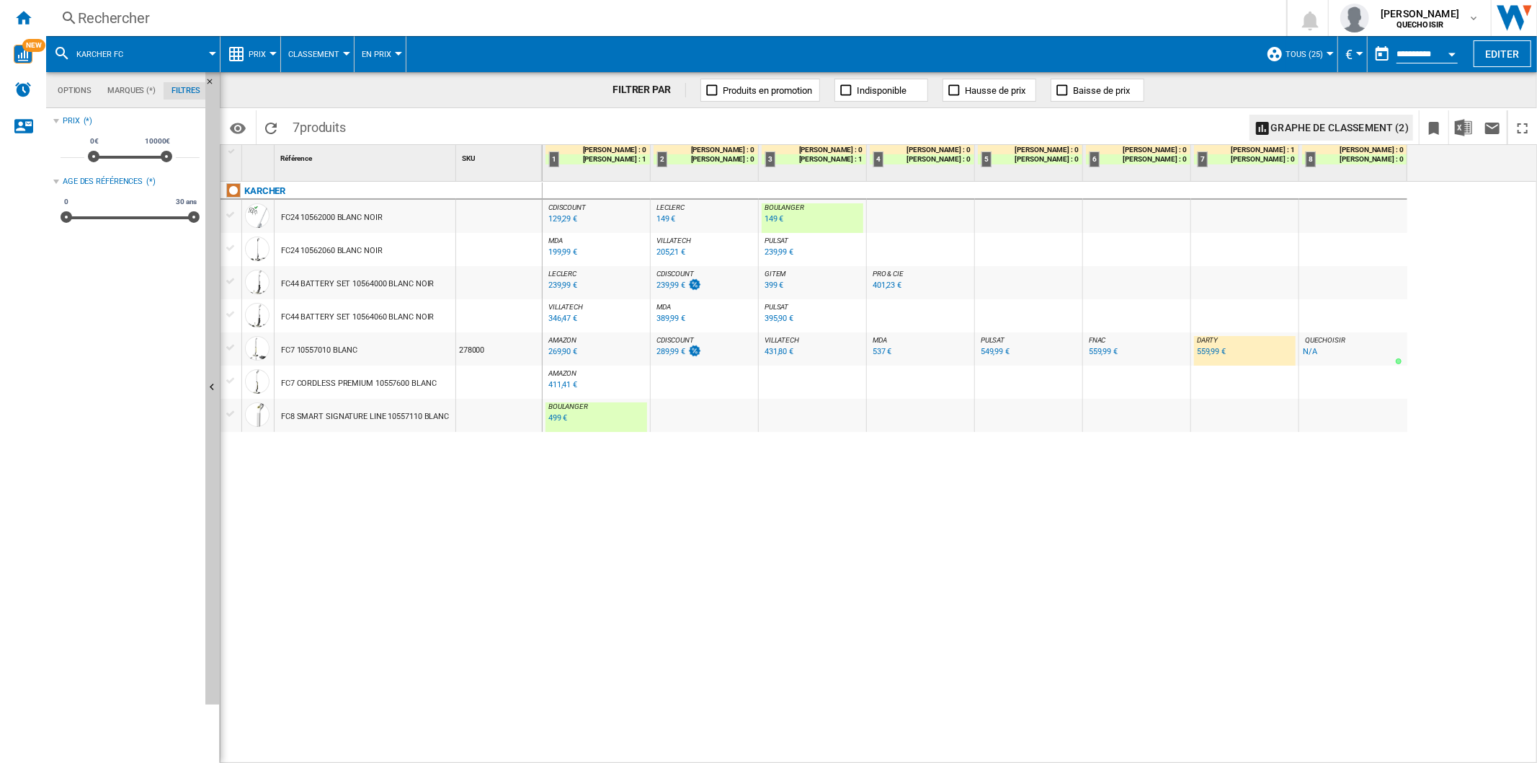
click at [556, 422] on div "499 €" at bounding box center [558, 417] width 19 height 9
